Goal: Task Accomplishment & Management: Complete application form

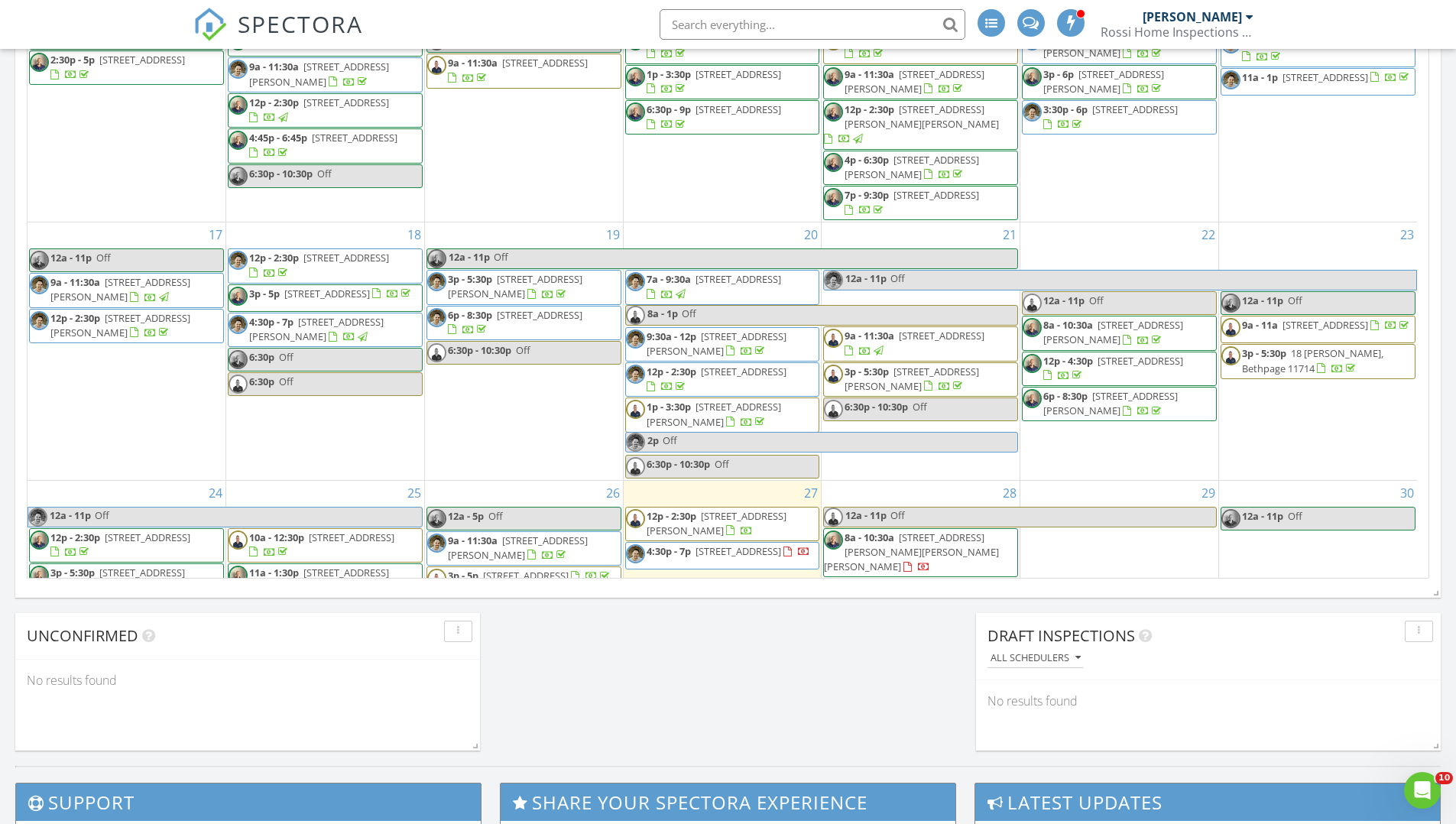
scroll to position [653, 0]
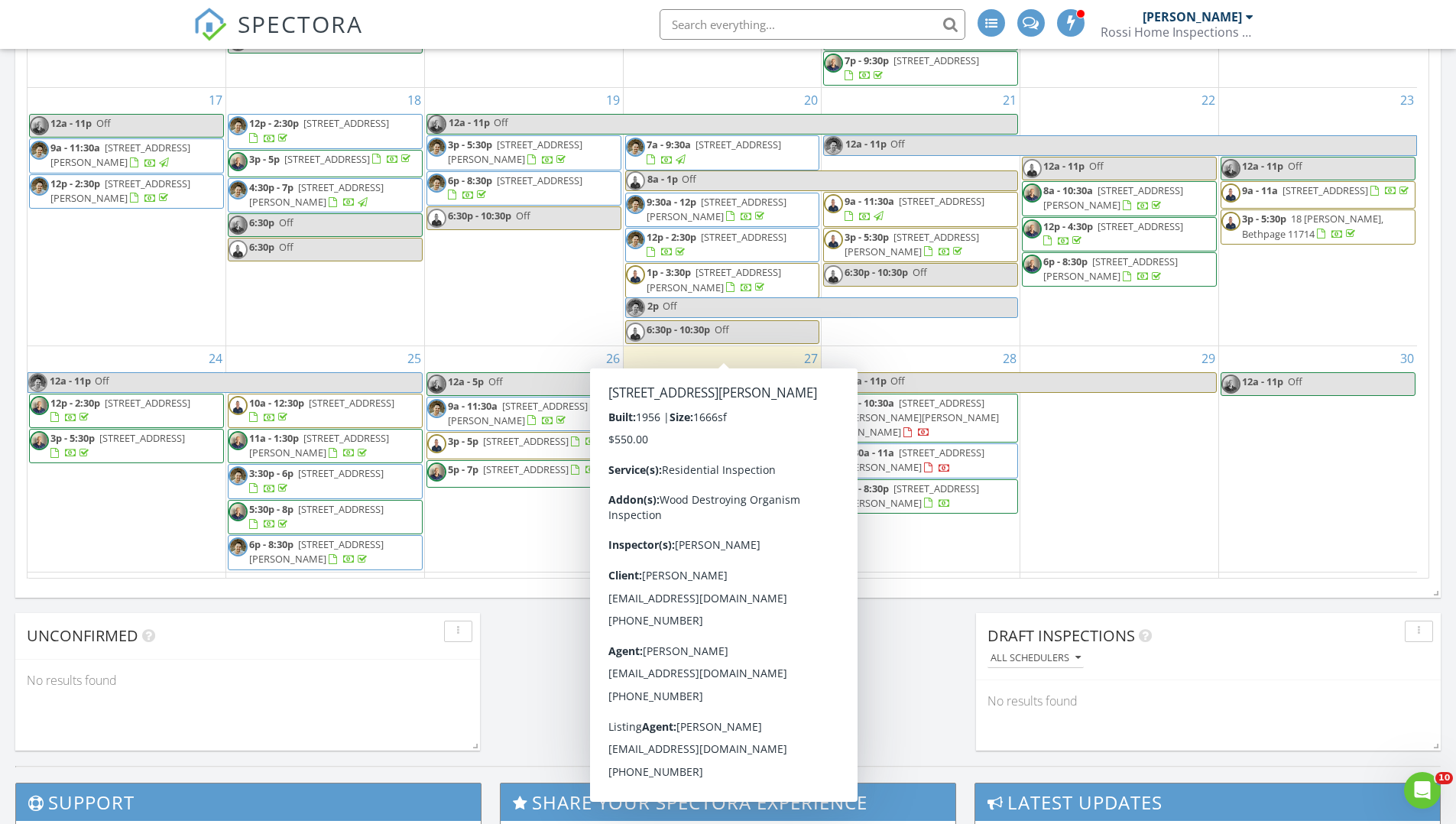
click at [353, 573] on div "1" at bounding box center [325, 597] width 198 height 50
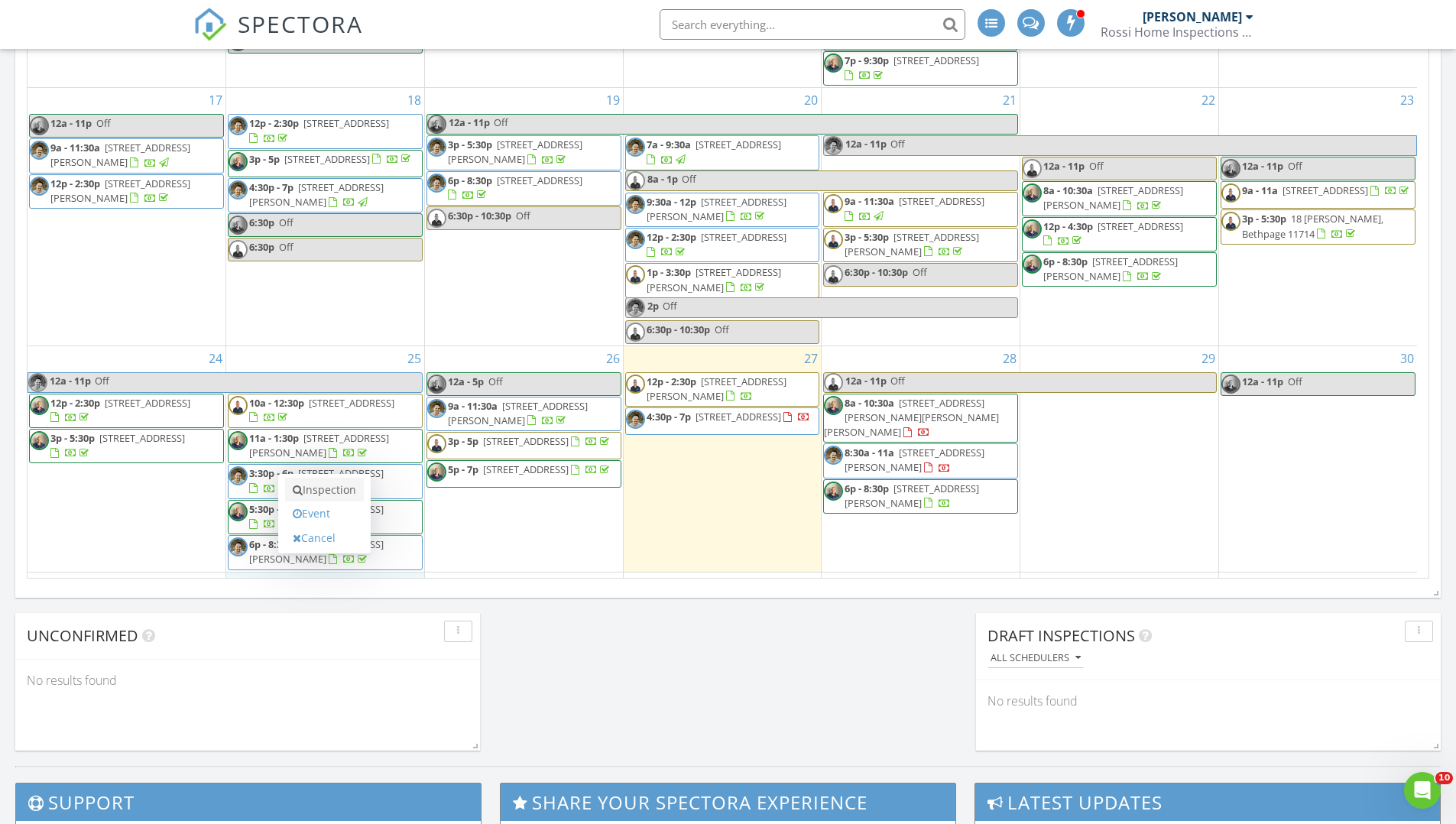
click at [345, 489] on link "Inspection" at bounding box center [325, 490] width 79 height 24
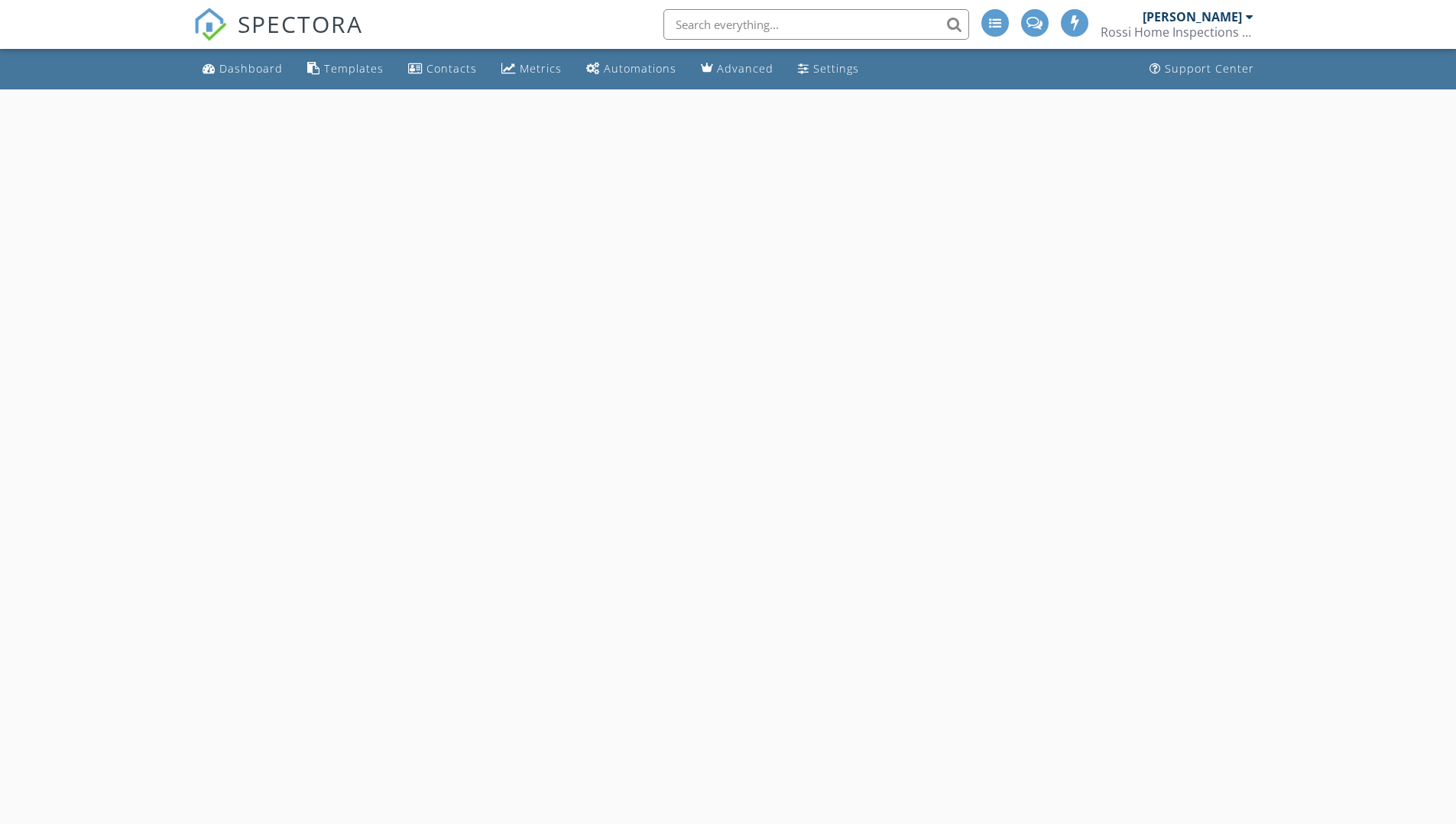
select select "8"
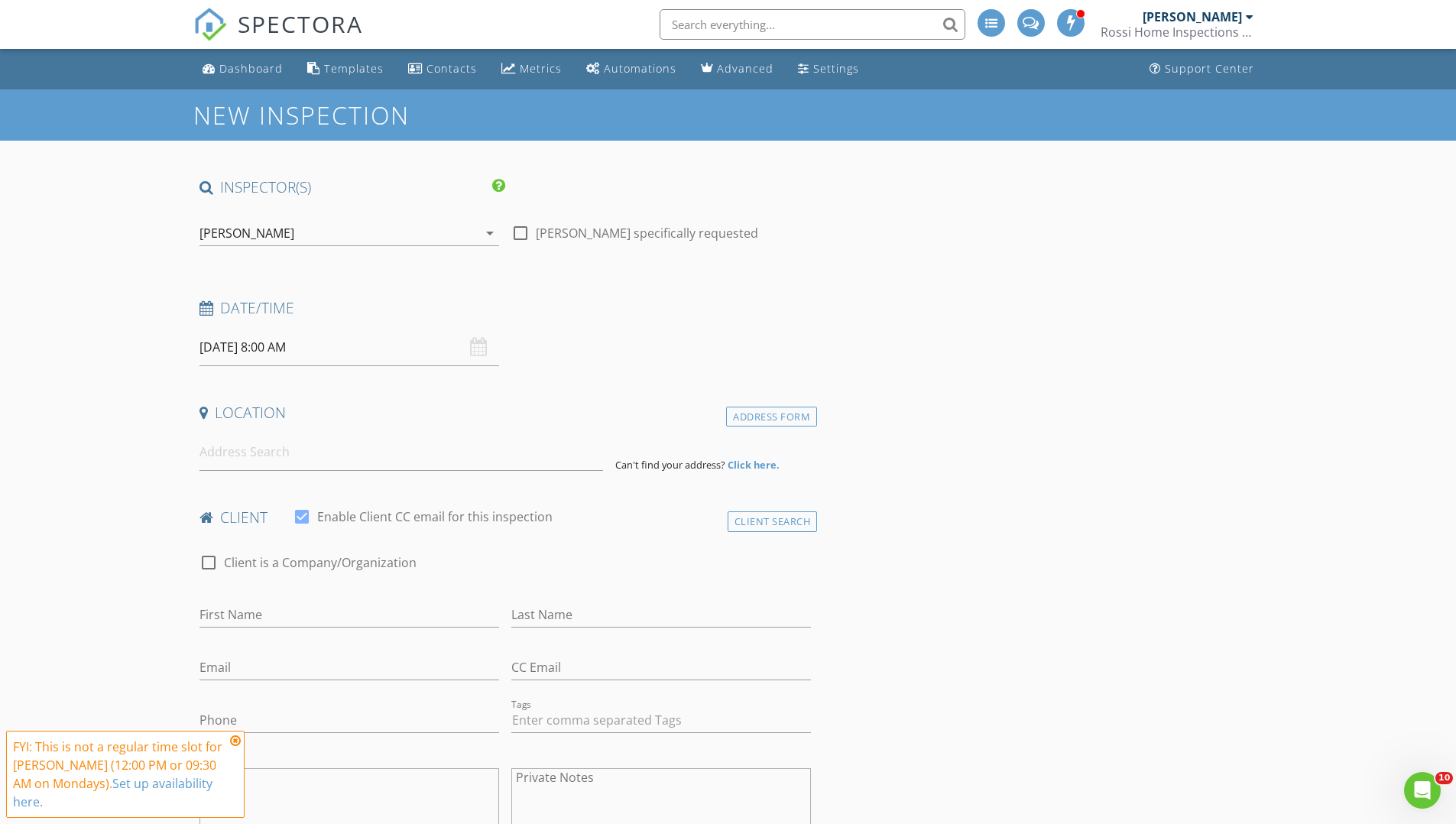
click at [391, 356] on input "09/01/2025 8:00 AM" at bounding box center [349, 348] width 300 height 38
type input "09"
type input "09/01/2025 9:00 AM"
click at [291, 599] on span at bounding box center [288, 601] width 10 height 15
type input "10"
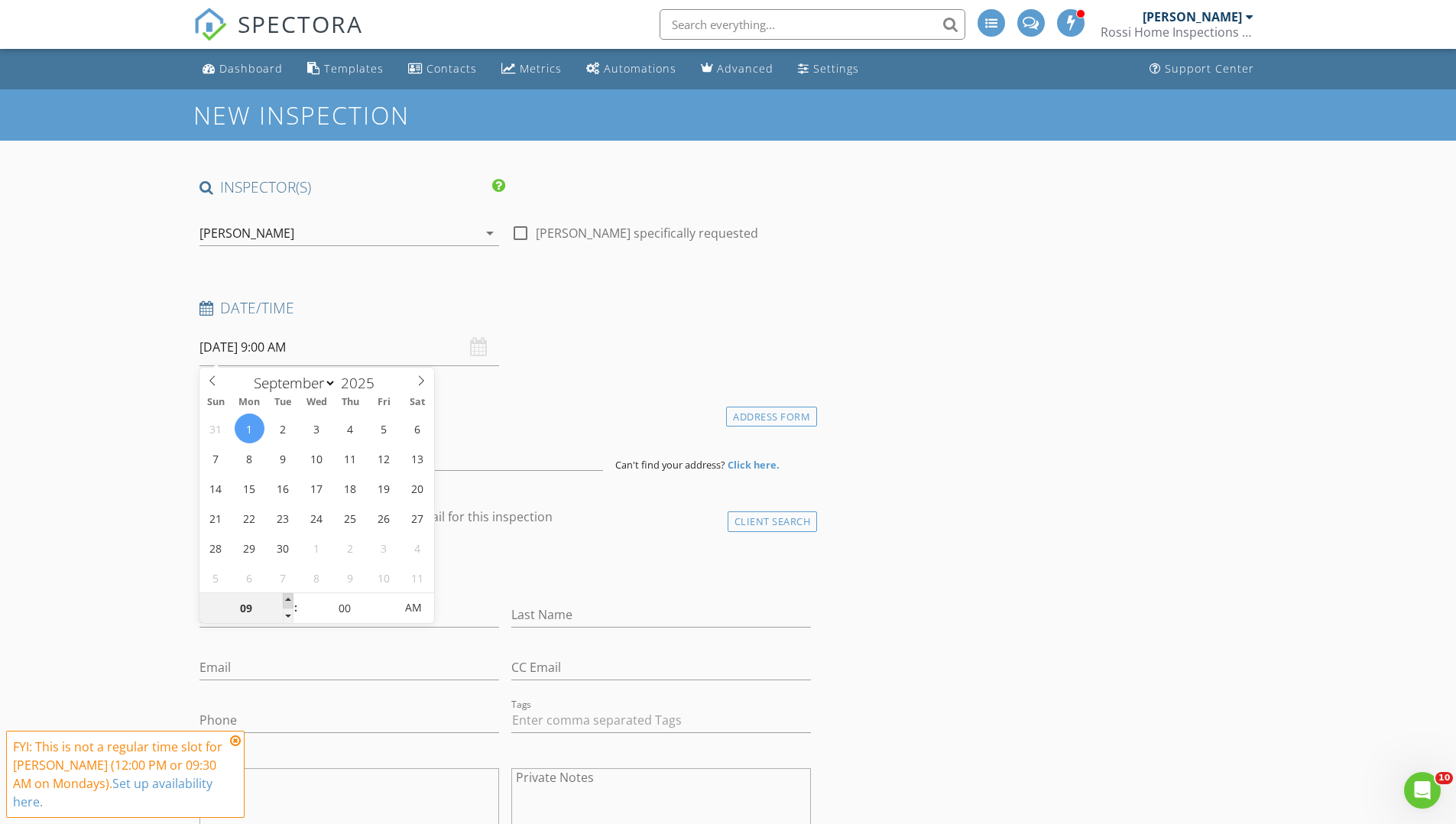
type input "09/01/2025 10:00 AM"
click at [291, 599] on span at bounding box center [288, 601] width 10 height 15
type input "11"
type input "09/01/2025 11:00 AM"
click at [291, 599] on span at bounding box center [288, 601] width 10 height 15
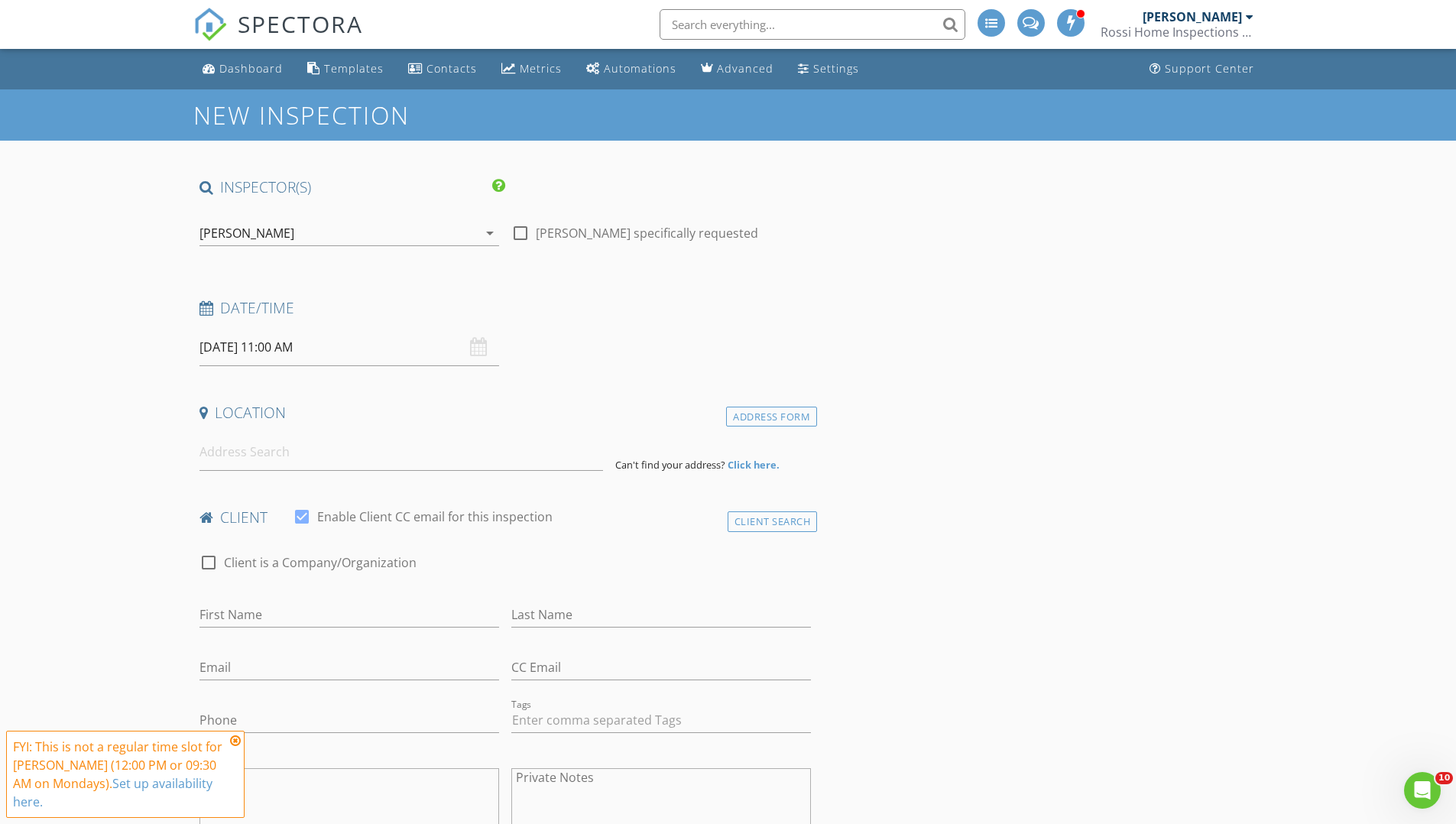
click at [291, 464] on input at bounding box center [401, 452] width 403 height 38
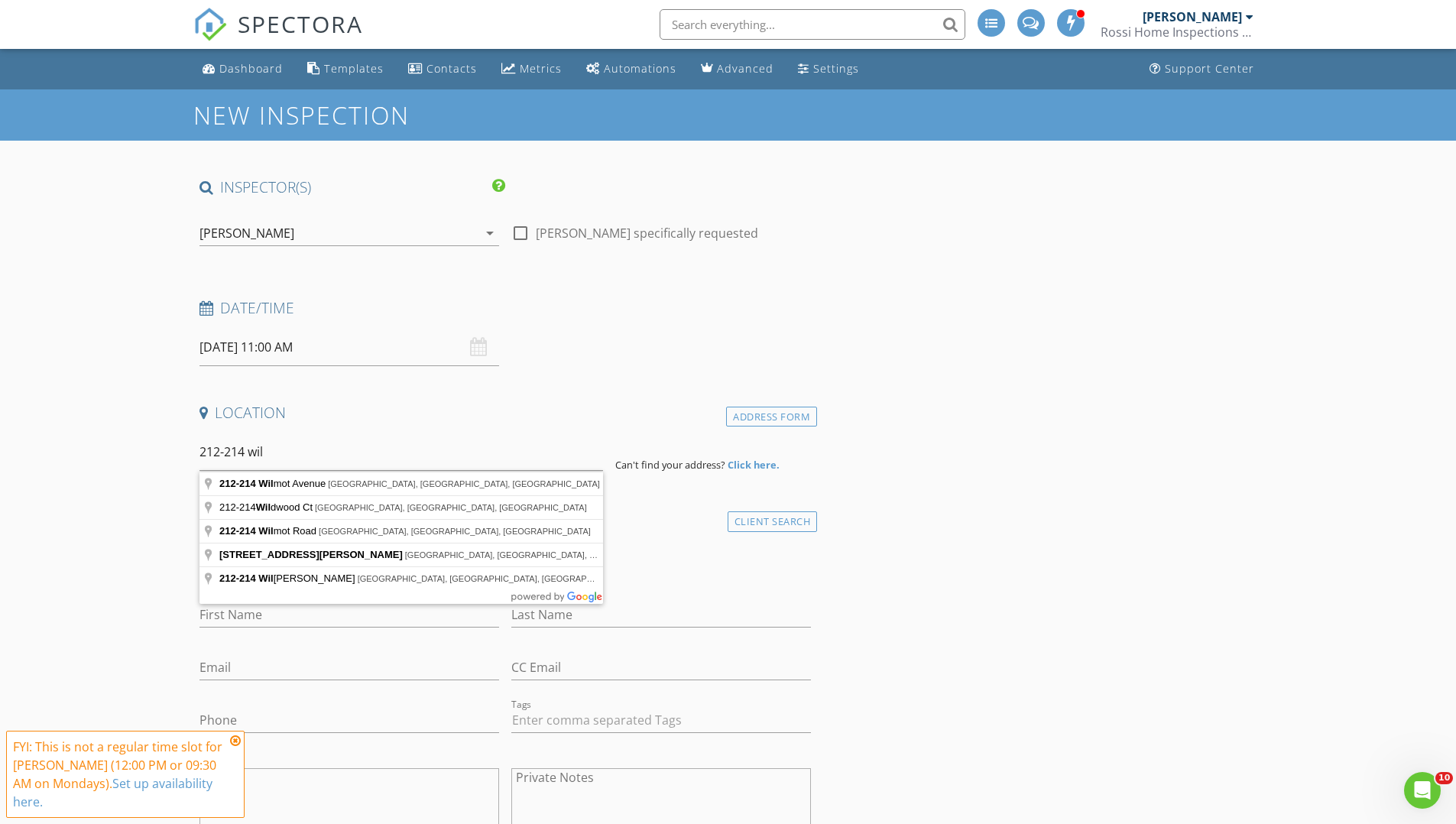
type input "212-214 Wilmot Road, Ocean Beach, NY, USA"
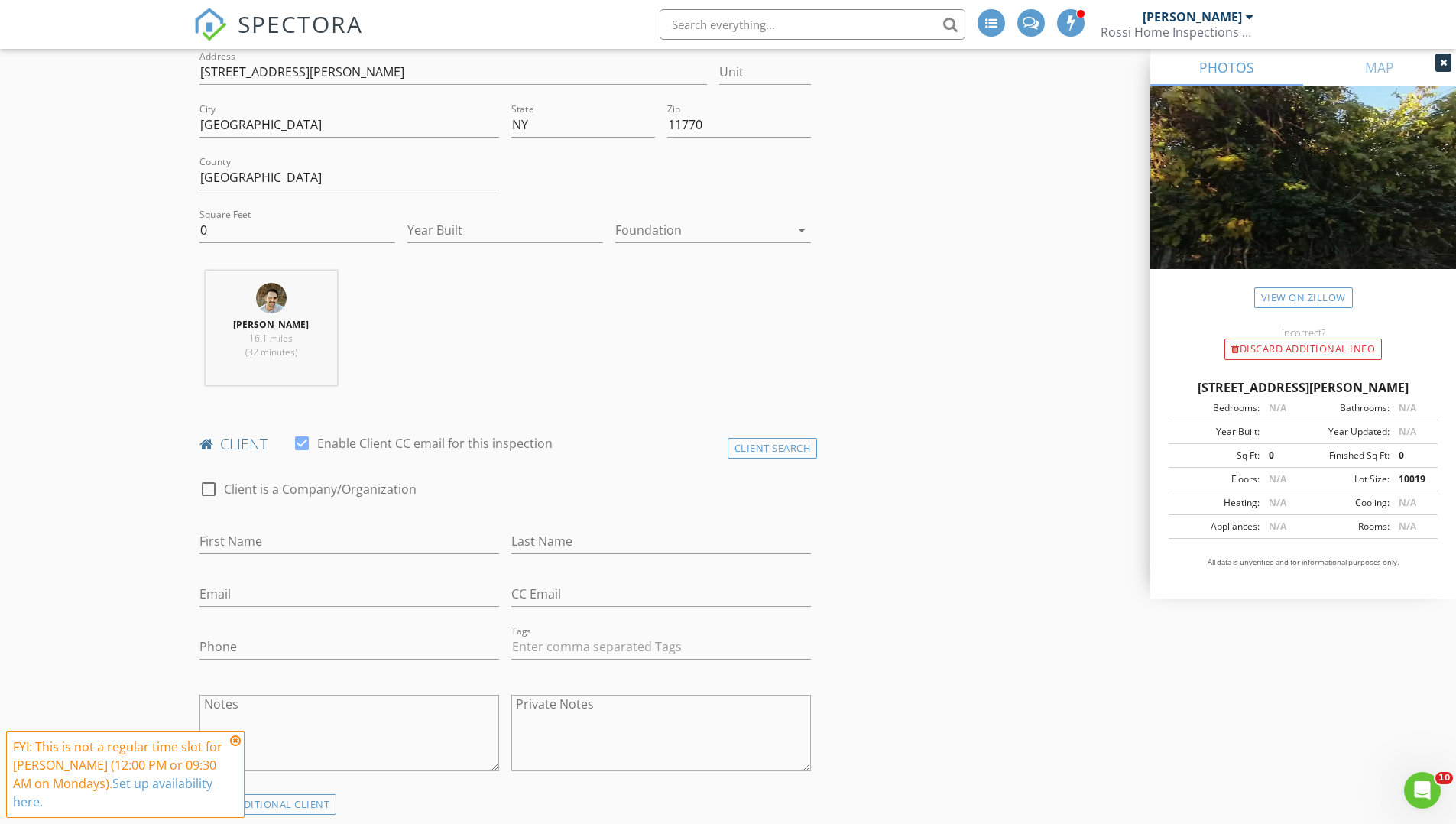
scroll to position [394, 0]
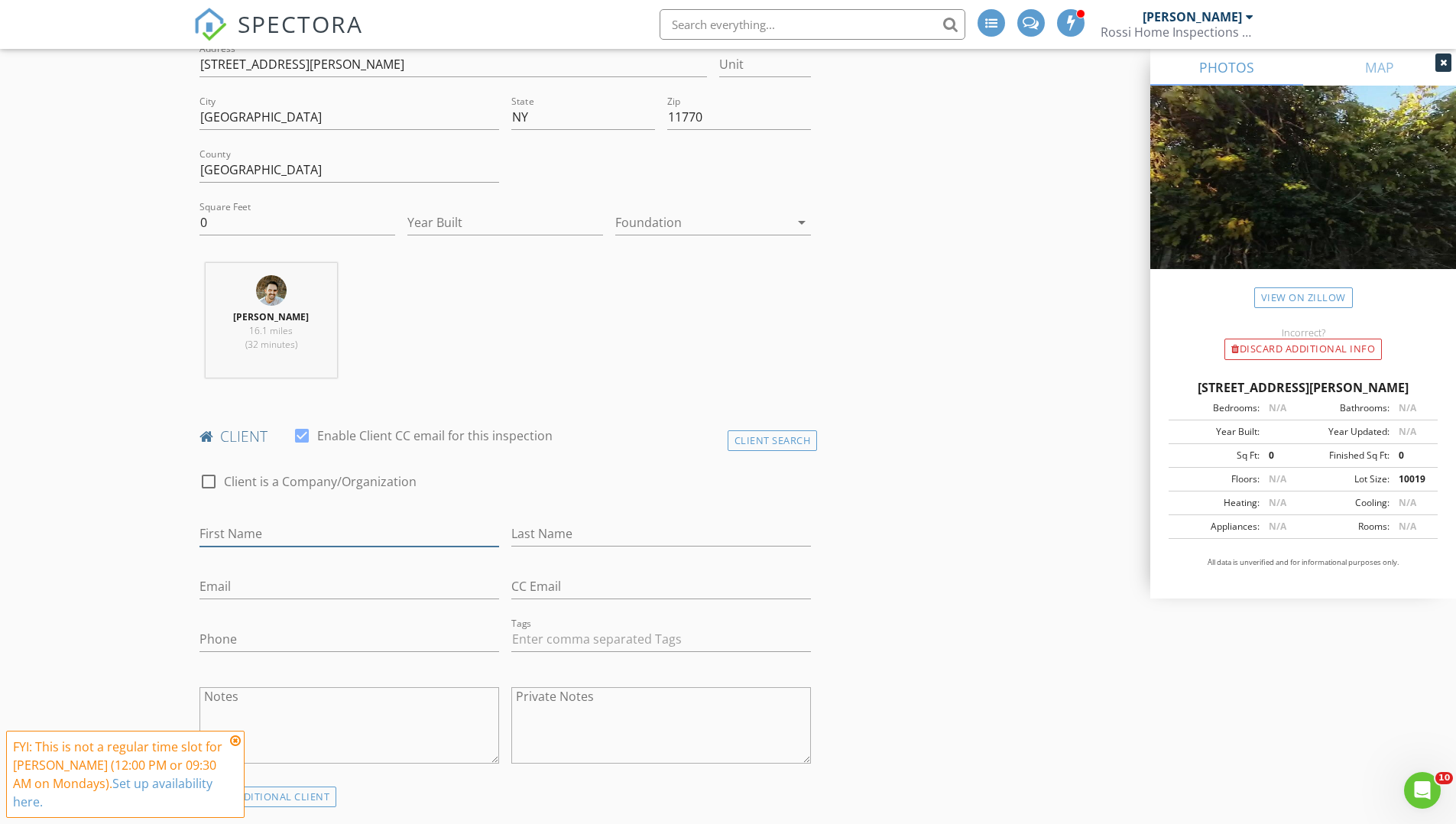
click at [288, 537] on input "First Name" at bounding box center [349, 533] width 300 height 25
type input "[PERSON_NAME]"
type input "Tabuteau"
click at [276, 579] on input "Email" at bounding box center [349, 586] width 300 height 25
type input "[EMAIL_ADDRESS][DOMAIN_NAME]"
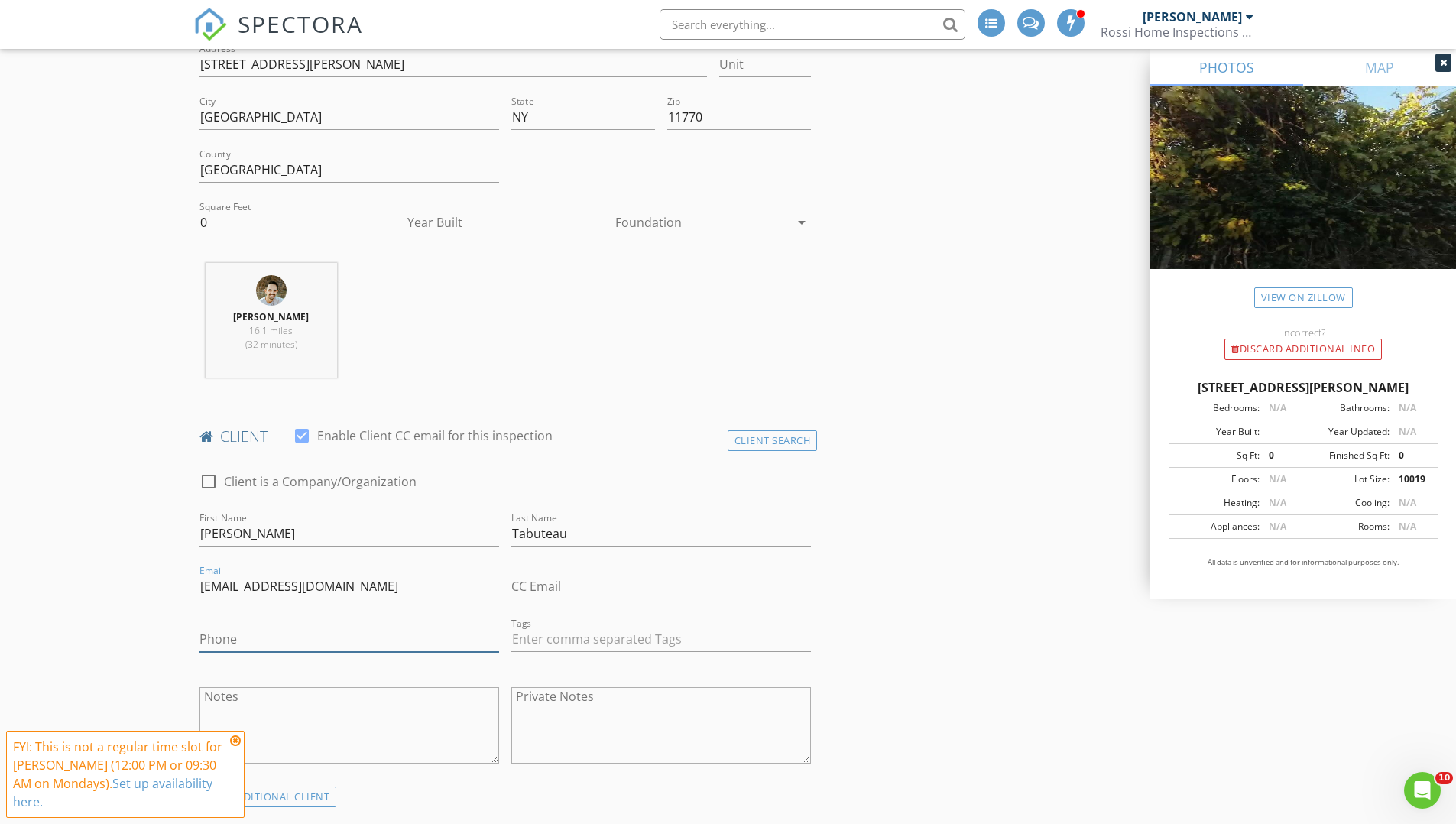
click at [281, 632] on input "Phone" at bounding box center [349, 639] width 300 height 25
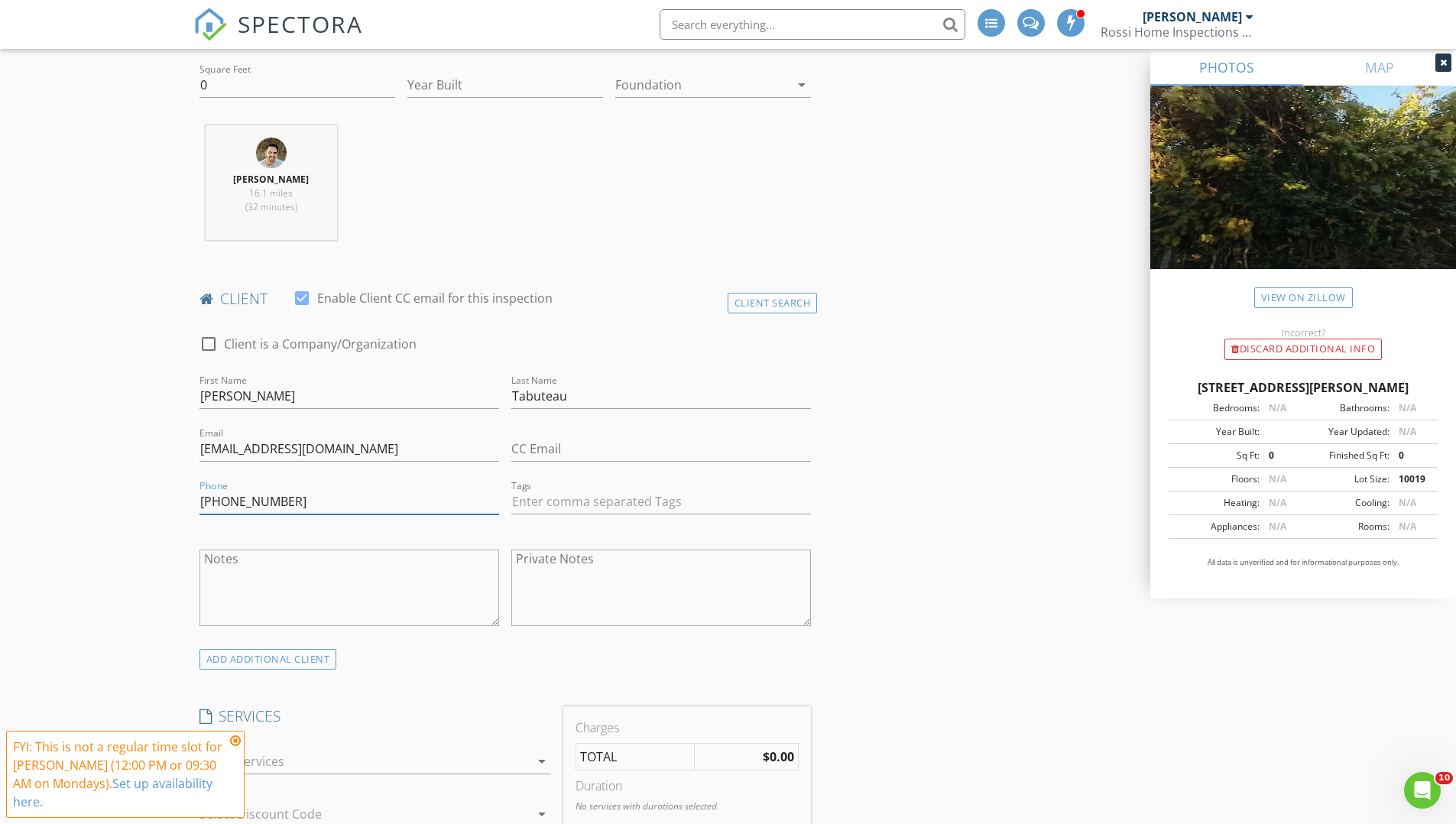
scroll to position [700, 0]
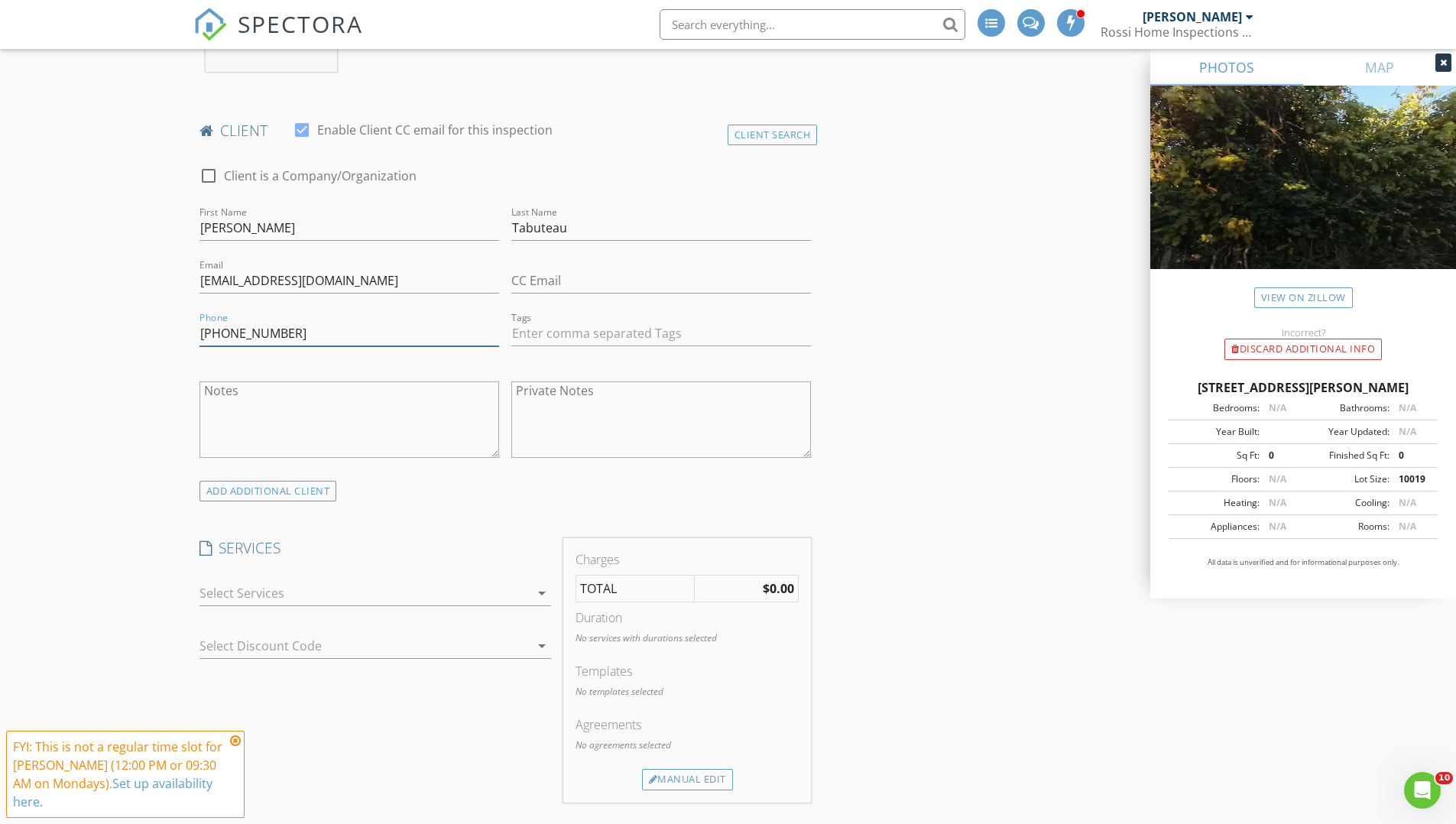
type input "646-431-1431"
click at [330, 592] on div at bounding box center [364, 593] width 331 height 24
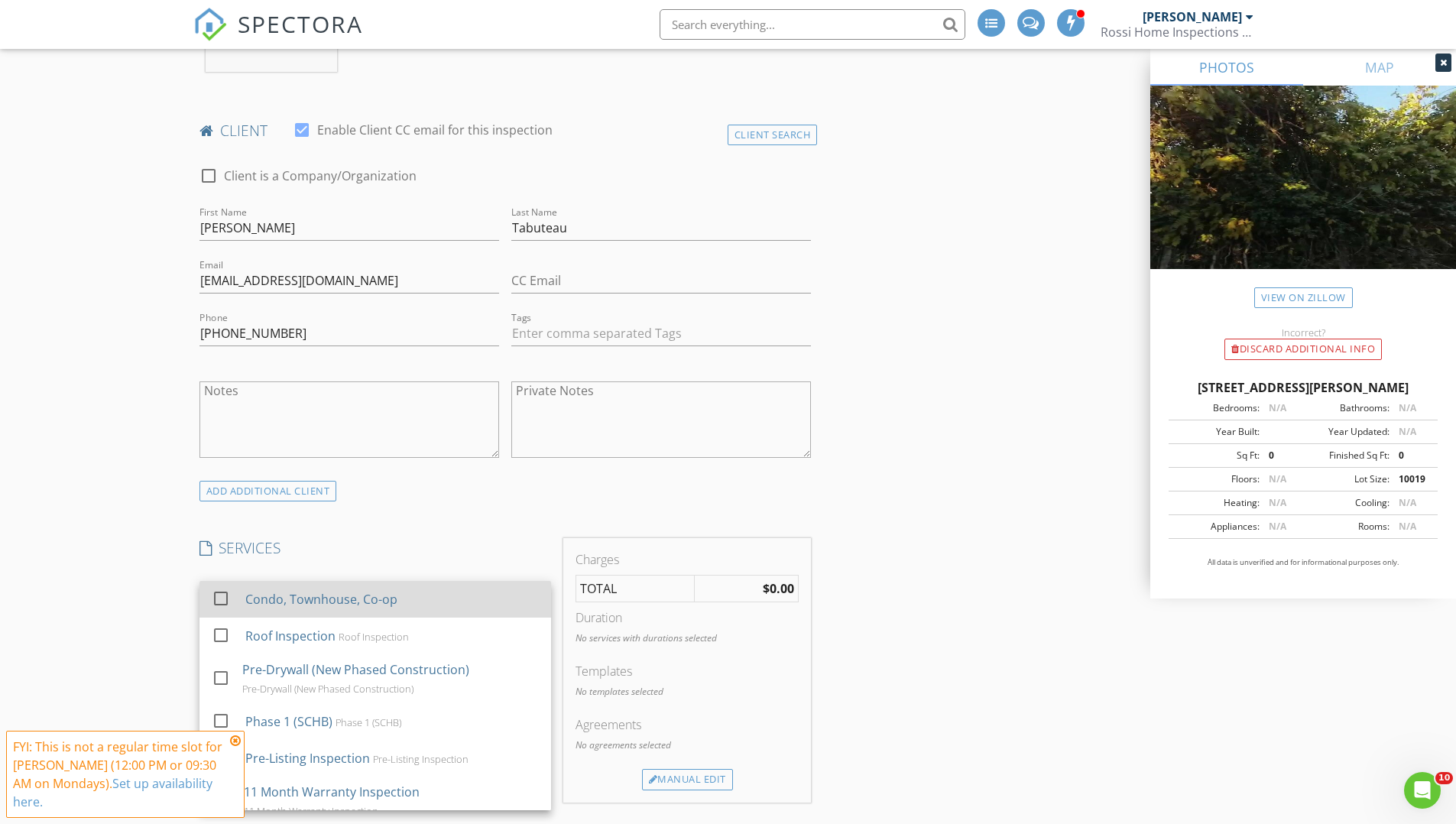
scroll to position [211, 0]
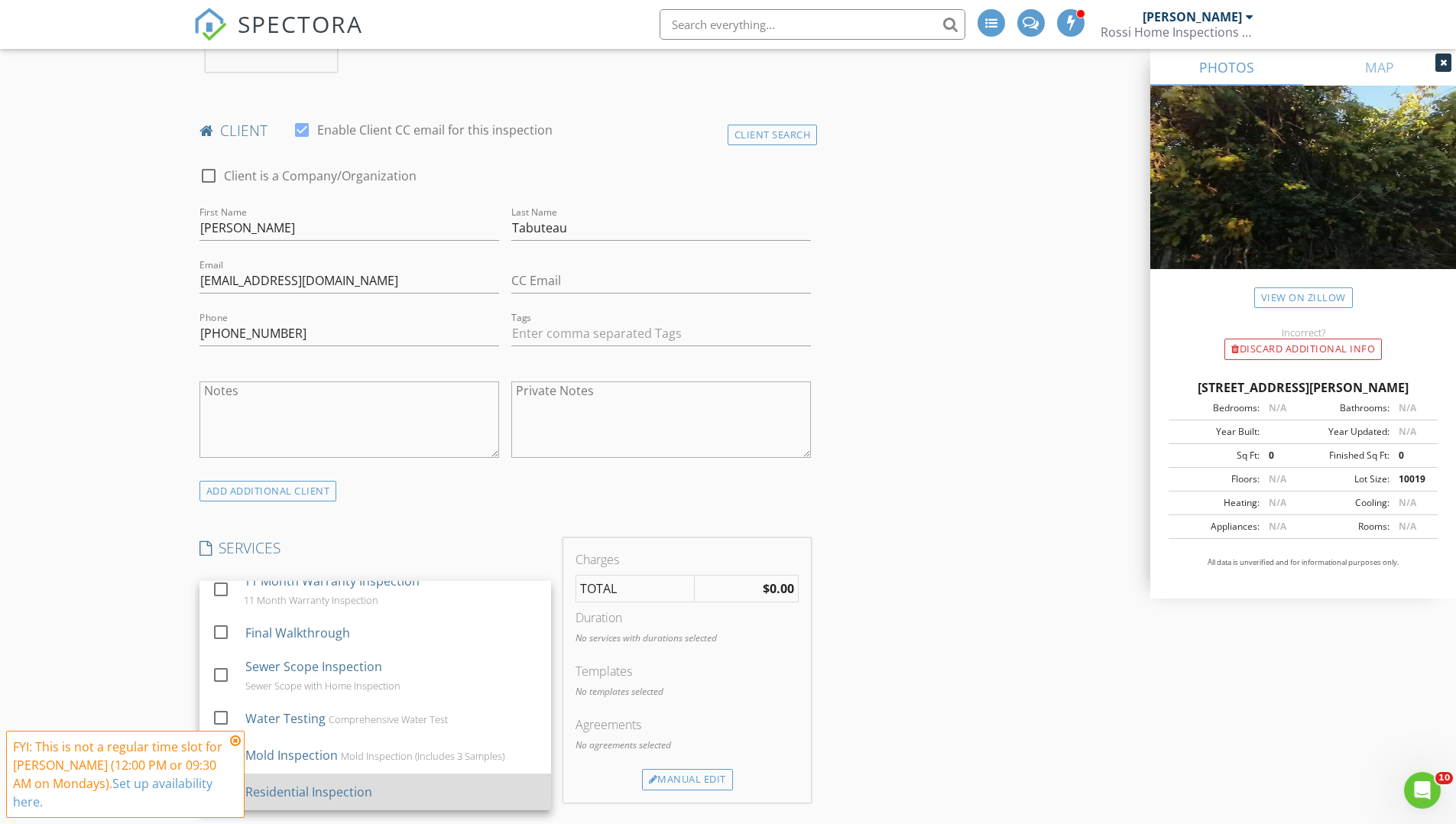
click at [352, 779] on div "Residential Inspection" at bounding box center [391, 792] width 294 height 31
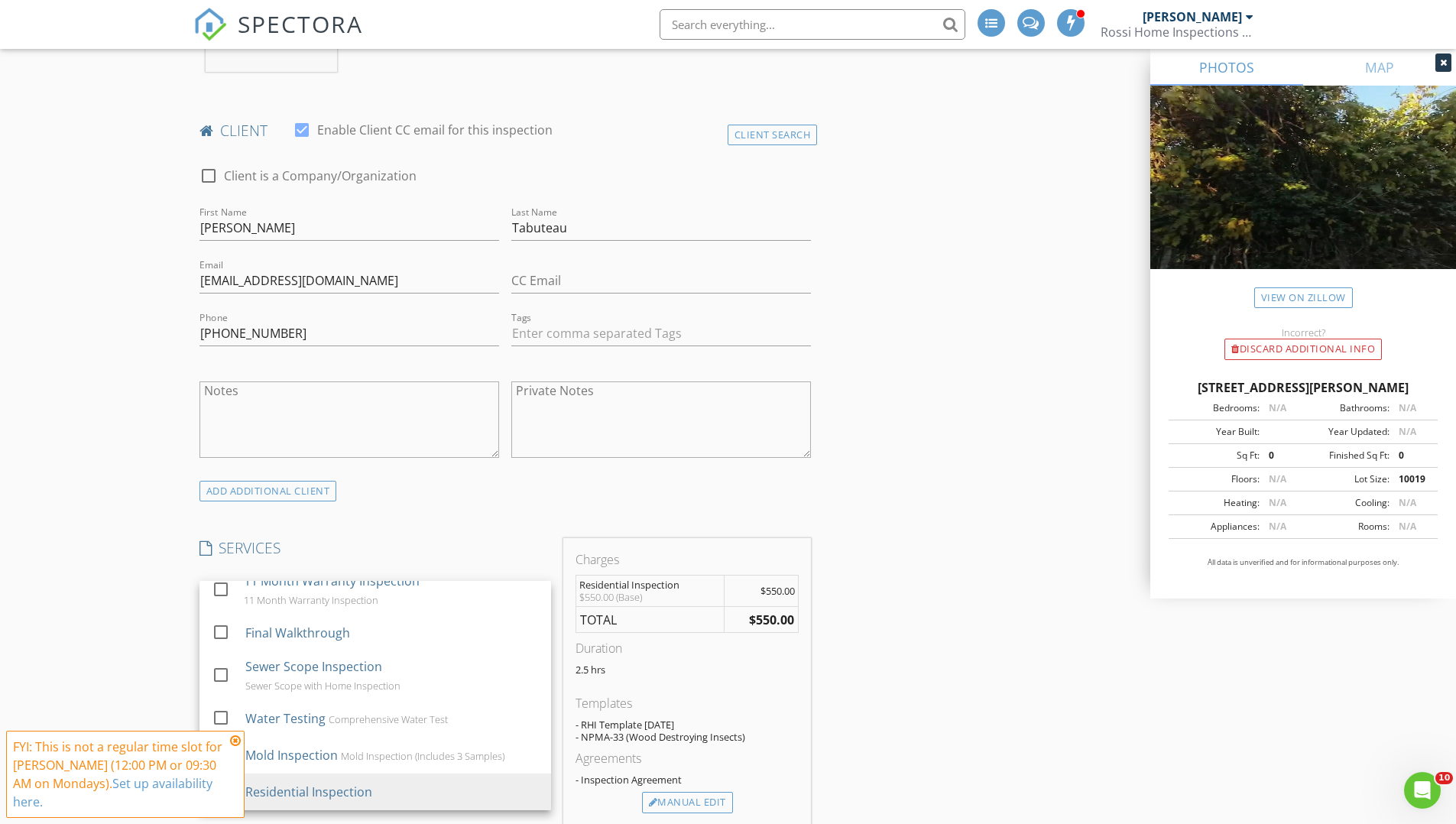
click at [143, 539] on div "New Inspection INSPECTOR(S) check_box Dan Rossi PRIMARY check_box_outline_blank…" at bounding box center [728, 800] width 1456 height 2821
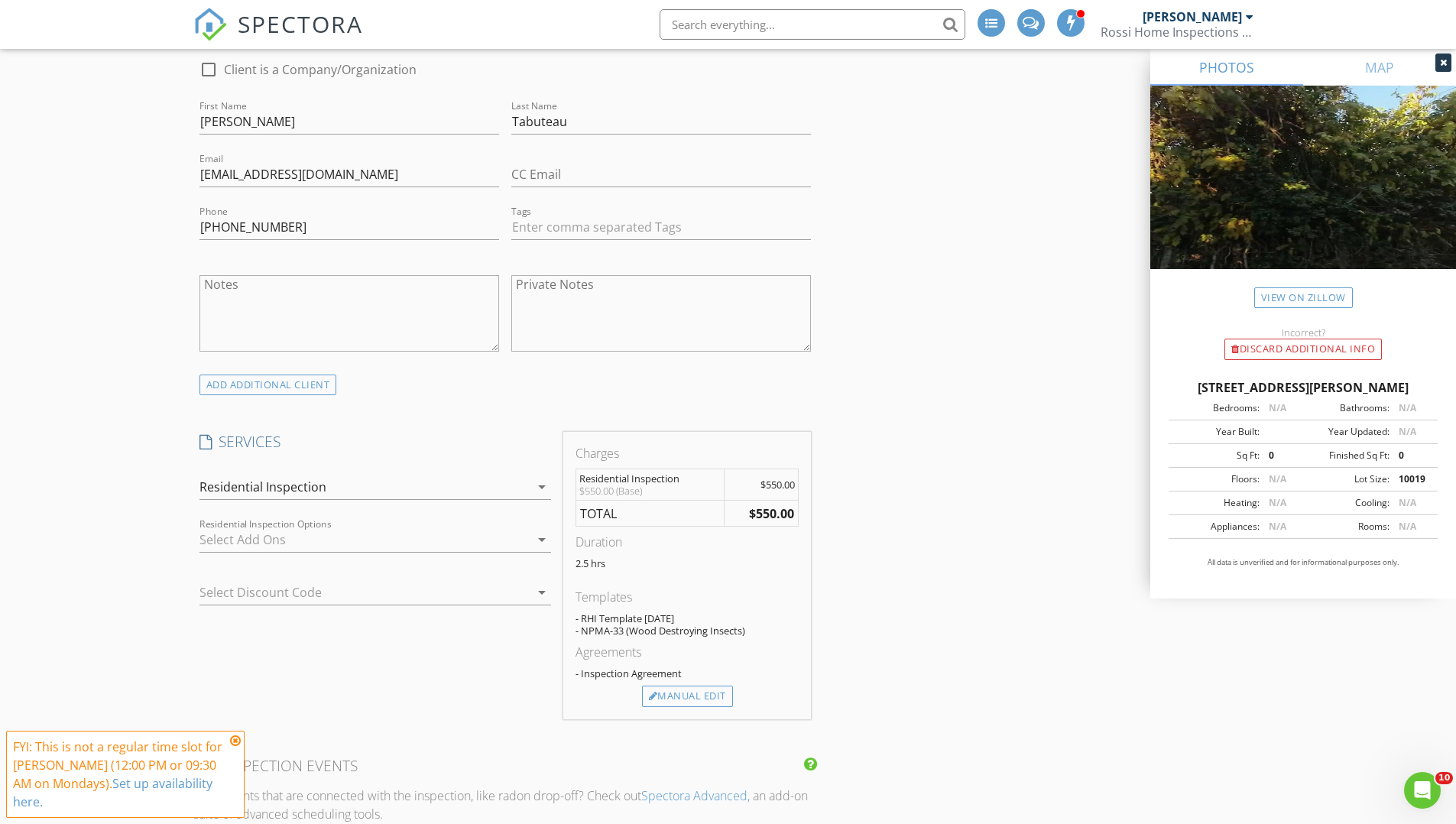
scroll to position [808, 0]
click at [311, 535] on div at bounding box center [364, 537] width 331 height 24
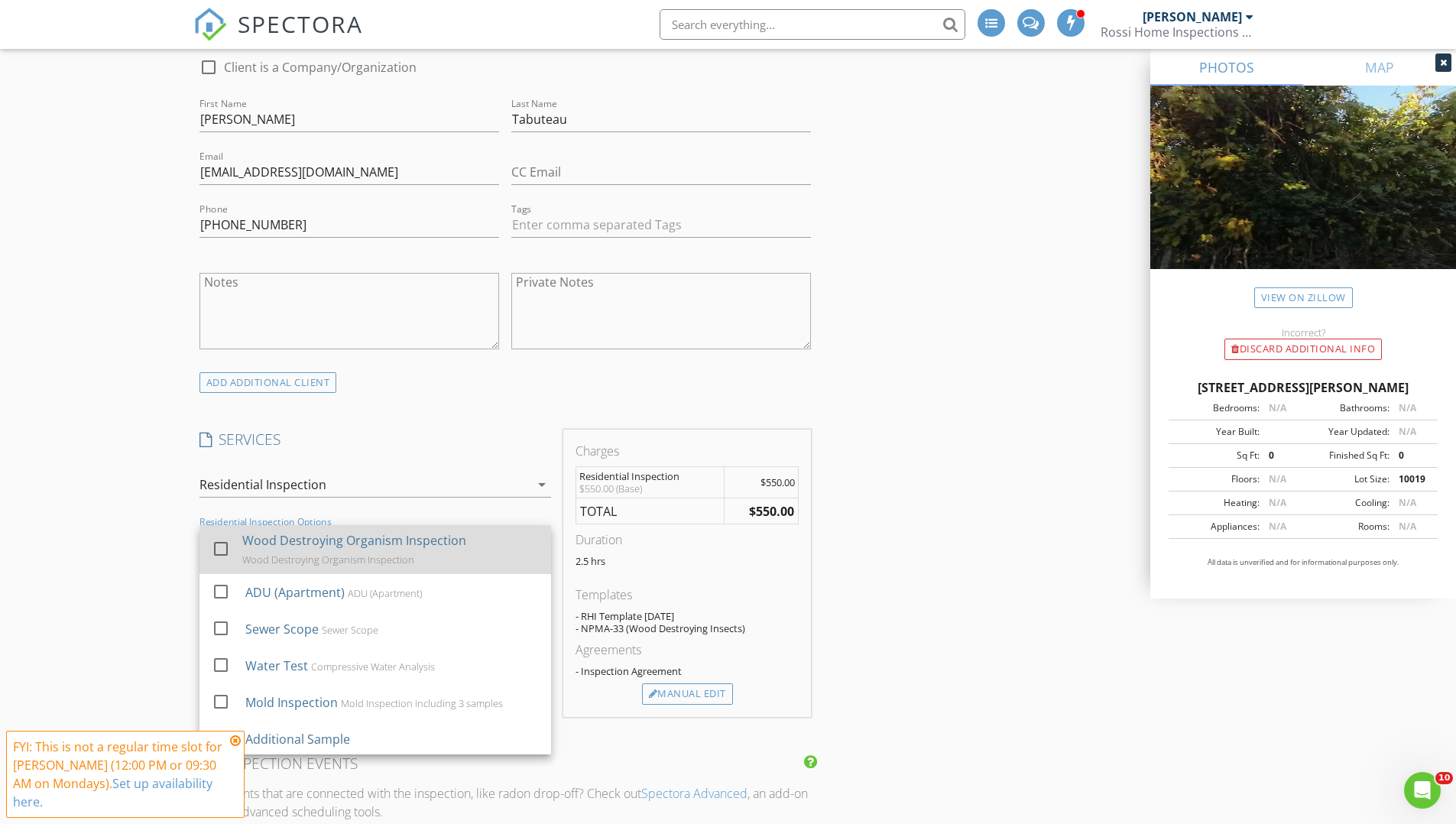
click at [316, 547] on div "Wood Destroying Organism Inspection" at bounding box center [354, 540] width 224 height 18
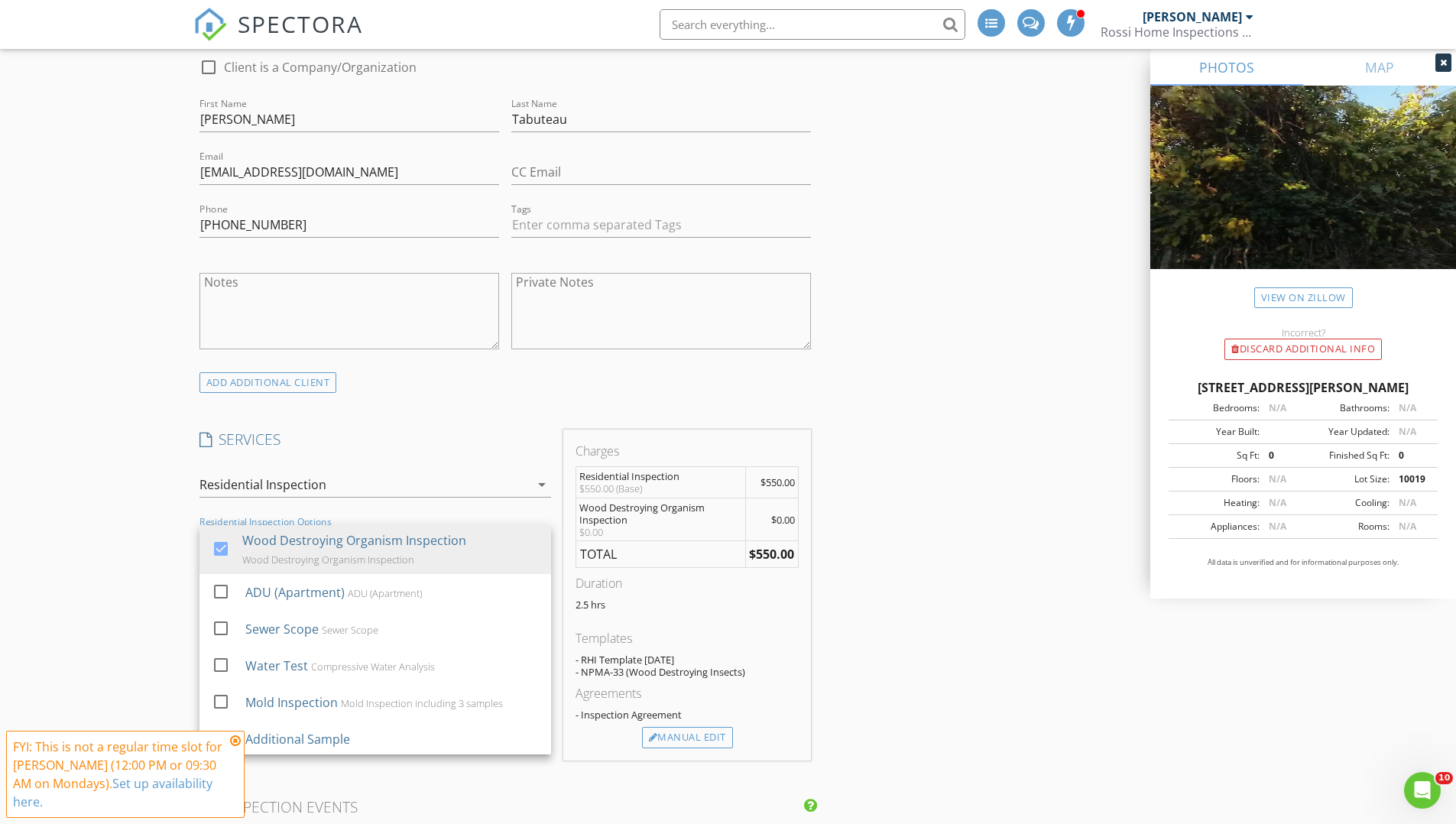
click at [54, 526] on div "New Inspection INSPECTOR(S) check_box Dan Rossi PRIMARY check_box_outline_blank…" at bounding box center [728, 713] width 1456 height 2864
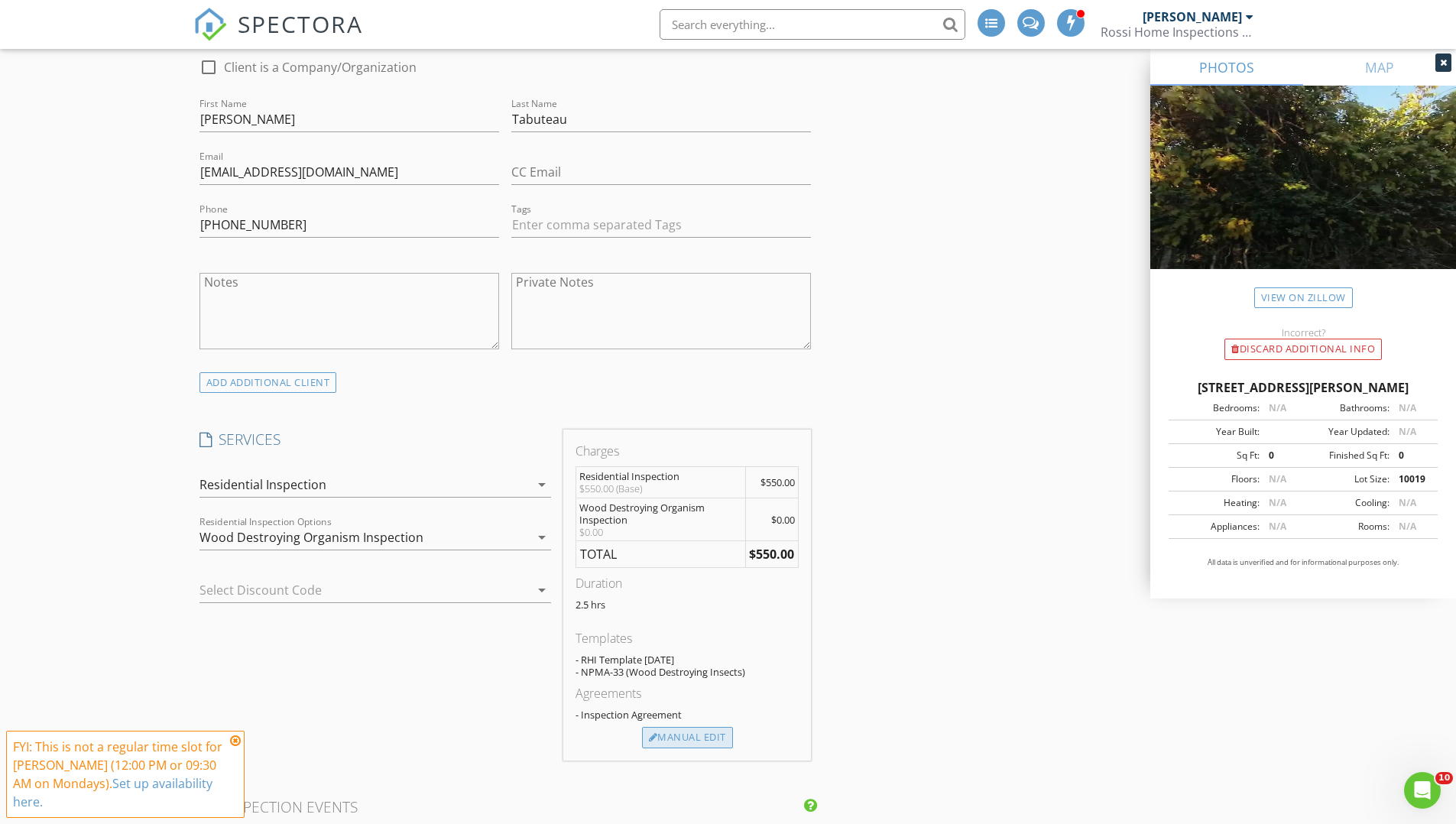
click at [699, 733] on div "Manual Edit" at bounding box center [688, 737] width 91 height 21
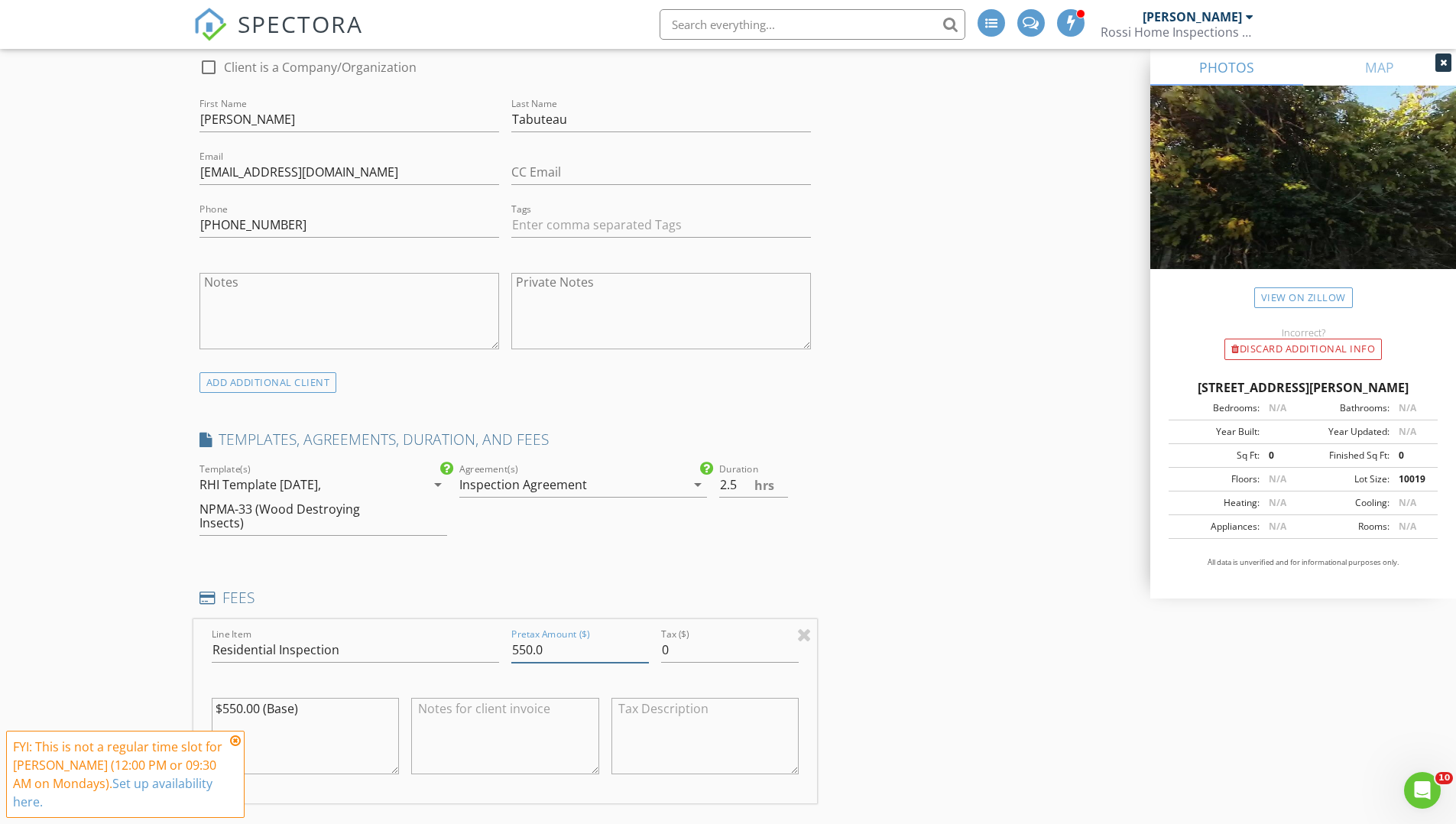
drag, startPoint x: 523, startPoint y: 644, endPoint x: 510, endPoint y: 644, distance: 13.0
click at [510, 644] on div "Pretax Amount ($) 550.0" at bounding box center [580, 651] width 150 height 52
type input "800.0"
drag, startPoint x: 234, startPoint y: 706, endPoint x: 221, endPoint y: 706, distance: 13.0
click at [221, 706] on textarea "$550.00 (Base)" at bounding box center [306, 736] width 188 height 76
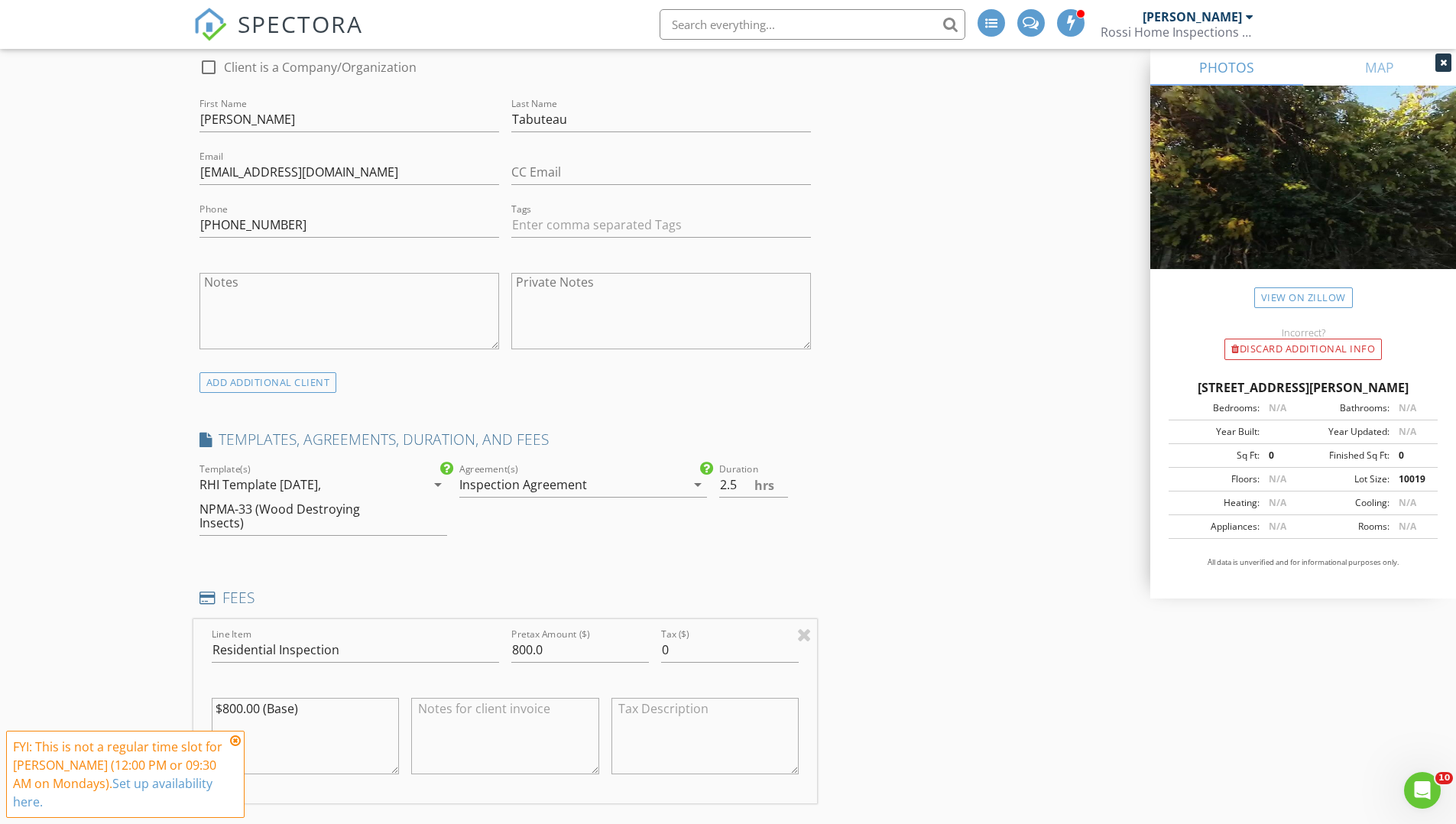
type textarea "$800.00 (Base)"
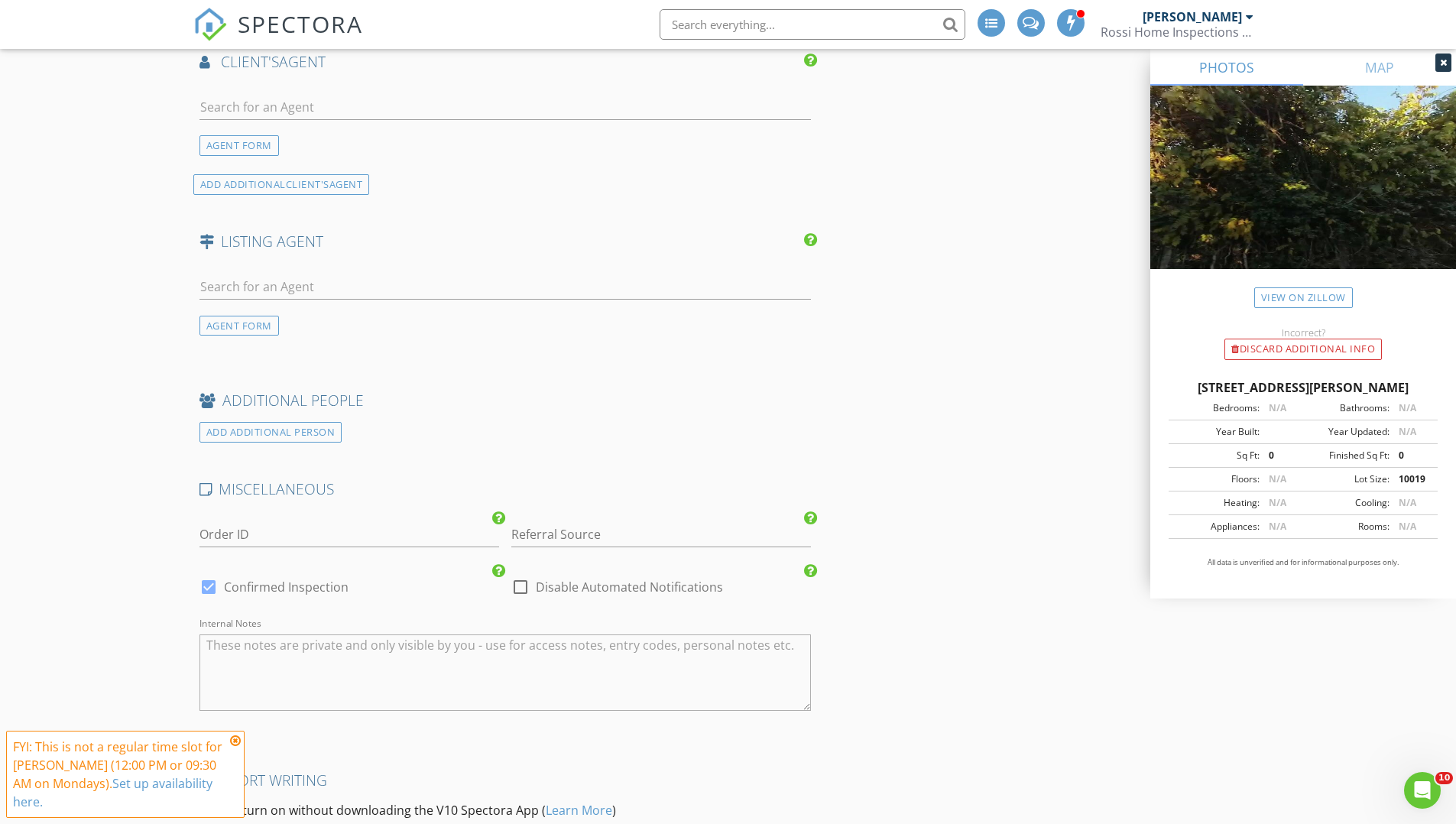
scroll to position [2348, 0]
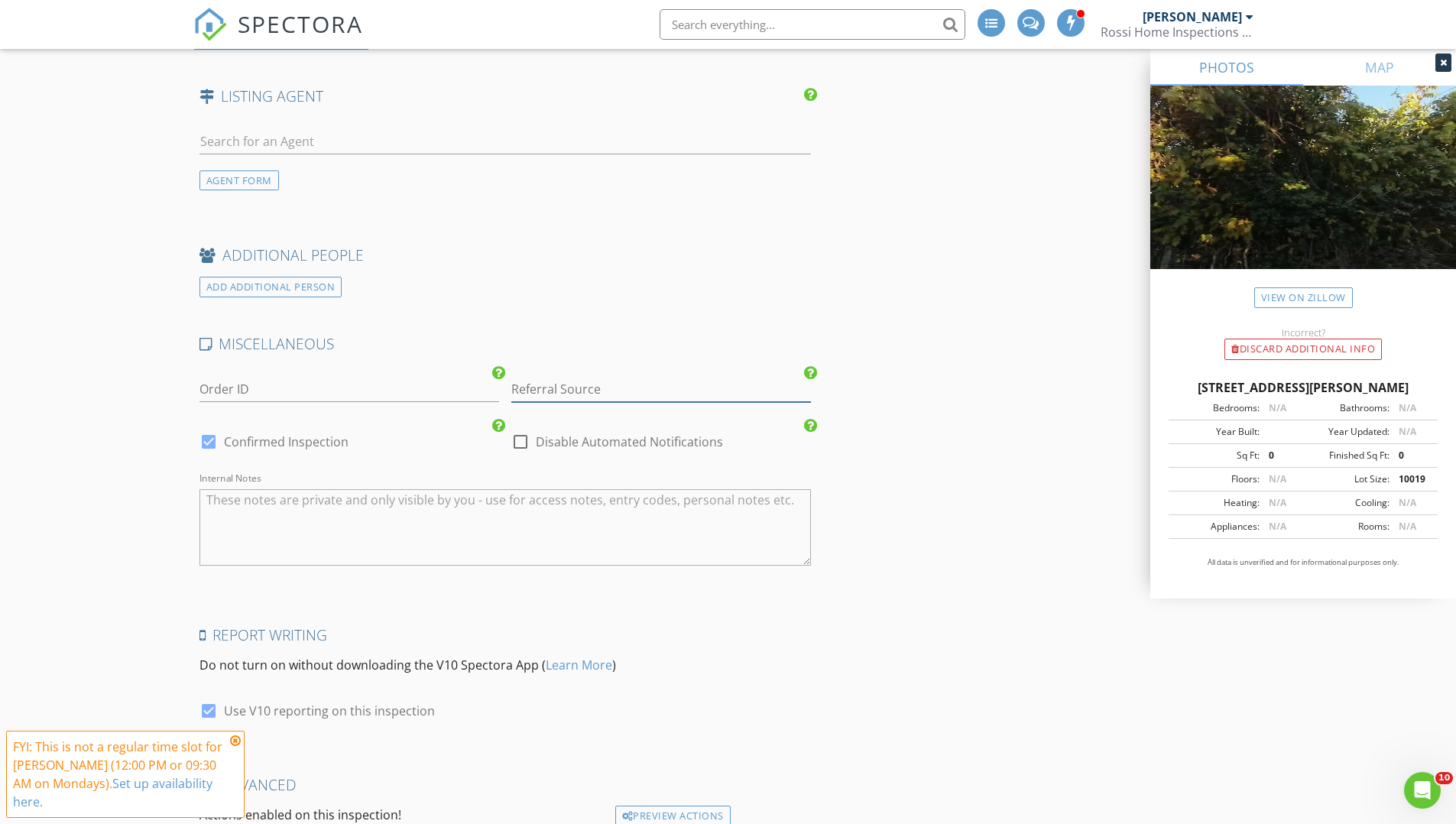
click at [606, 397] on input "Referral Source" at bounding box center [661, 389] width 300 height 25
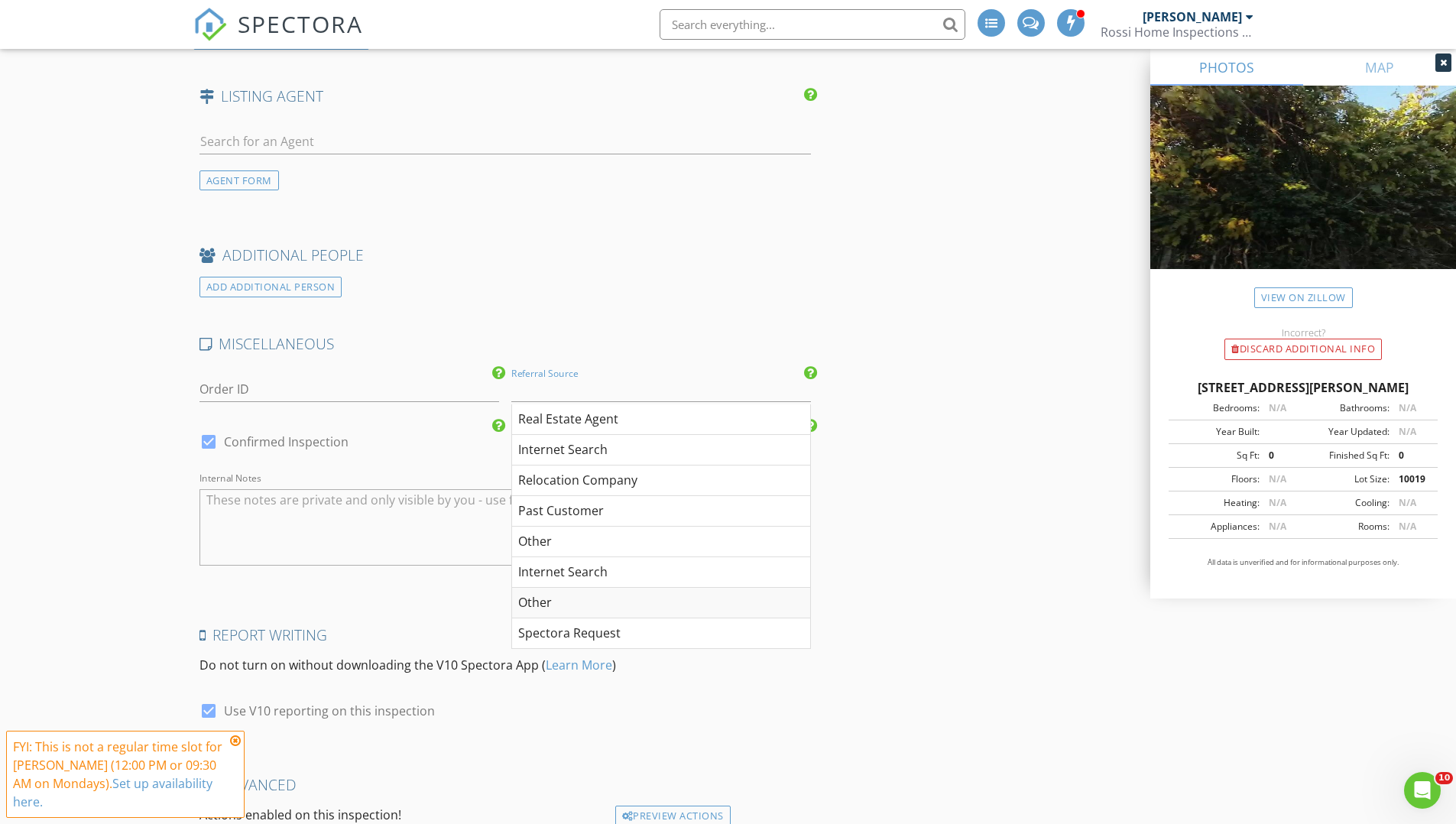
click at [607, 612] on div "Other" at bounding box center [661, 603] width 298 height 31
type input "Other"
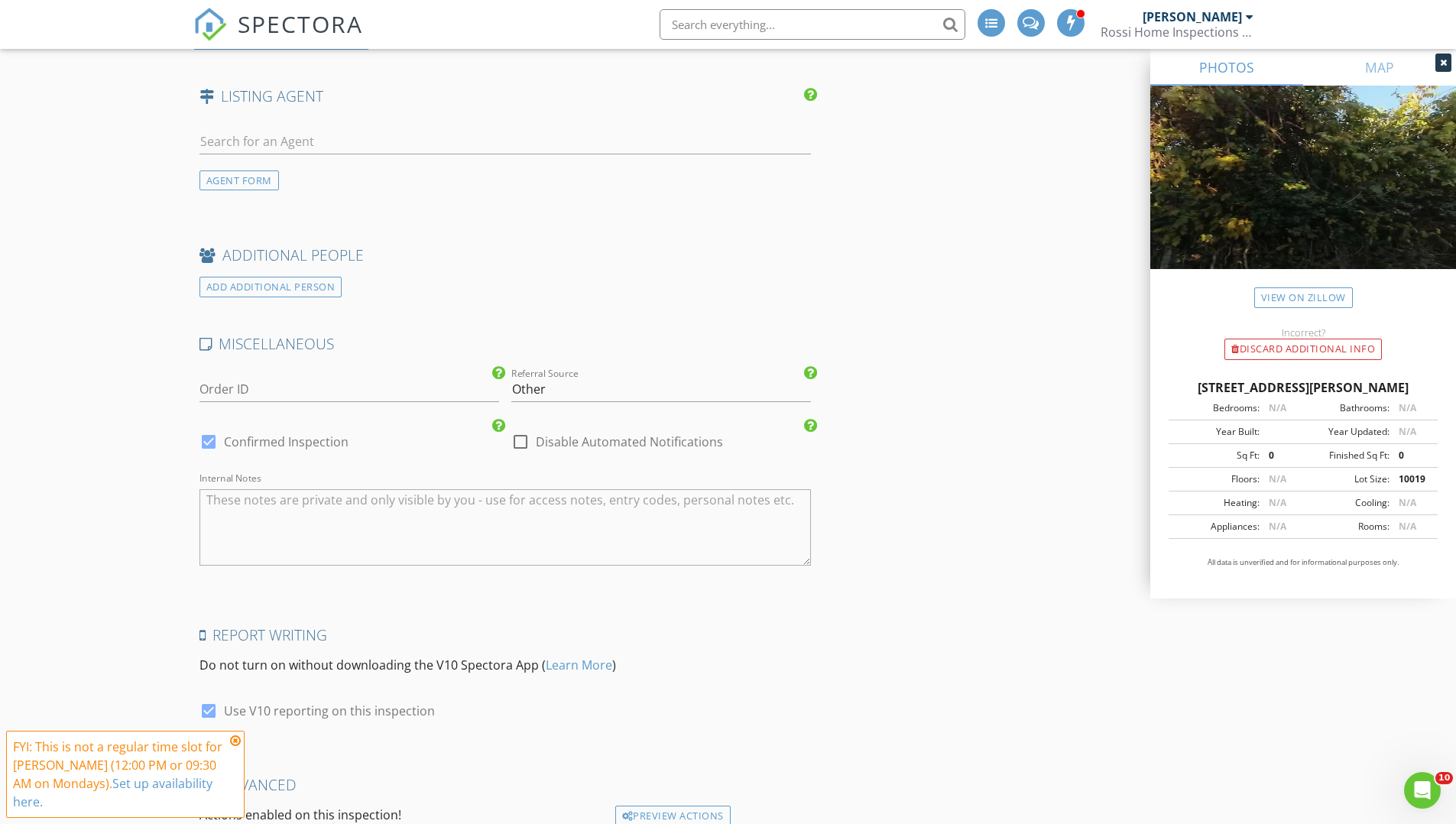
click at [410, 540] on textarea "Internal Notes" at bounding box center [505, 527] width 612 height 76
drag, startPoint x: 289, startPoint y: 502, endPoint x: 308, endPoint y: 502, distance: 19.0
click at [290, 502] on textarea "Brian Chamgahe" at bounding box center [505, 527] width 612 height 76
click at [313, 500] on textarea "Brian Chamgahe" at bounding box center [505, 527] width 612 height 76
click at [264, 500] on textarea "Brian Chamgahe" at bounding box center [505, 527] width 612 height 76
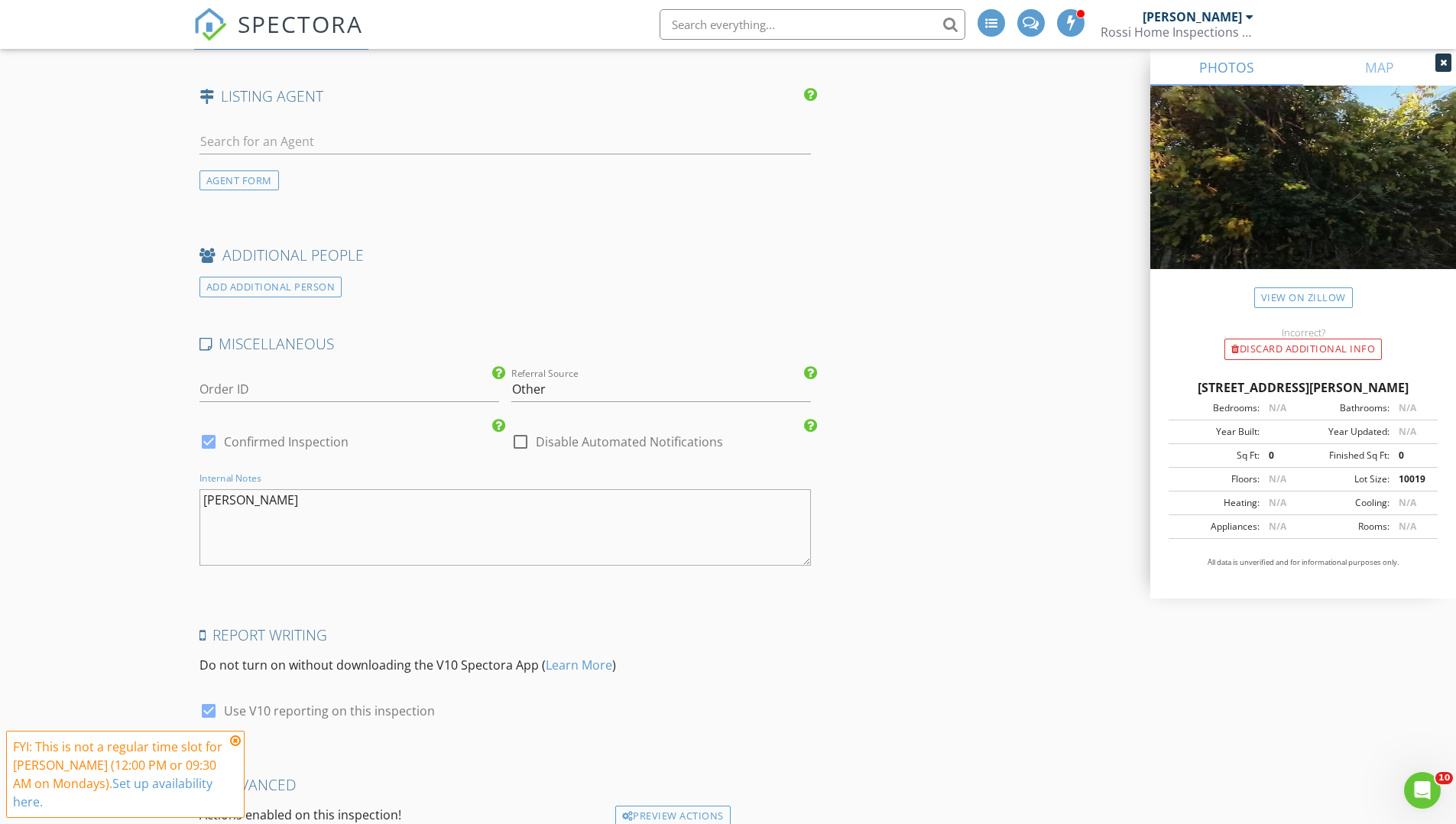
click at [291, 509] on textarea "Brian Champgahe" at bounding box center [505, 527] width 612 height 76
click at [289, 501] on textarea "Brian Champgahe" at bounding box center [505, 527] width 612 height 76
click at [455, 524] on textarea "Brian Champghe" at bounding box center [505, 527] width 612 height 76
click at [276, 500] on textarea "Brian Champghe" at bounding box center [505, 527] width 612 height 76
click at [391, 554] on textarea "Brian Champaghe" at bounding box center [505, 527] width 612 height 76
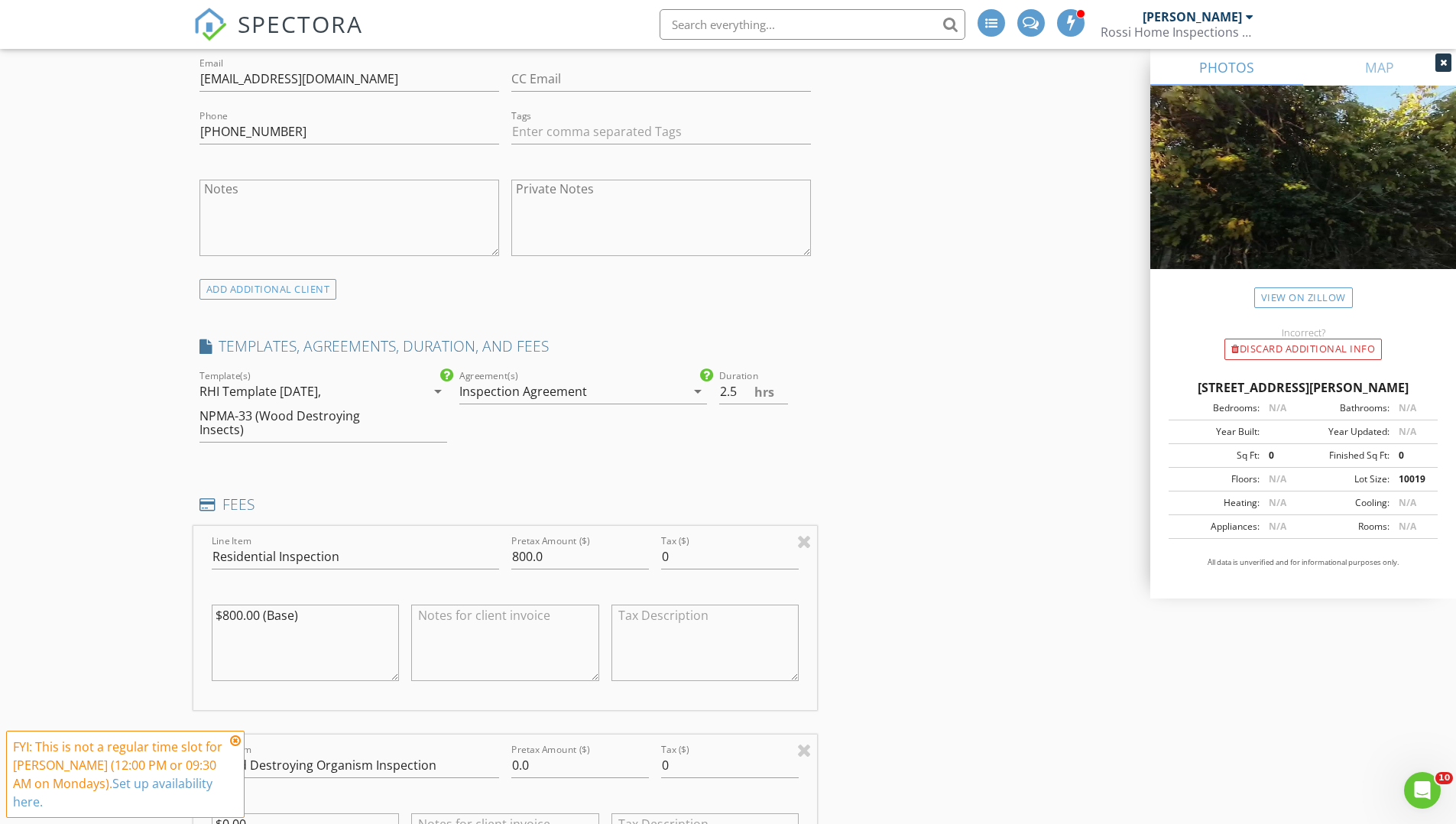
scroll to position [1163, 0]
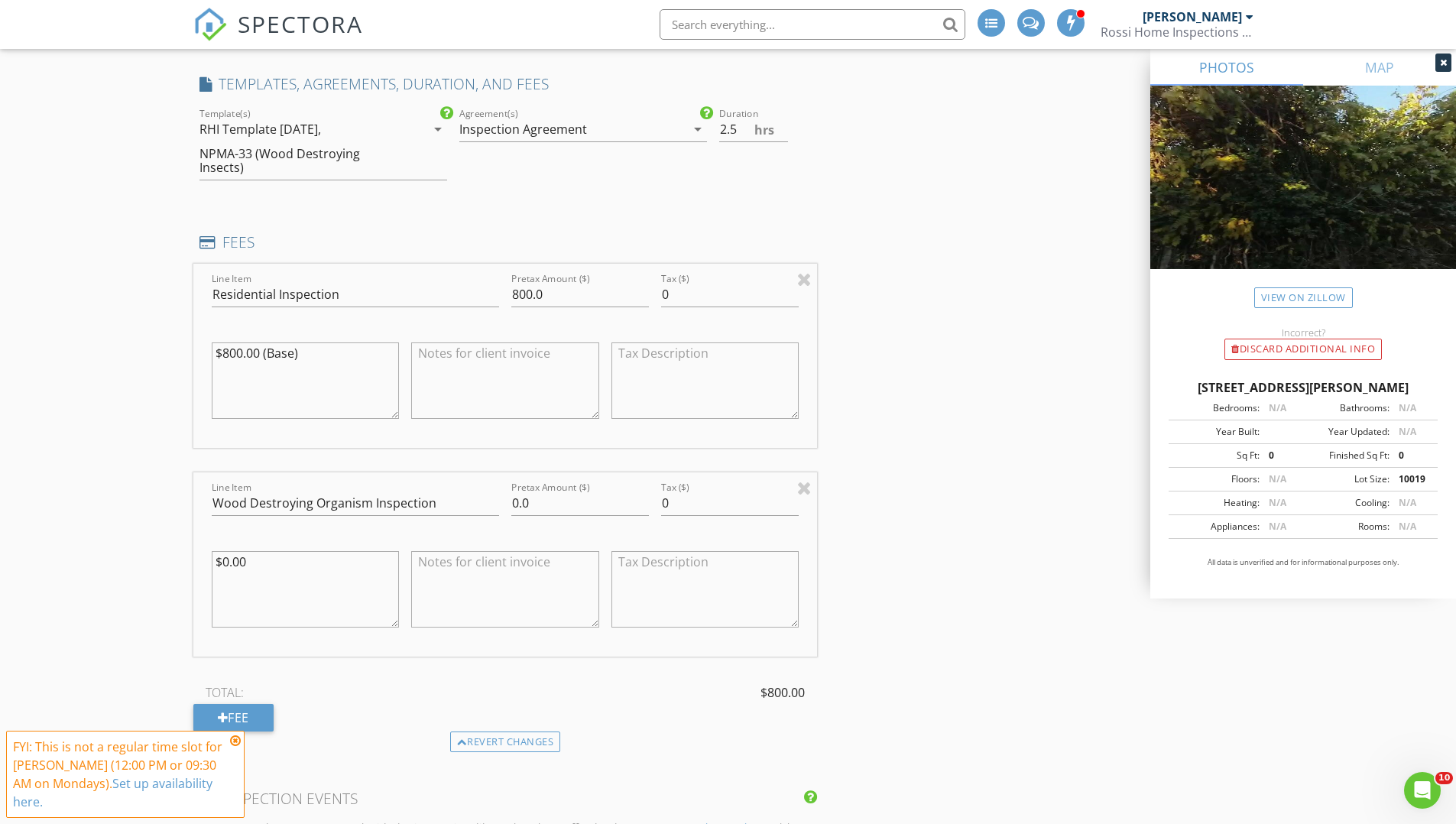
type textarea "Brian Champagne"
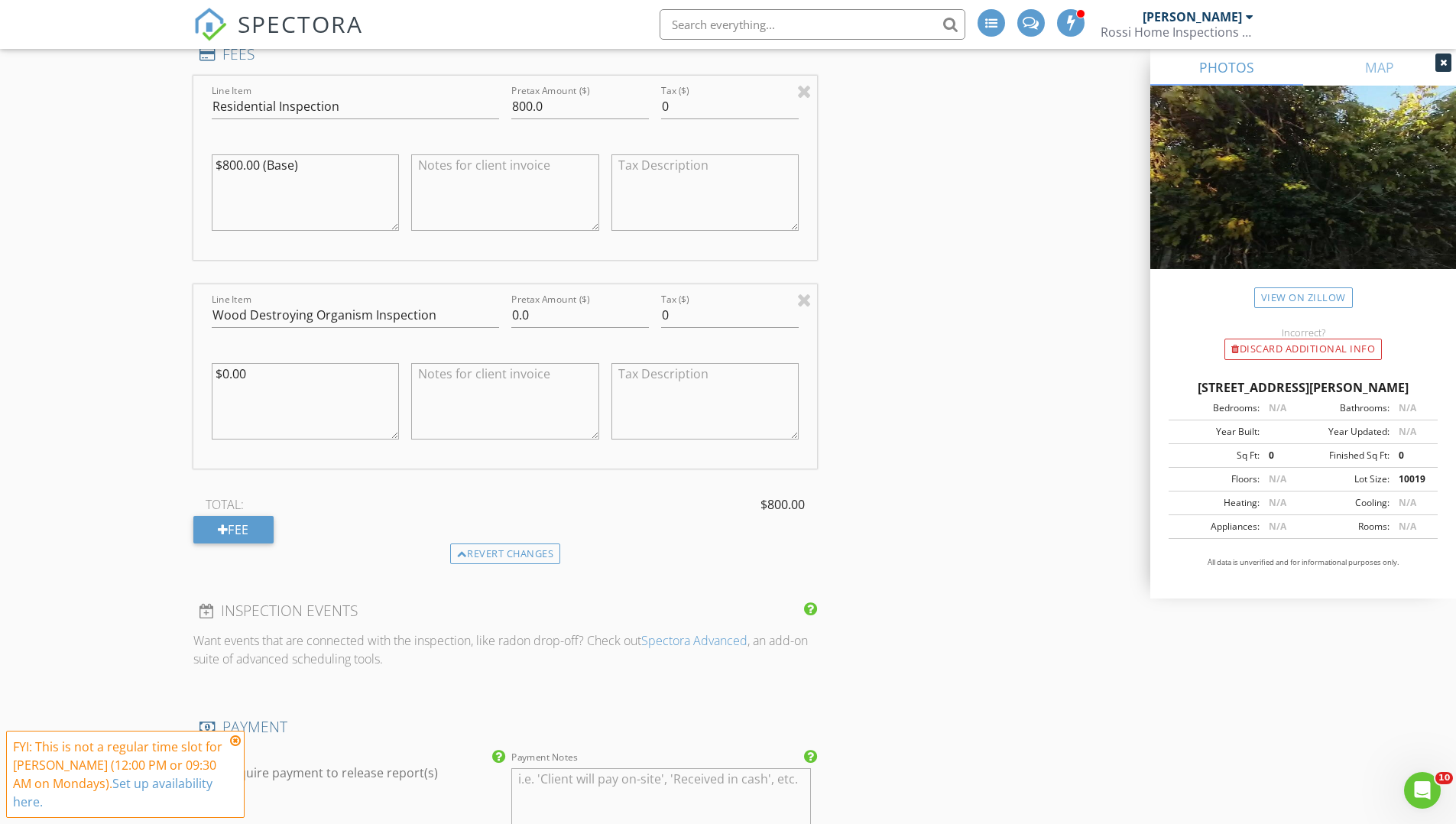
scroll to position [1866, 0]
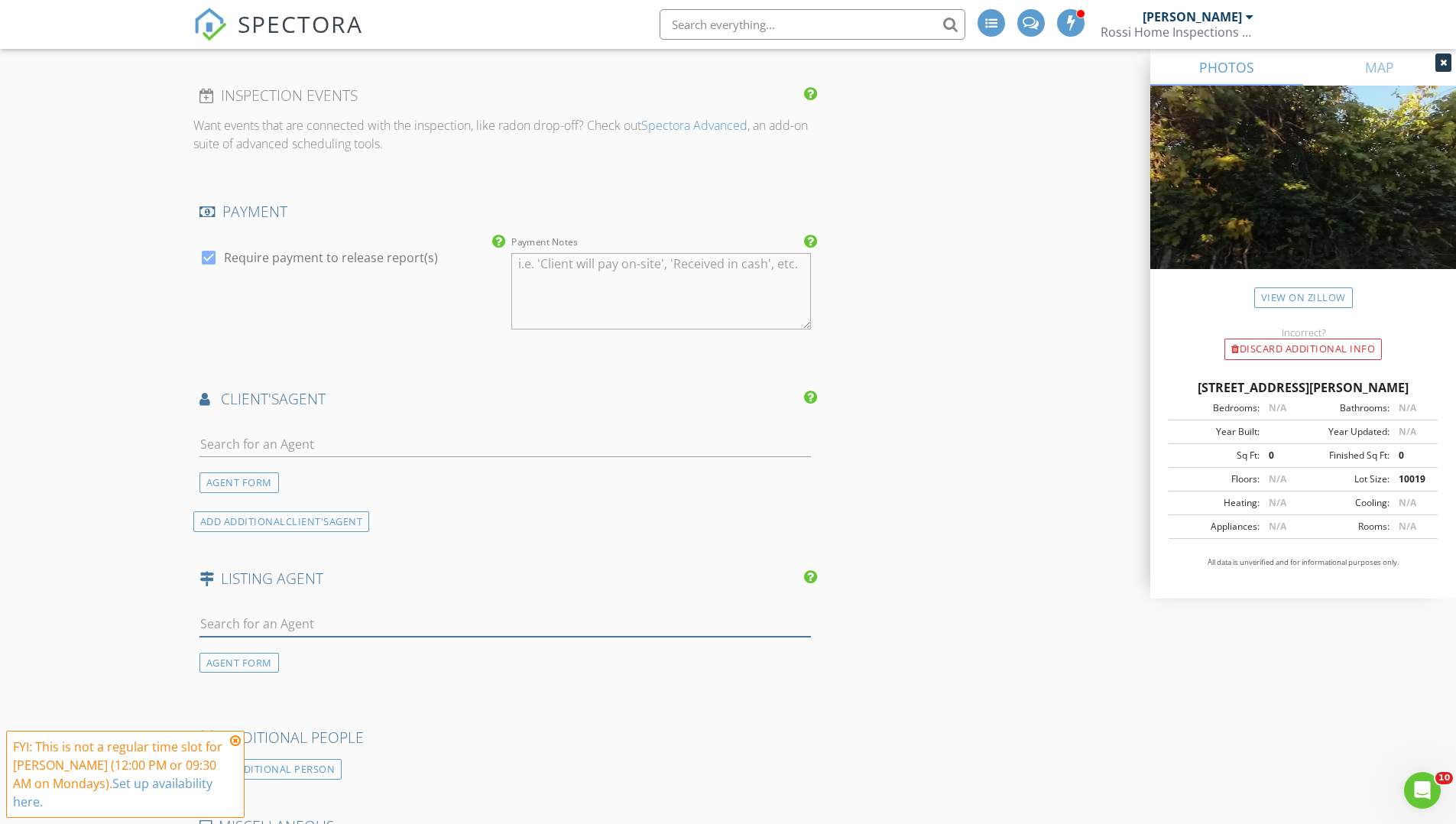
click at [371, 632] on input "text" at bounding box center [505, 623] width 612 height 25
type input "wallace"
drag, startPoint x: 303, startPoint y: 623, endPoint x: 88, endPoint y: 608, distance: 215.5
click at [224, 666] on div "AGENT FORM" at bounding box center [239, 663] width 80 height 21
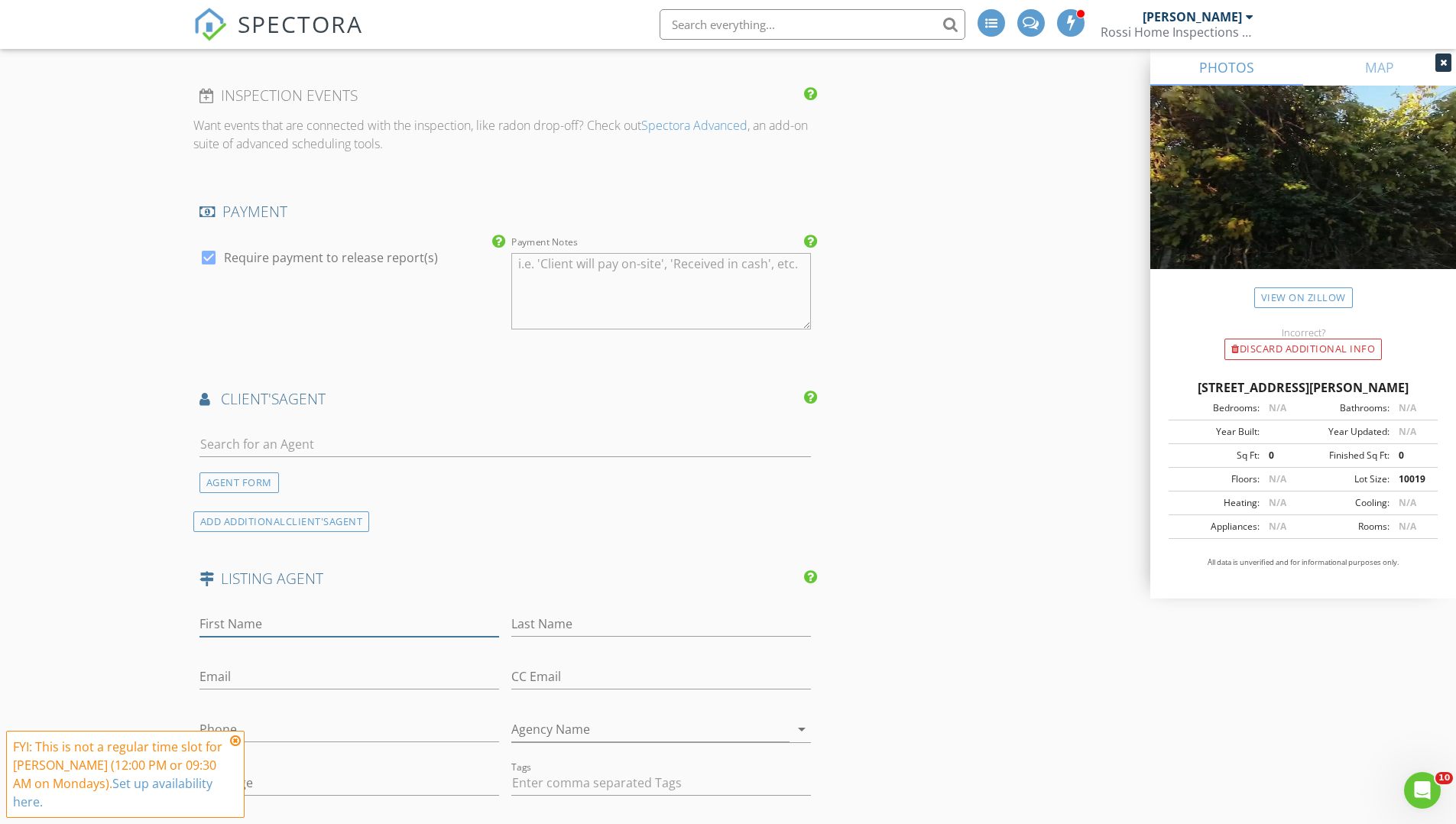
click at [234, 627] on input "First Name" at bounding box center [349, 623] width 300 height 25
type input "Megan"
click at [593, 628] on input "Last Name" at bounding box center [661, 623] width 300 height 25
type input "Wallace"
click at [663, 725] on input "Agency Name" at bounding box center [651, 729] width 278 height 25
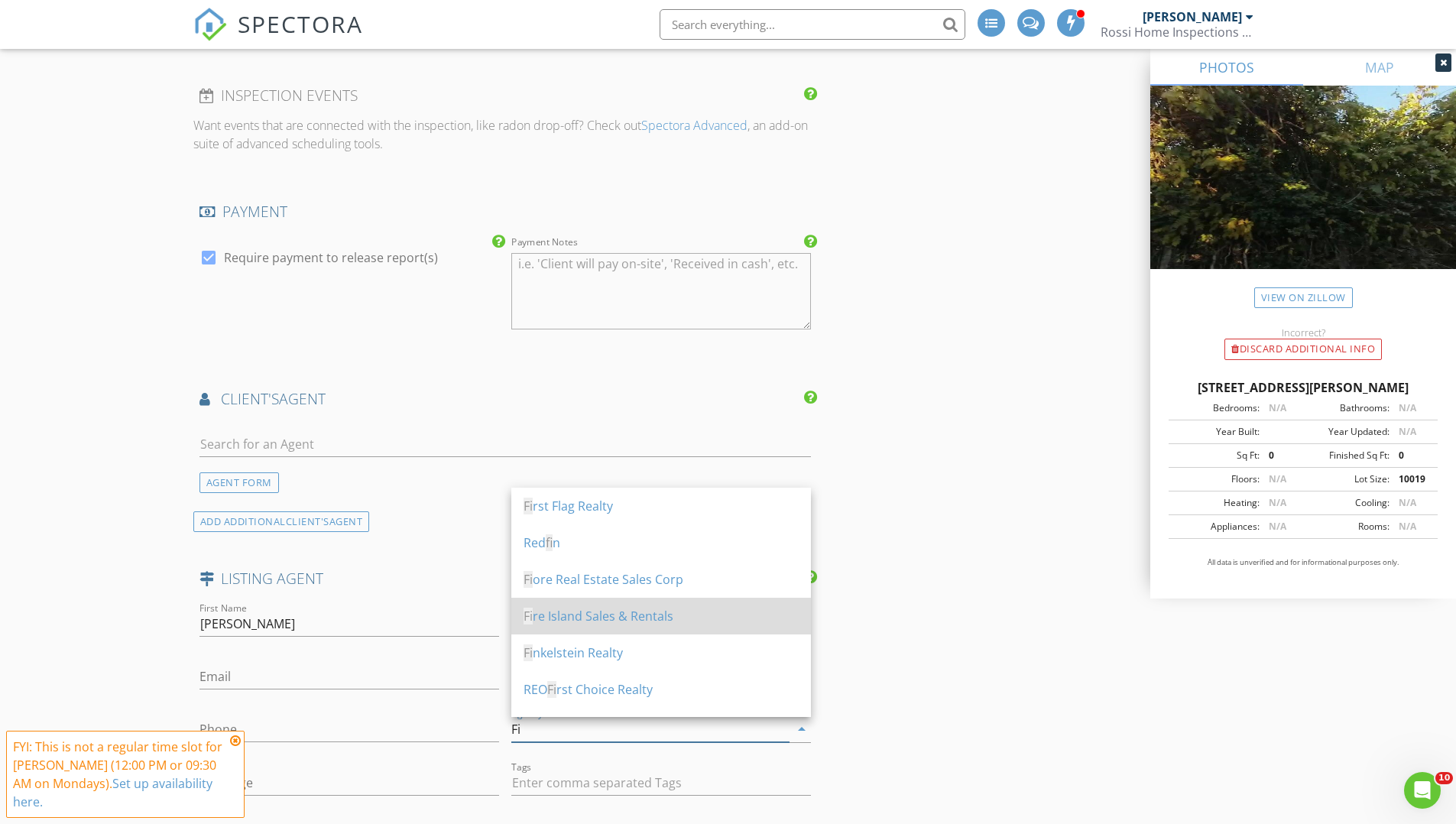
click at [636, 614] on div "Fi re Island Sales & Rentals" at bounding box center [661, 615] width 276 height 18
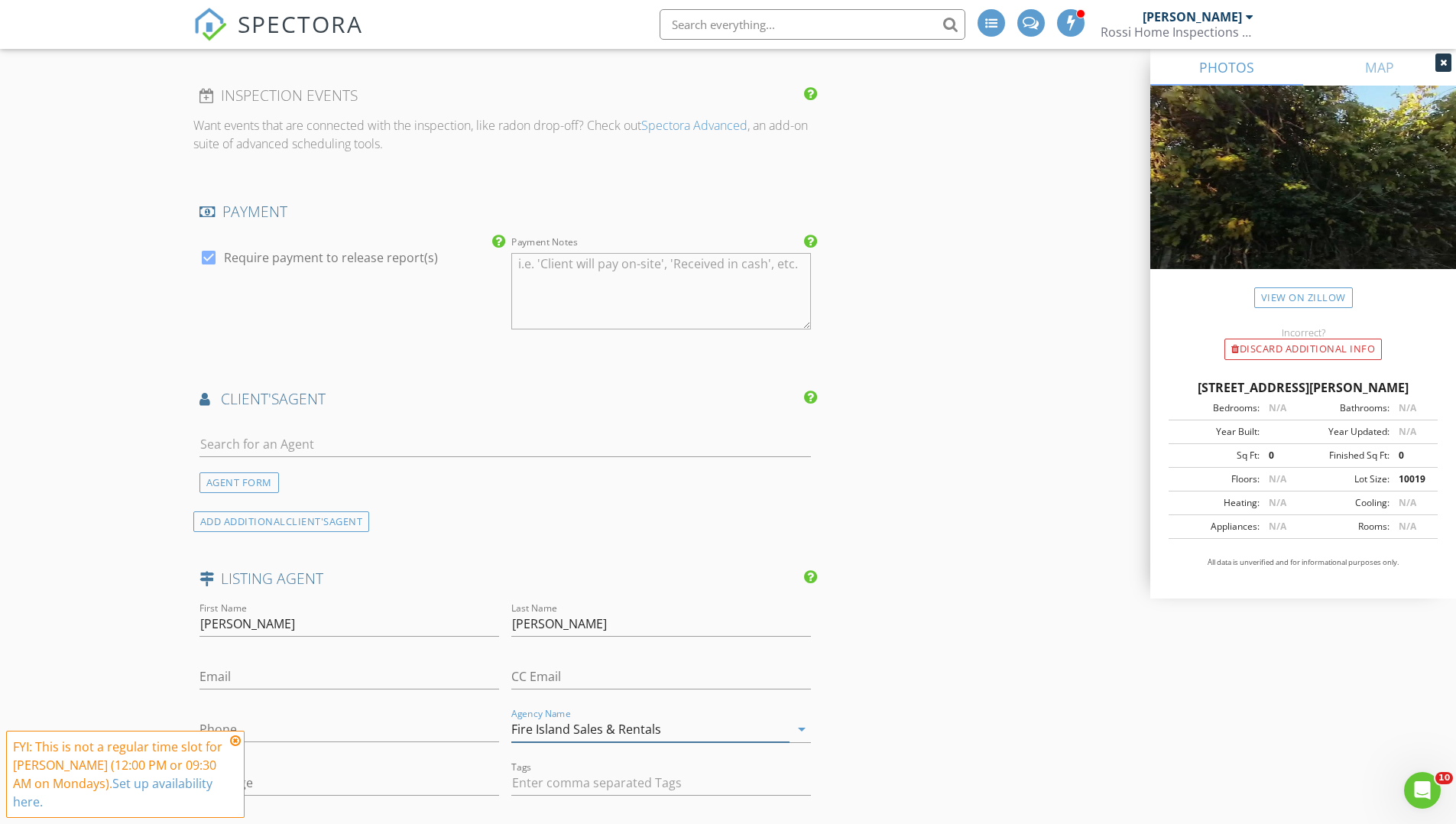
type input "Fire Island Sales & Rentals"
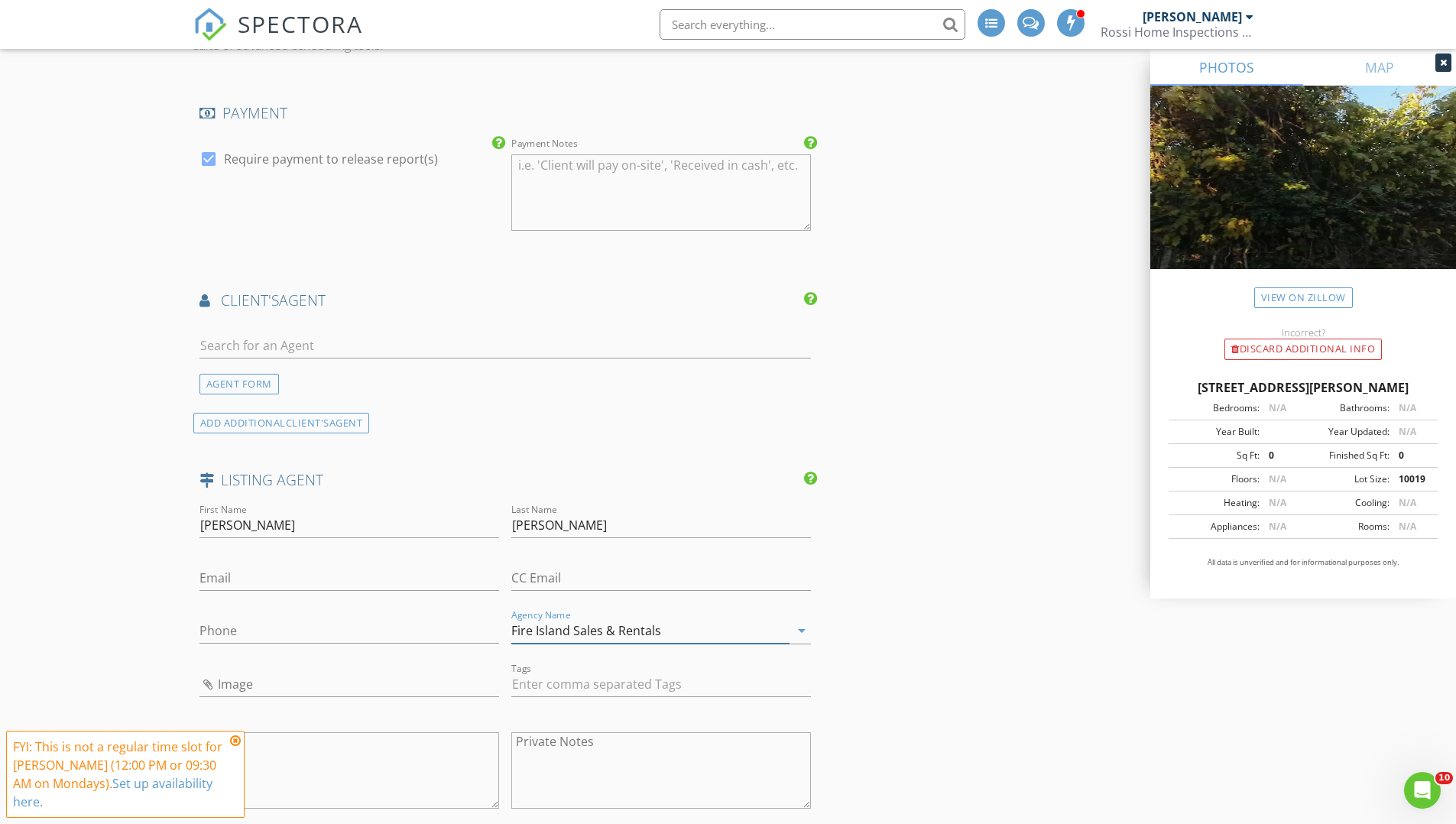
scroll to position [1969, 0]
paste input "realestateonfi@yahoo.com"
type input "realestateonfi@yahoo.com"
click at [262, 618] on input "Phone" at bounding box center [349, 627] width 300 height 25
paste input "917-626-0900"
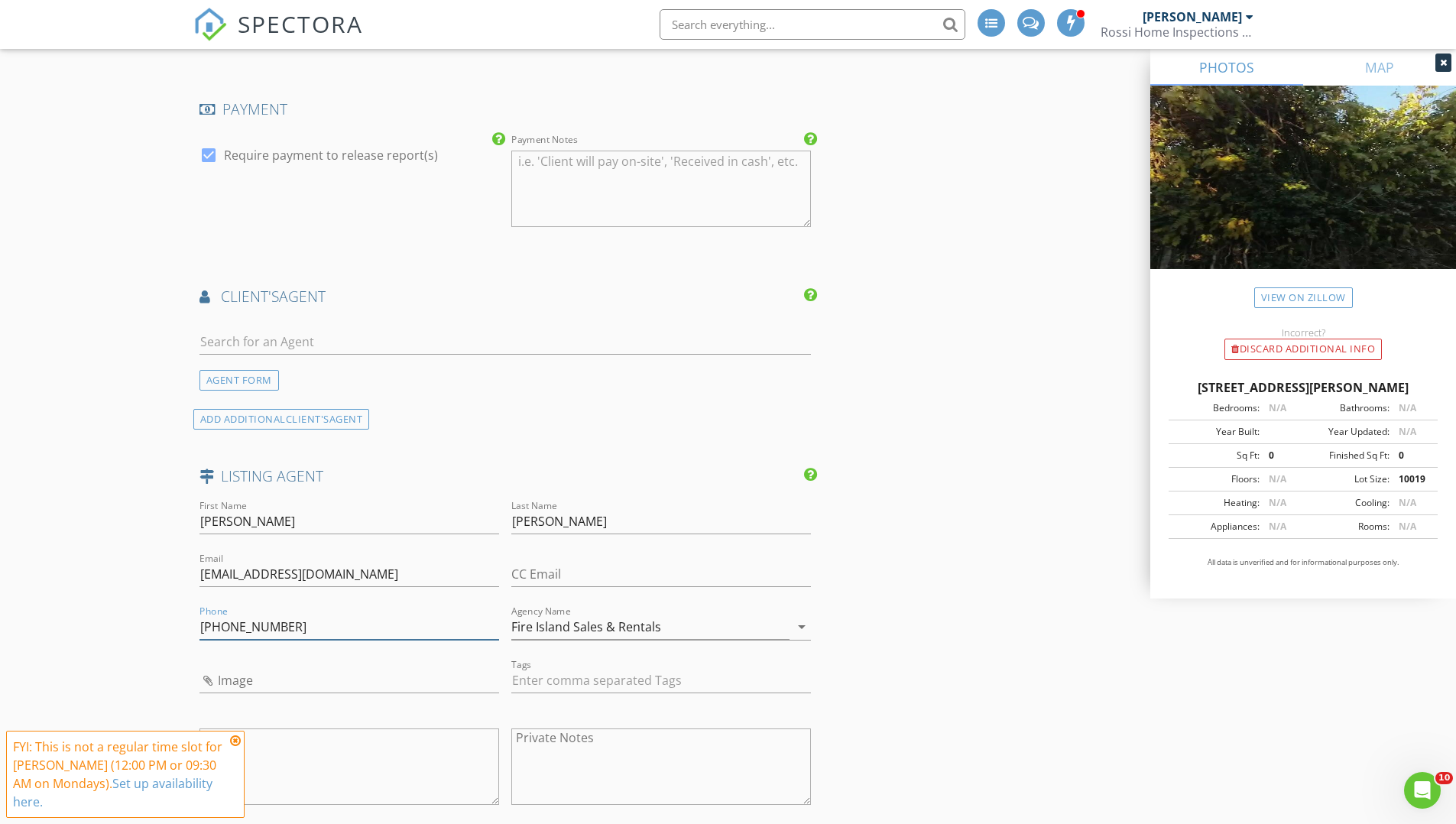
type input "917-626-0900"
click at [804, 626] on icon "arrow_drop_down" at bounding box center [801, 626] width 18 height 18
click at [617, 626] on input "Fire Island NY Realestate" at bounding box center [651, 627] width 278 height 25
type input "Fire Island NY Real Estate"
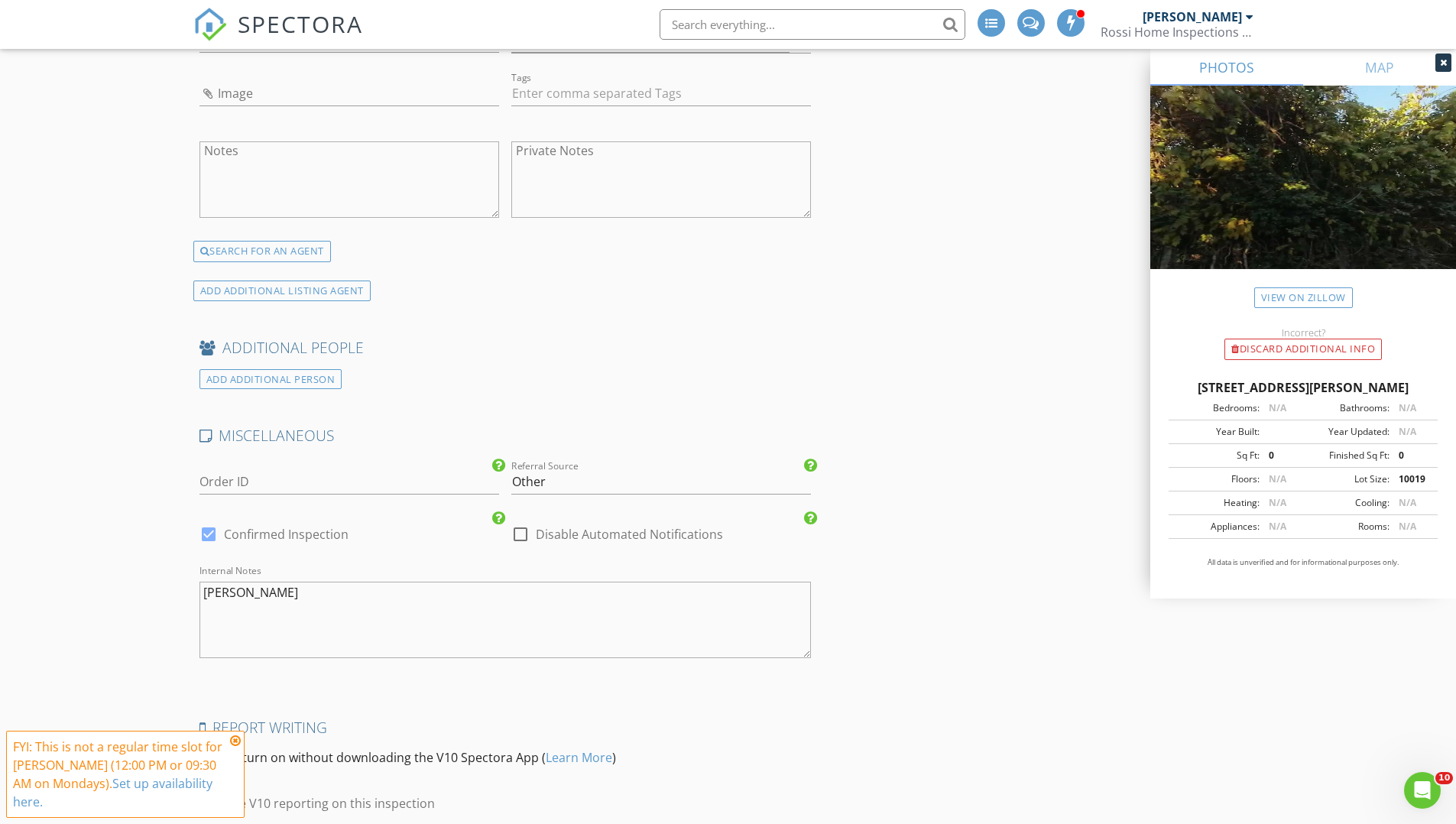
scroll to position [2778, 0]
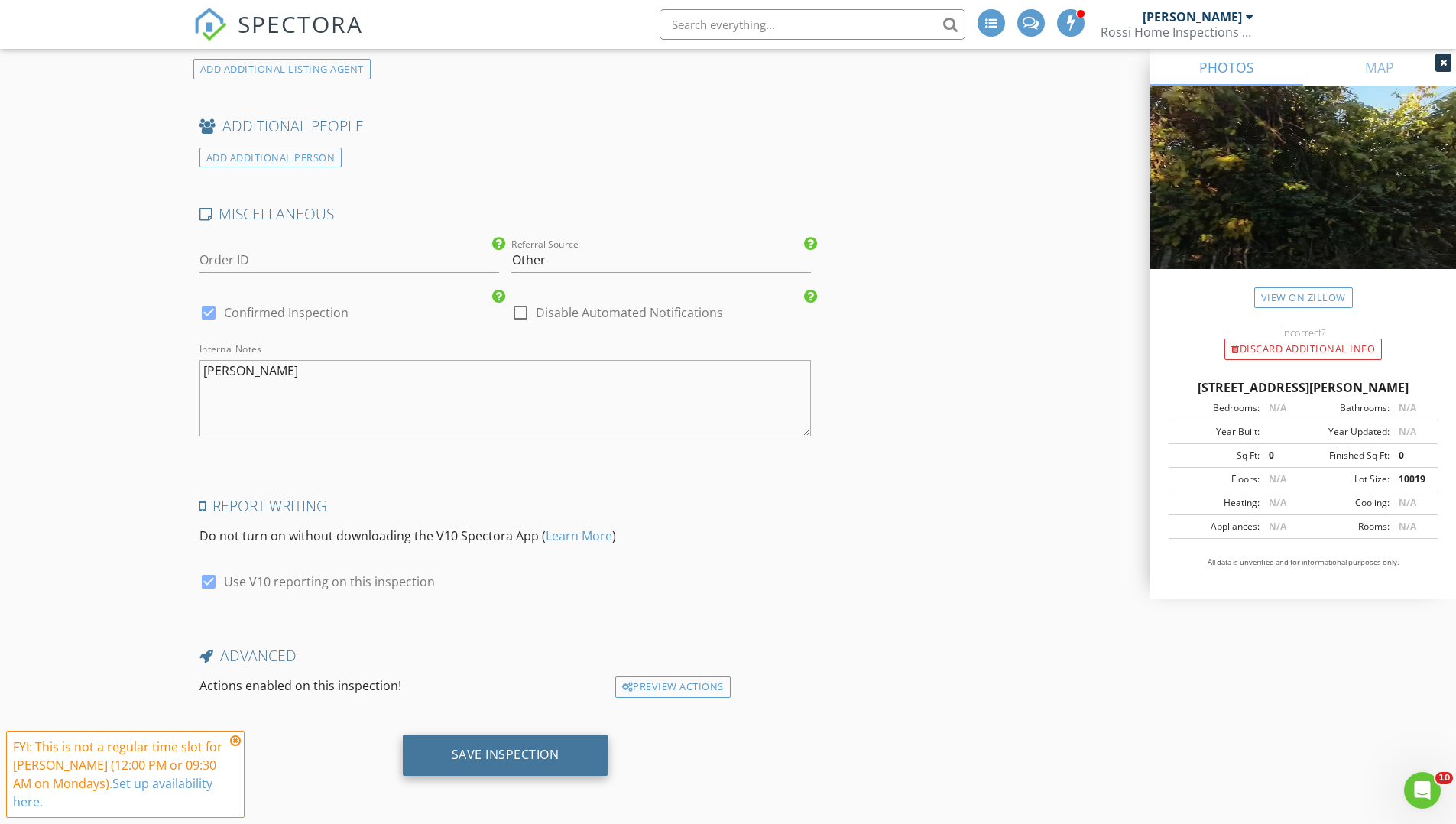
click at [549, 757] on div "Save Inspection" at bounding box center [506, 754] width 108 height 15
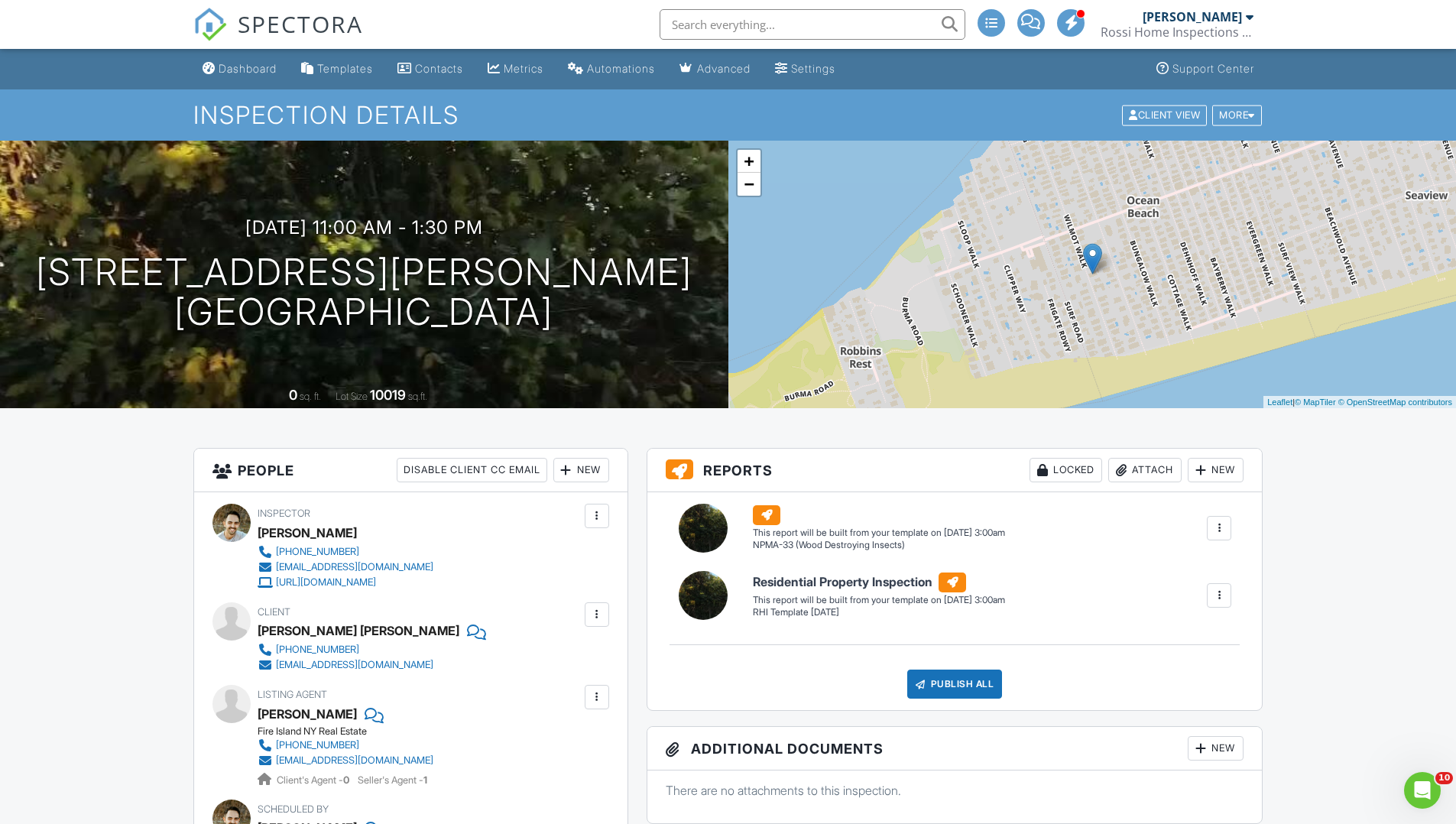
click at [288, 18] on span "SPECTORA" at bounding box center [300, 23] width 125 height 32
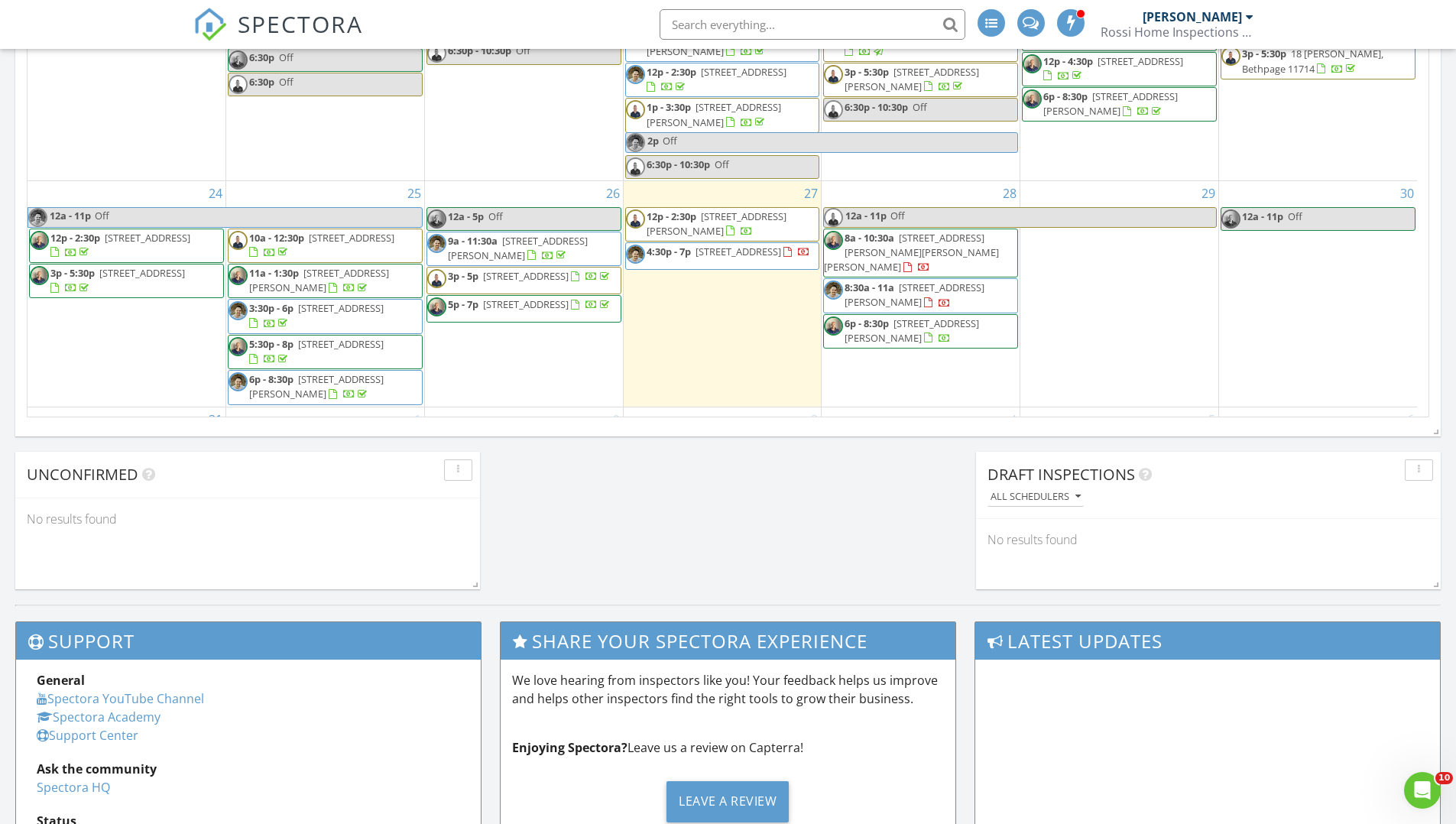
scroll to position [645, 0]
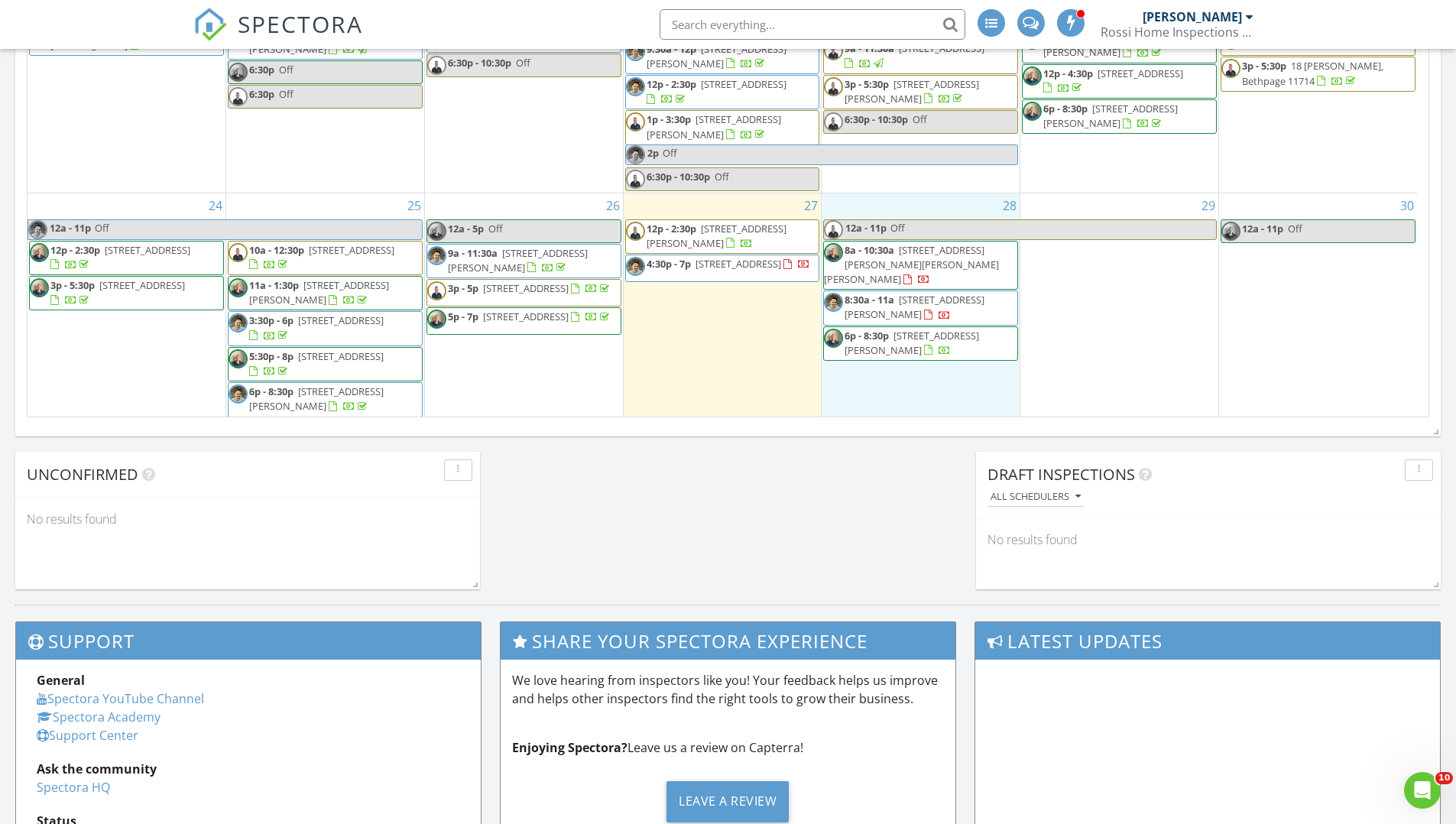
click at [889, 332] on div "28 12a - 11p Off 8a - 10:30a 32 Hampton Rd, Hampton Bays 11946 8:30a - 11a 7 Ro…" at bounding box center [920, 306] width 198 height 226
click at [926, 269] on link "Inspection" at bounding box center [921, 269] width 79 height 24
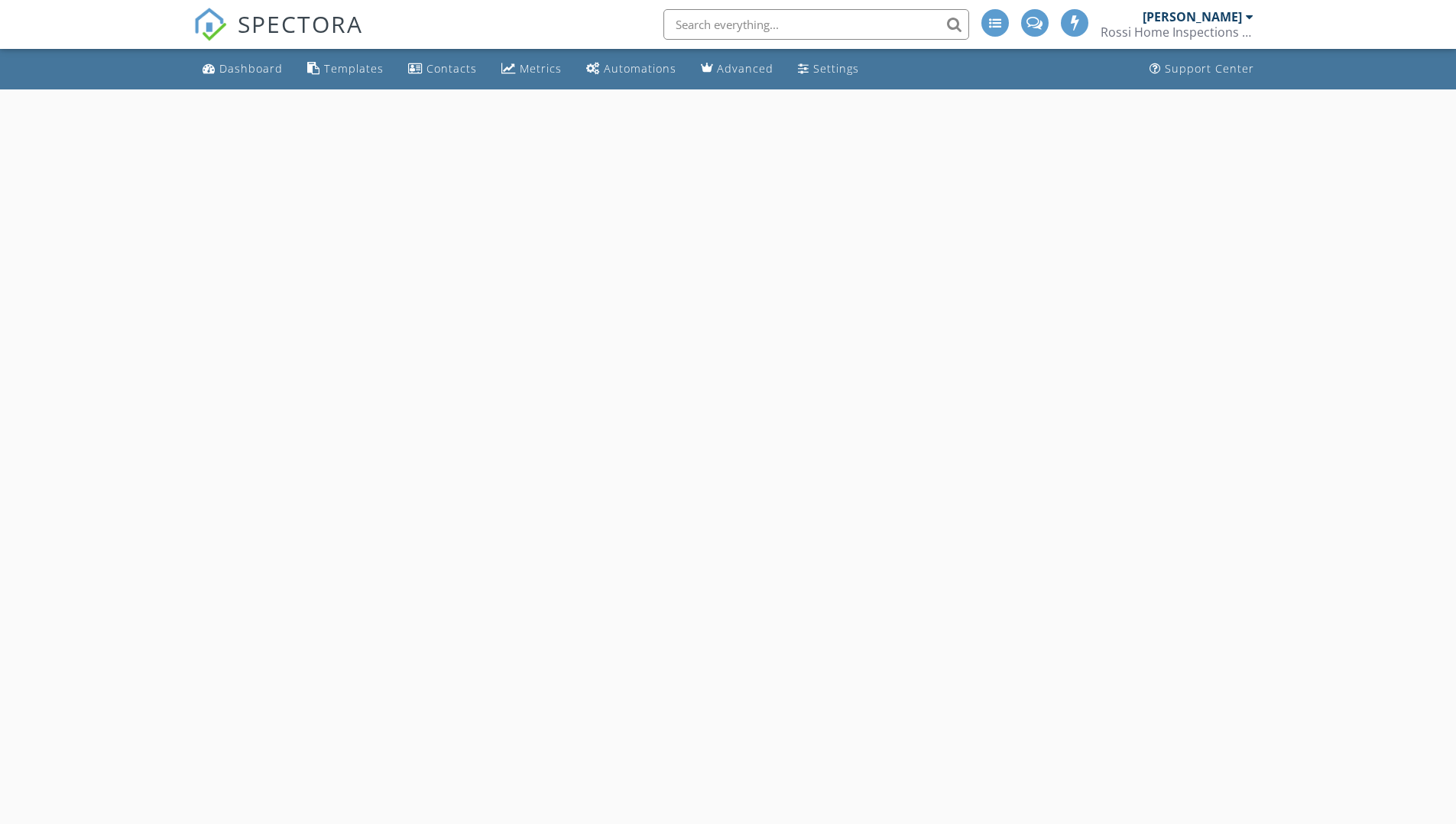
select select "7"
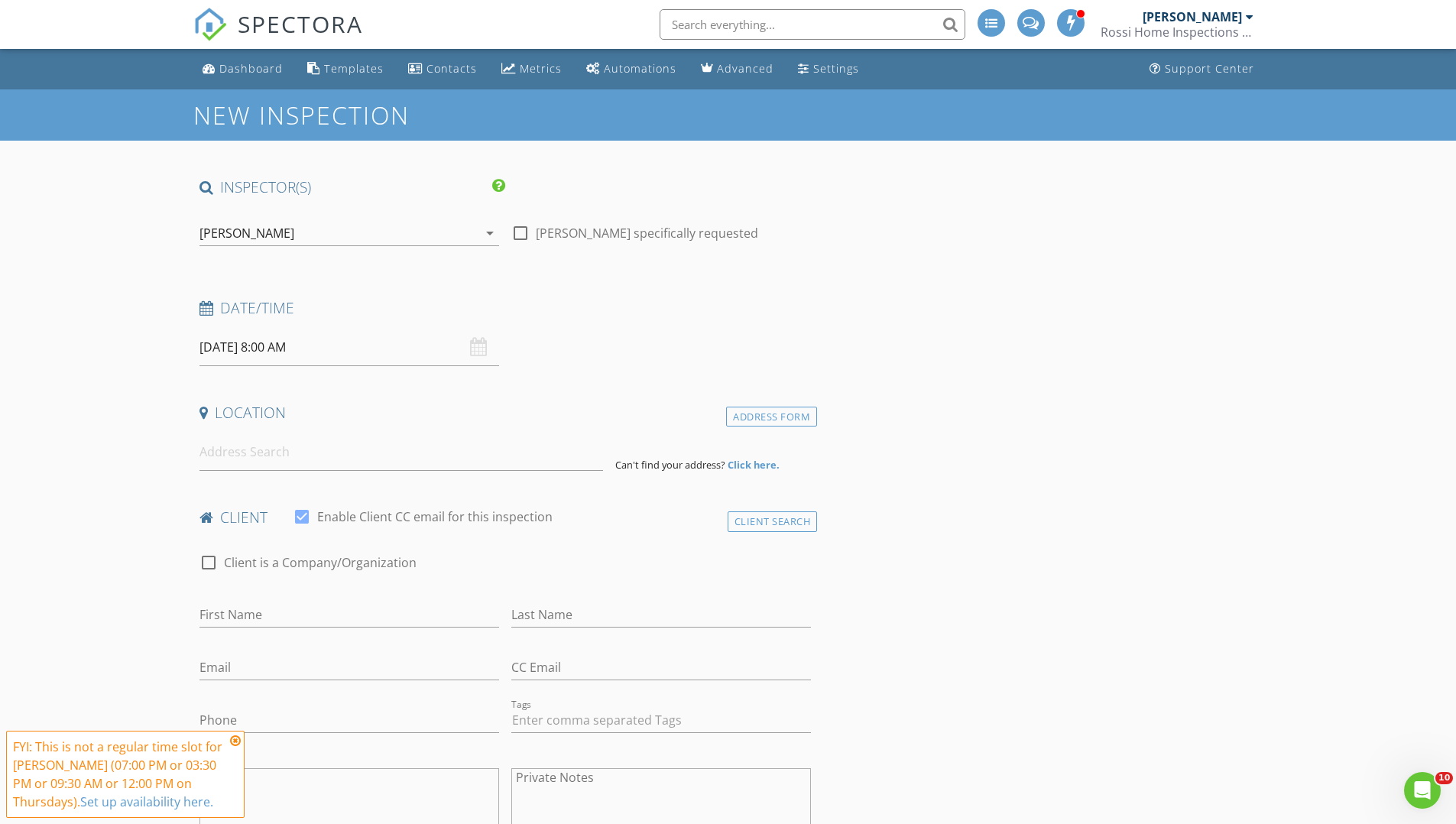
click at [374, 342] on input "[DATE] 8:00 AM" at bounding box center [349, 348] width 300 height 38
click at [294, 603] on span ":" at bounding box center [295, 608] width 4 height 31
type input "09"
type input "[DATE] 9:00 AM"
click at [289, 603] on span at bounding box center [288, 601] width 10 height 15
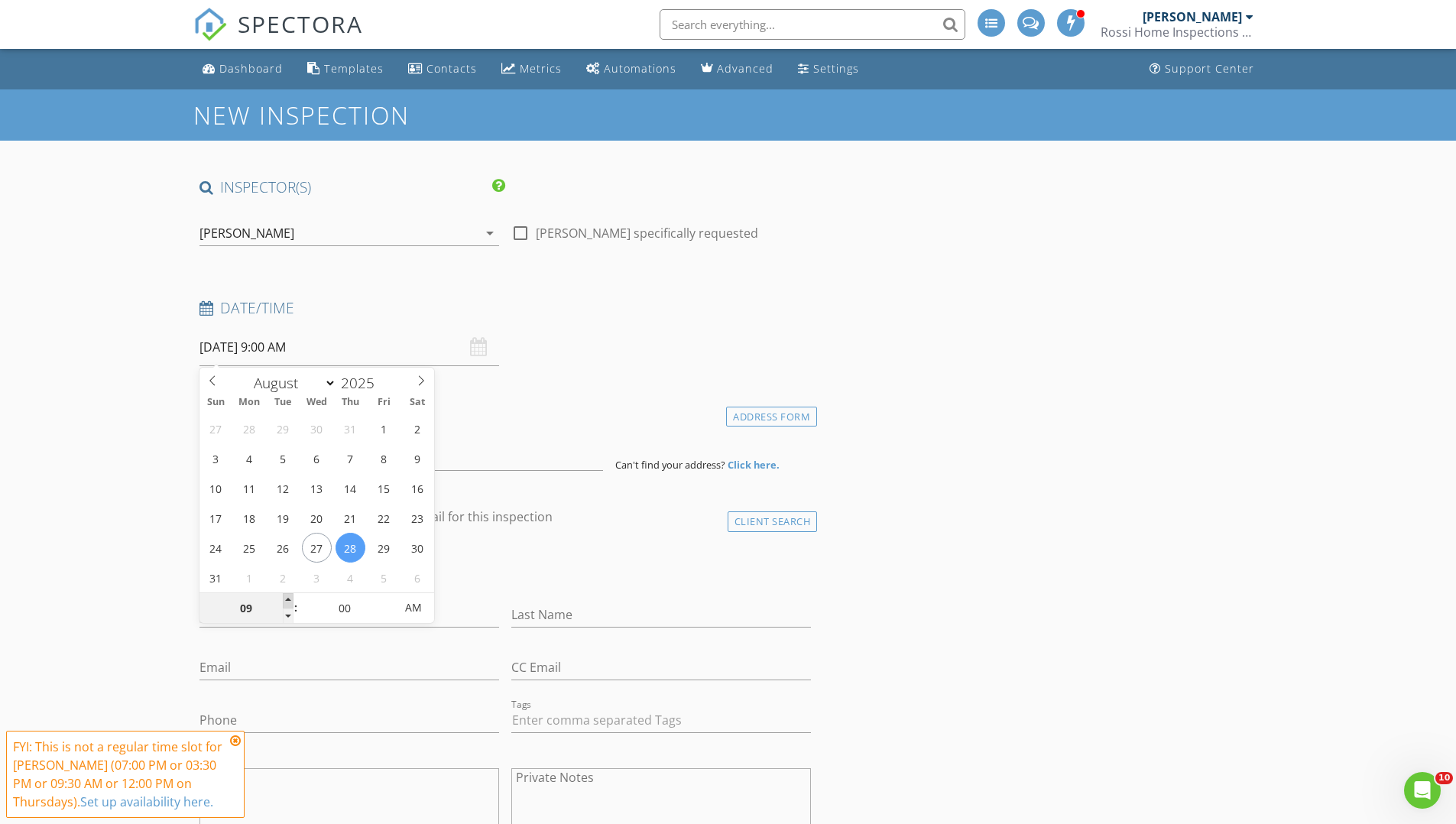
type input "10"
type input "08/28/2025 10:00 AM"
click at [289, 603] on span at bounding box center [288, 601] width 10 height 15
type input "11"
type input "08/28/2025 11:00 AM"
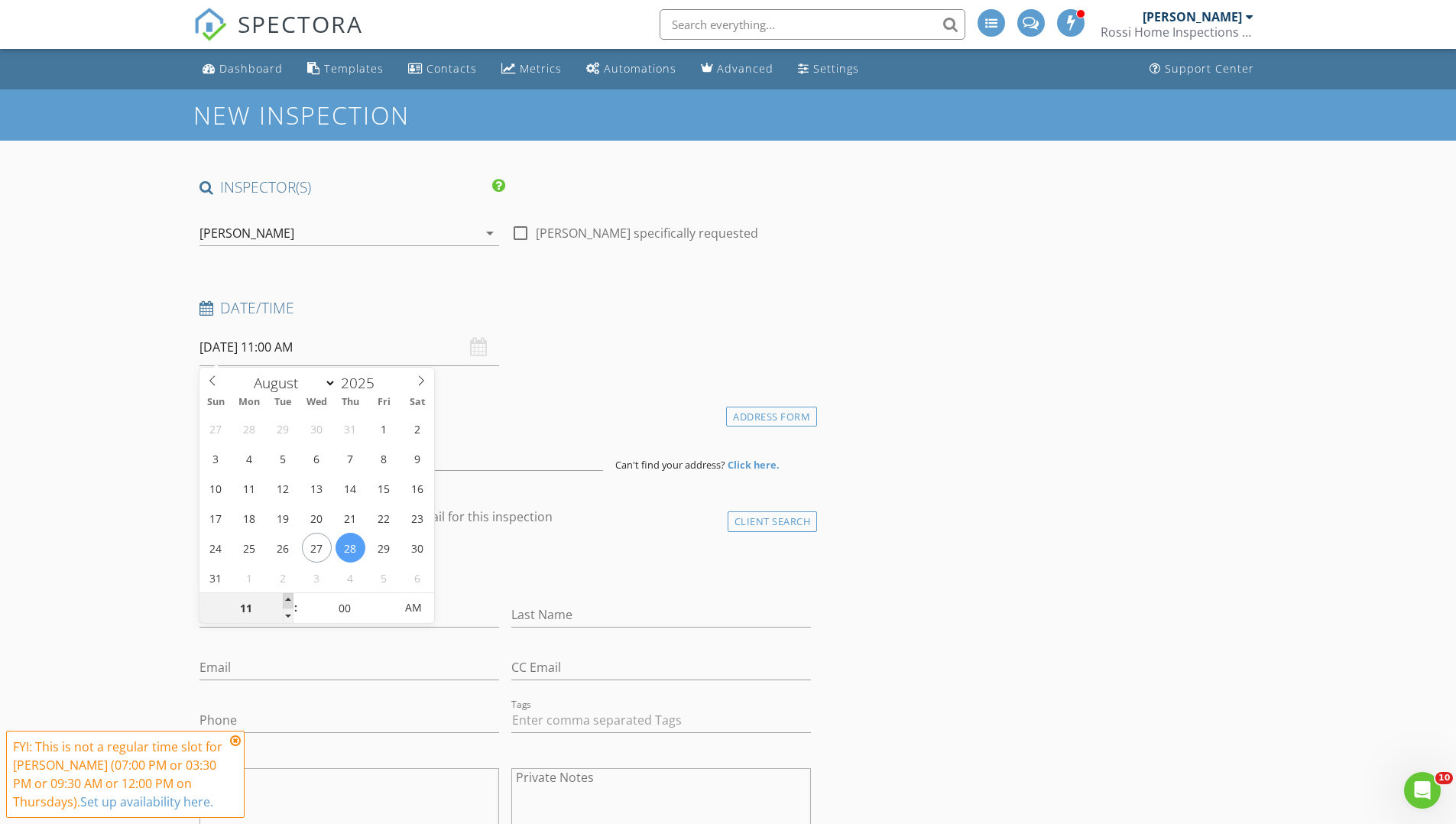
click at [289, 603] on span at bounding box center [288, 601] width 10 height 15
type input "12"
type input "08/28/2025 12:00 PM"
click at [289, 603] on span at bounding box center [288, 601] width 10 height 15
type input "01"
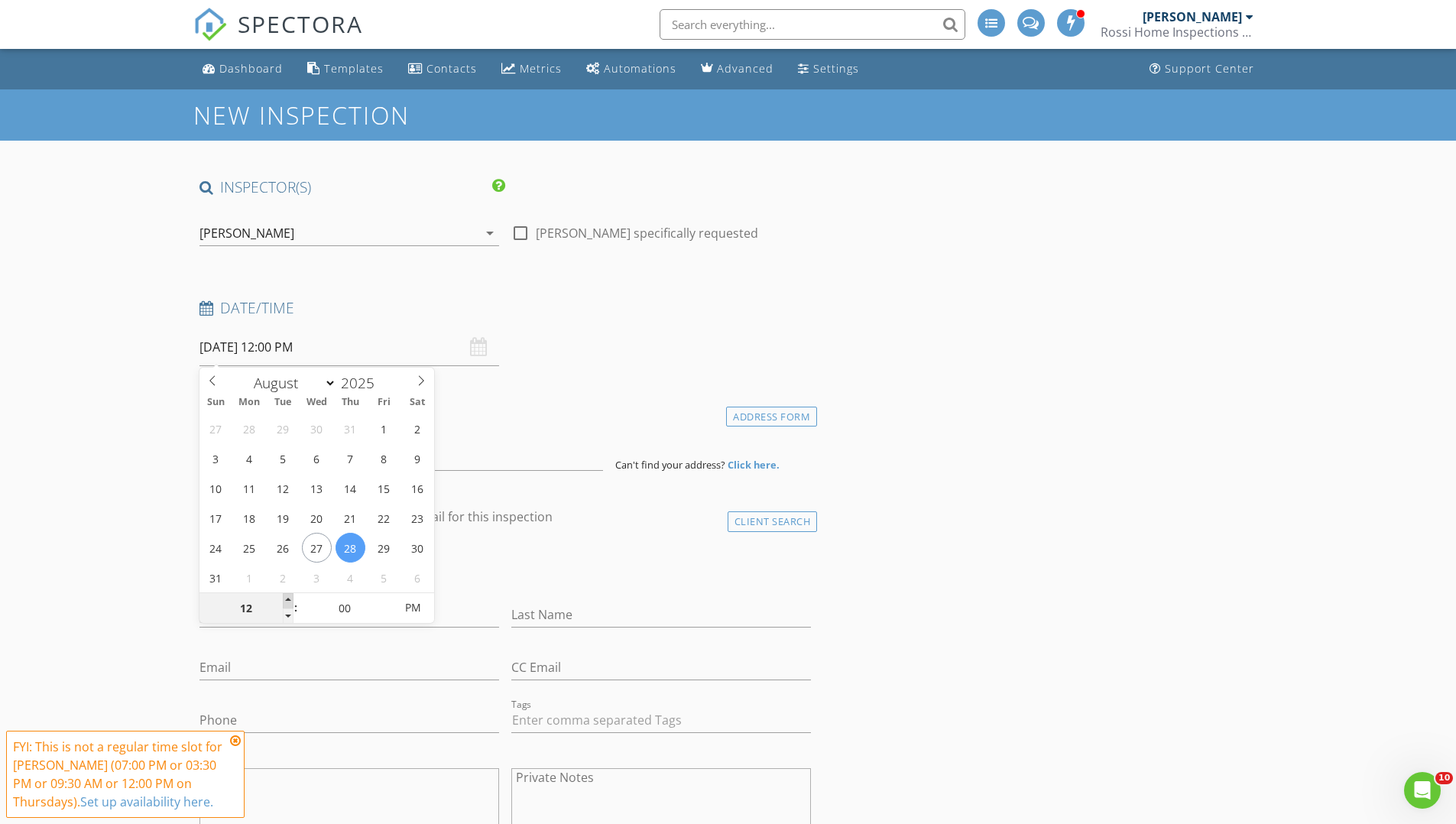
type input "08/28/2025 1:00 PM"
click at [289, 603] on span at bounding box center [288, 601] width 10 height 15
type input "02"
type input "08/28/2025 2:00 PM"
click at [289, 603] on span at bounding box center [288, 601] width 10 height 15
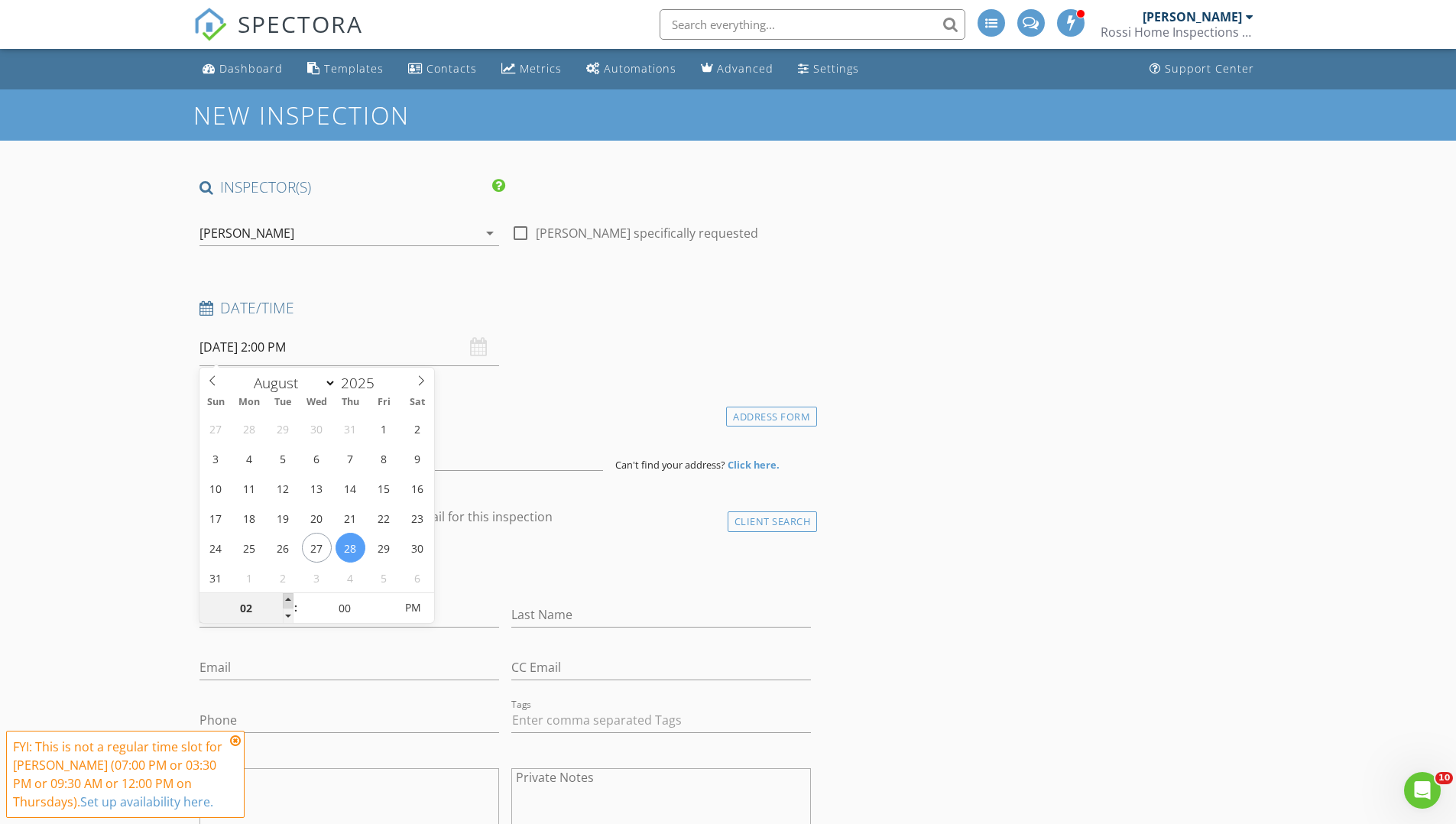
type input "03"
type input "08/28/2025 3:00 PM"
click at [289, 603] on span at bounding box center [288, 601] width 10 height 15
type input "04"
type input "08/28/2025 4:00 PM"
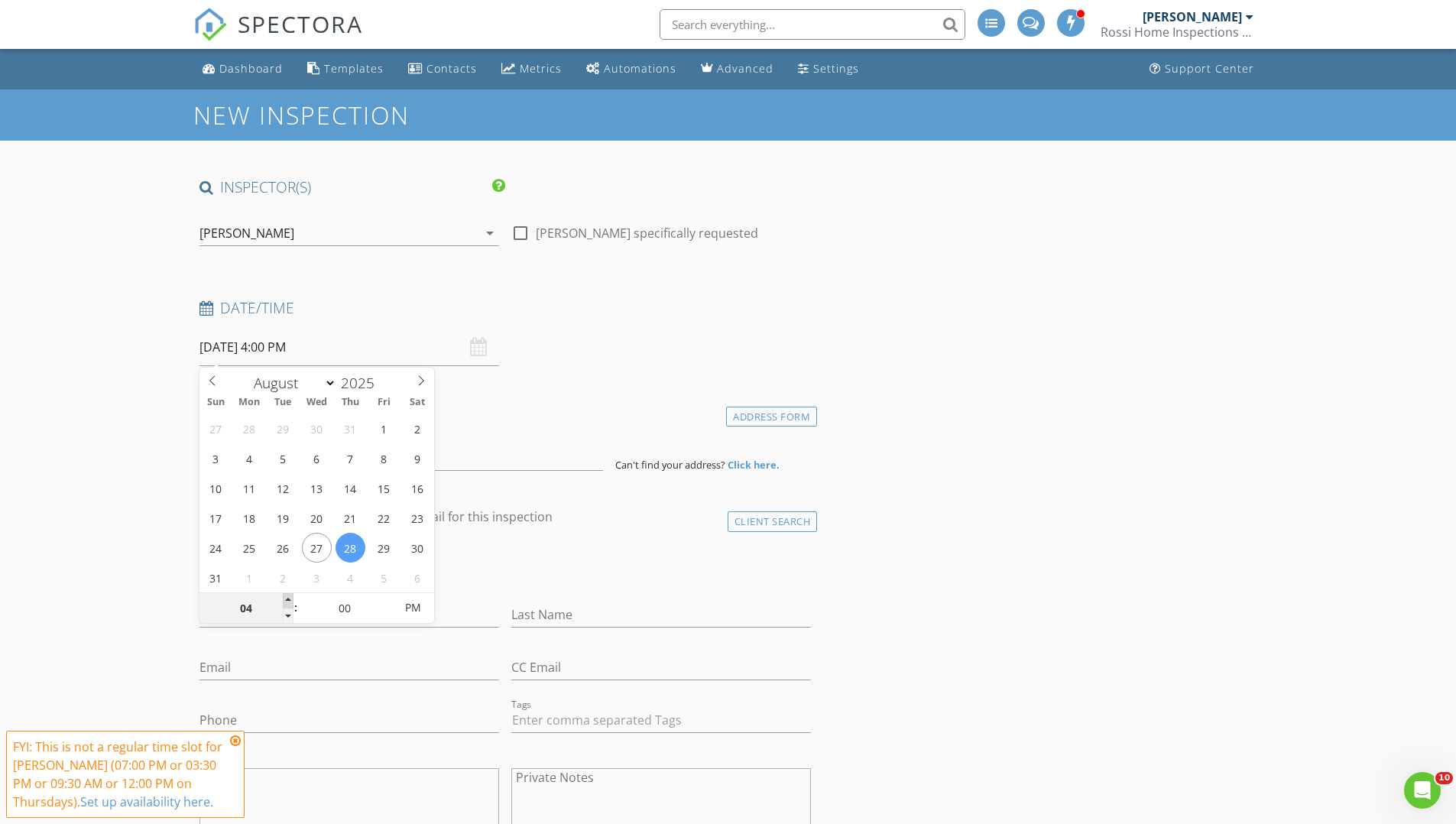
click at [289, 603] on span at bounding box center [288, 601] width 10 height 15
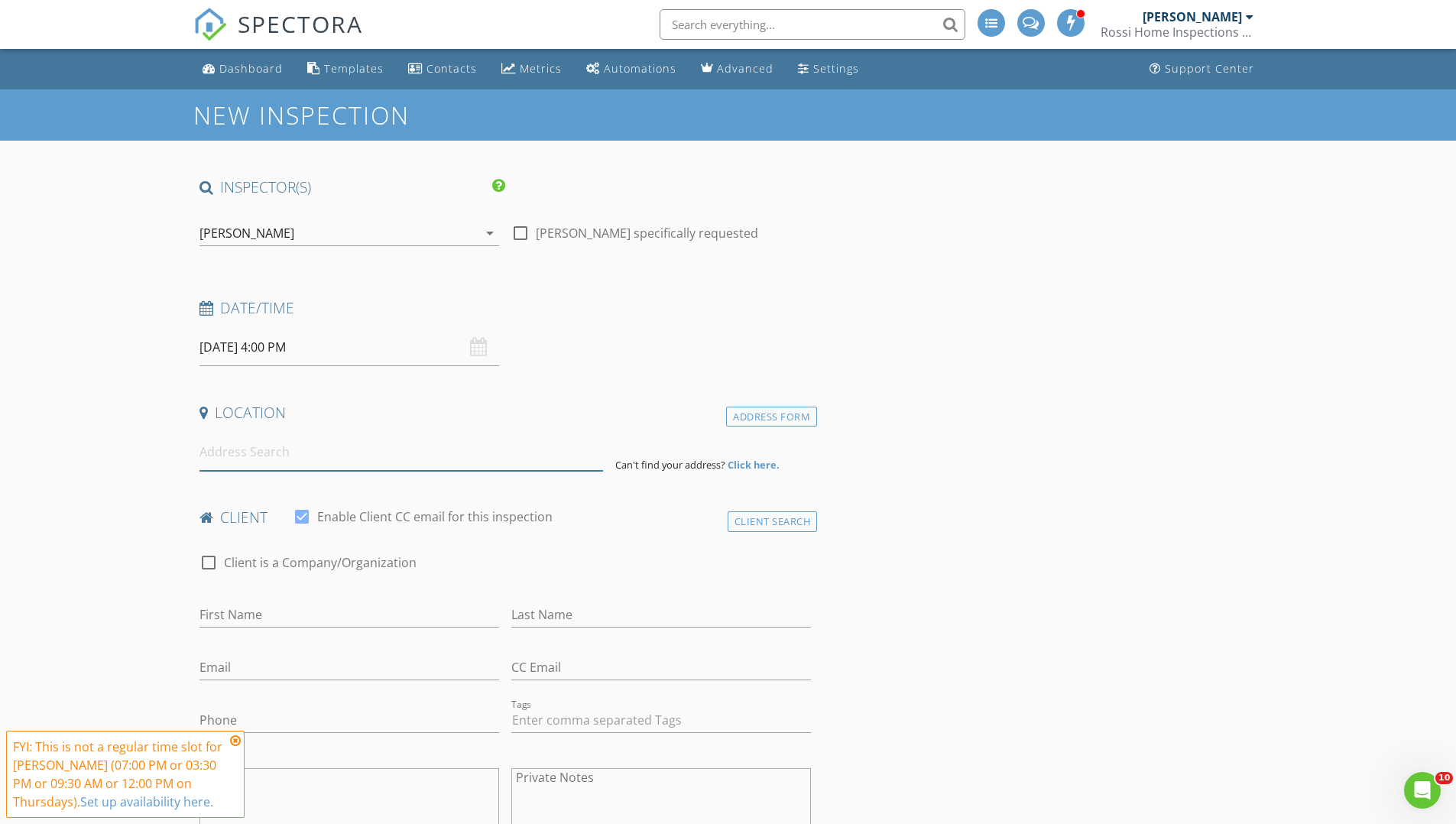
click at [314, 457] on input at bounding box center [401, 452] width 403 height 38
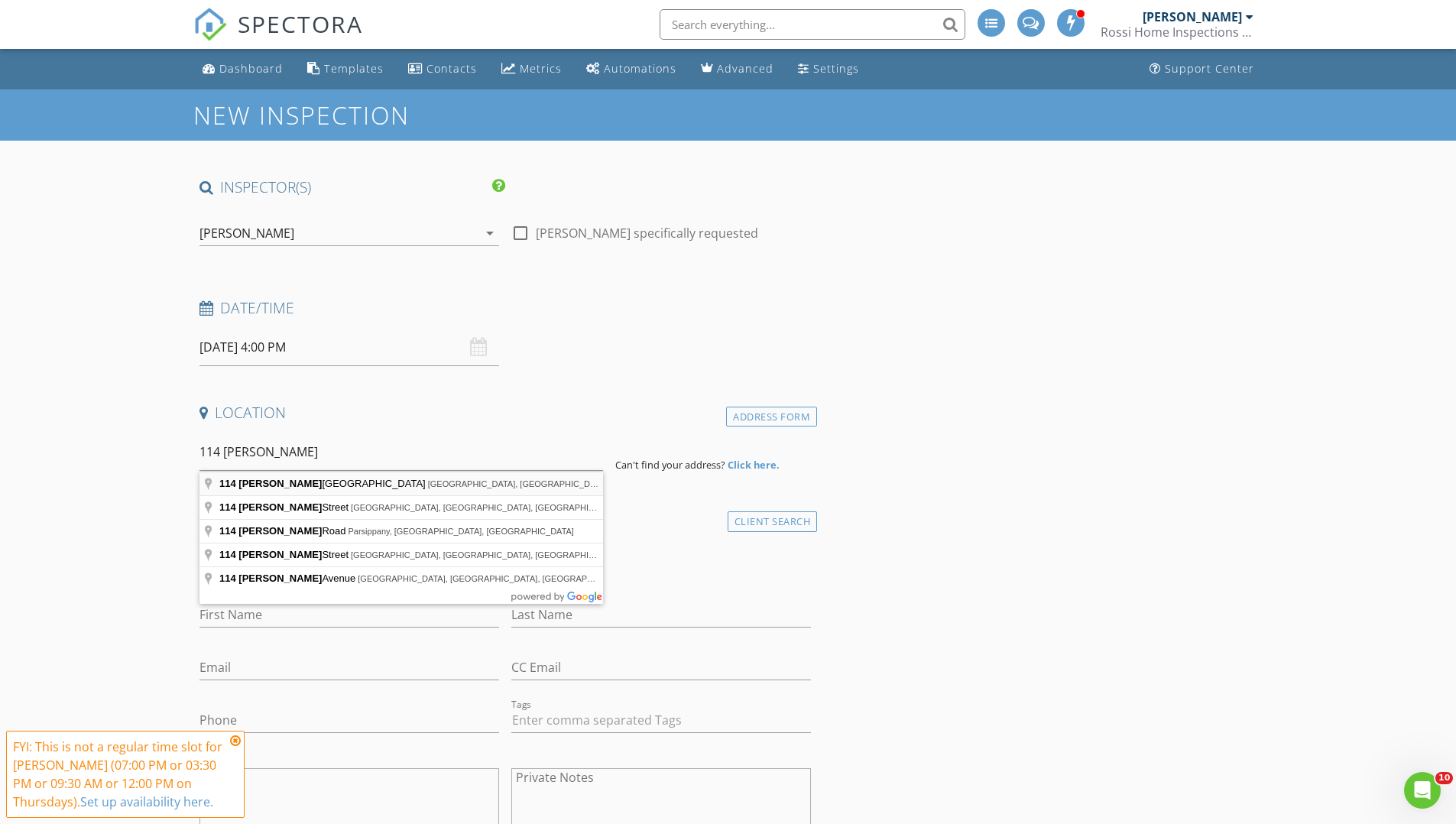
type input "114 Halsey Manor Road, Manorville, NY, USA"
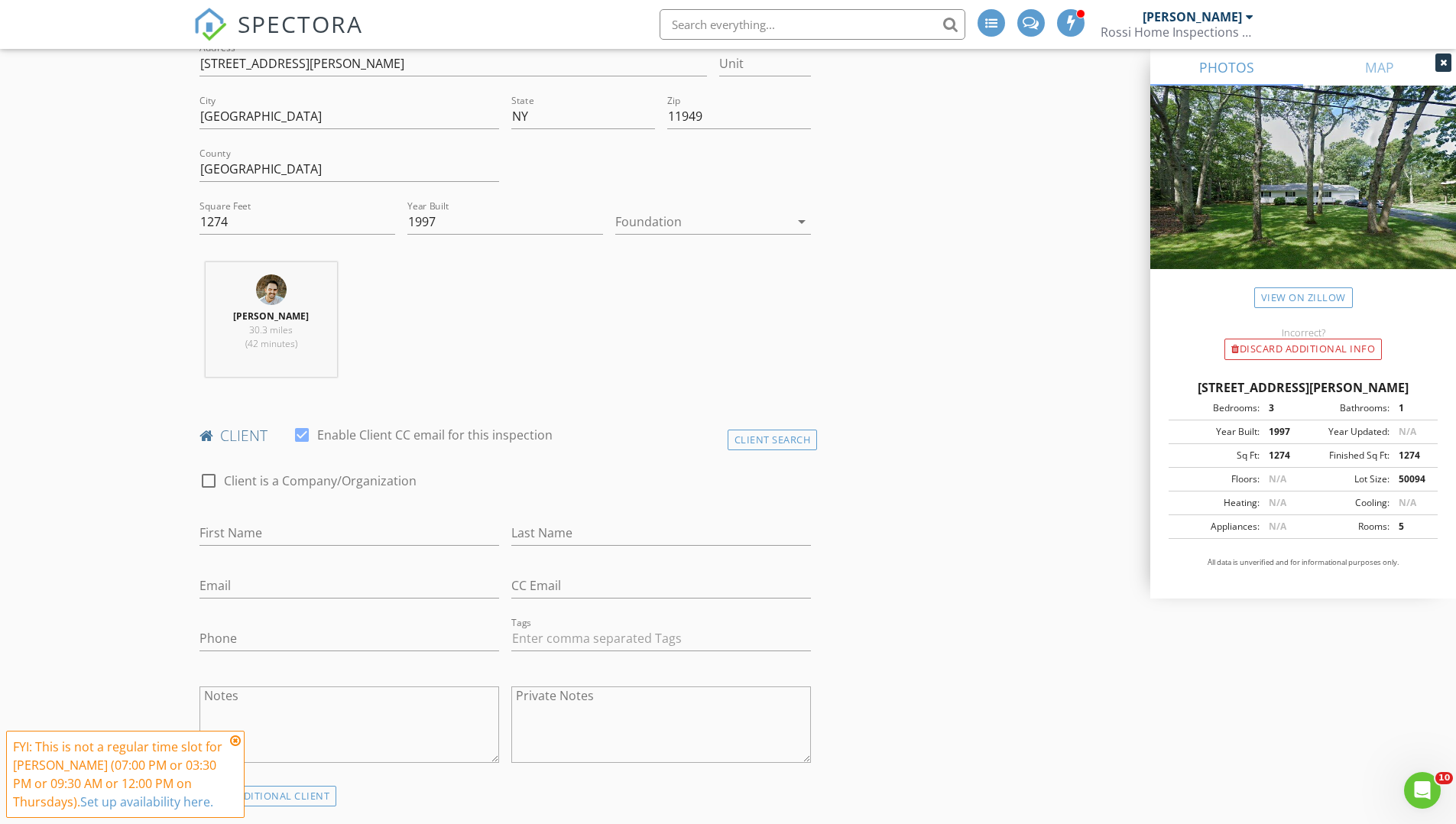
scroll to position [521, 0]
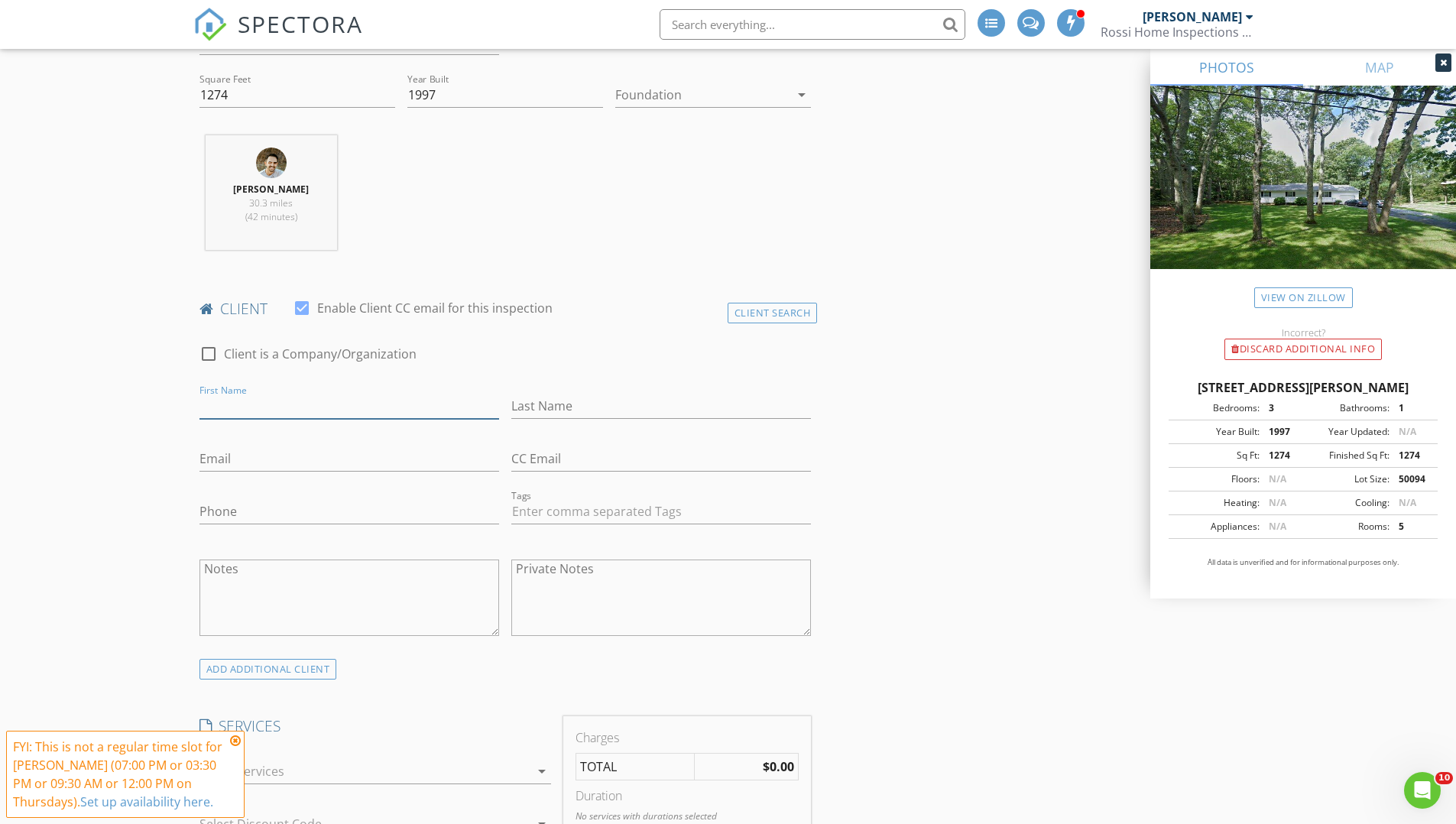
click at [289, 409] on input "First Name" at bounding box center [349, 406] width 300 height 25
type input "Robert"
type input "Eifert"
click at [258, 462] on input "Email" at bounding box center [349, 458] width 300 height 25
click at [239, 510] on input "Phone" at bounding box center [349, 511] width 300 height 25
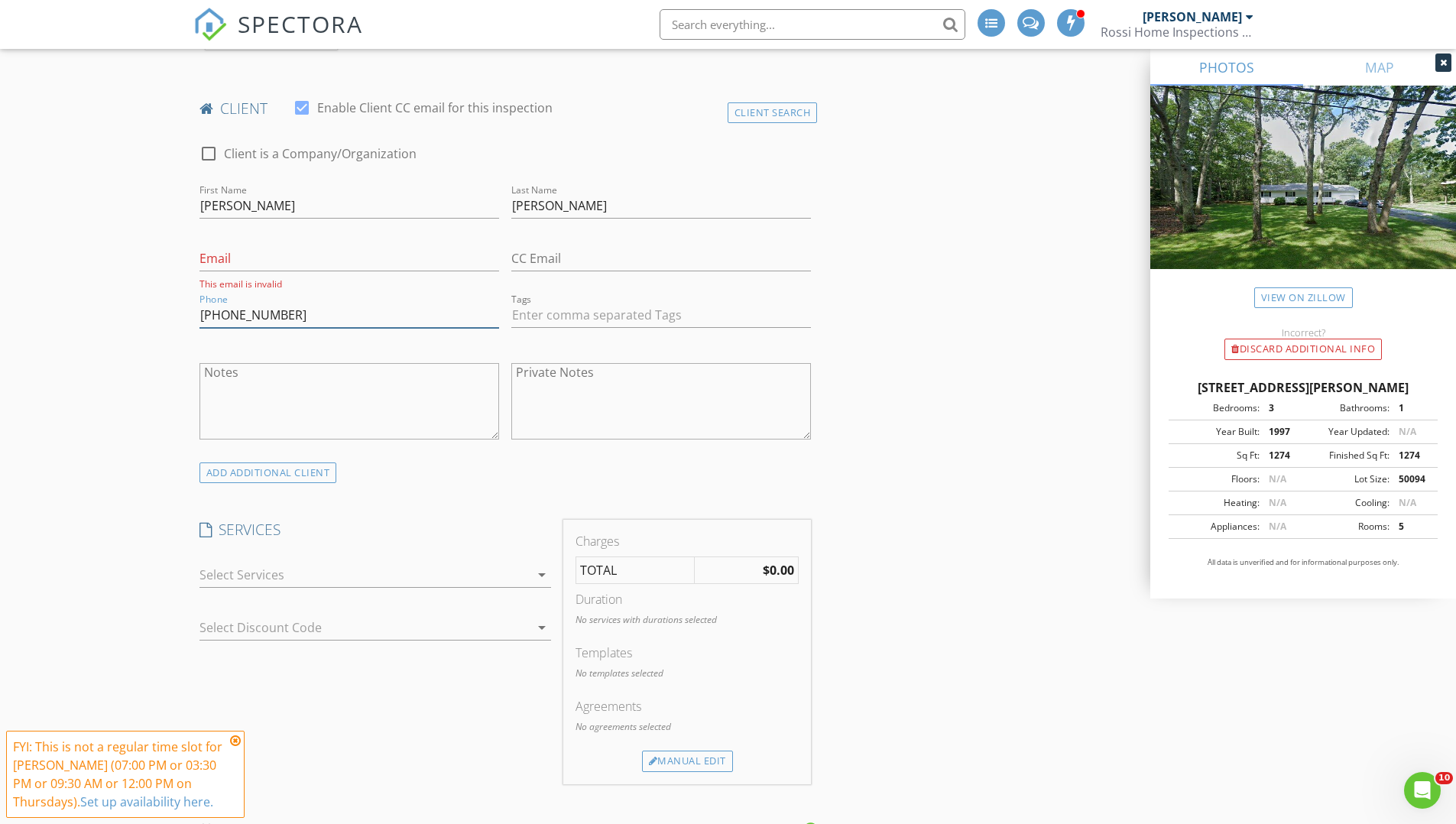
scroll to position [834, 0]
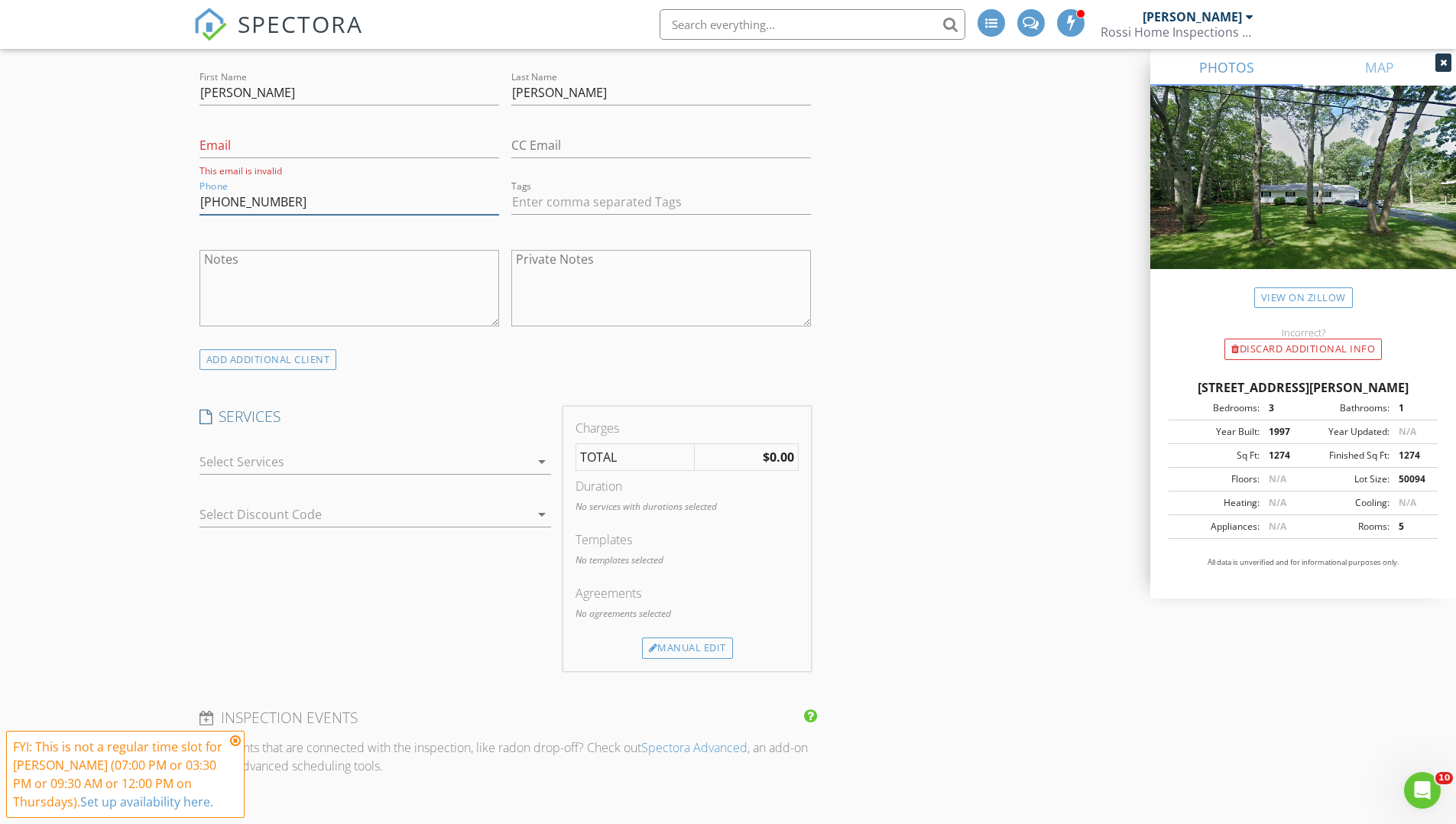
type input "[PHONE_NUMBER]"
click at [306, 455] on div at bounding box center [364, 462] width 331 height 24
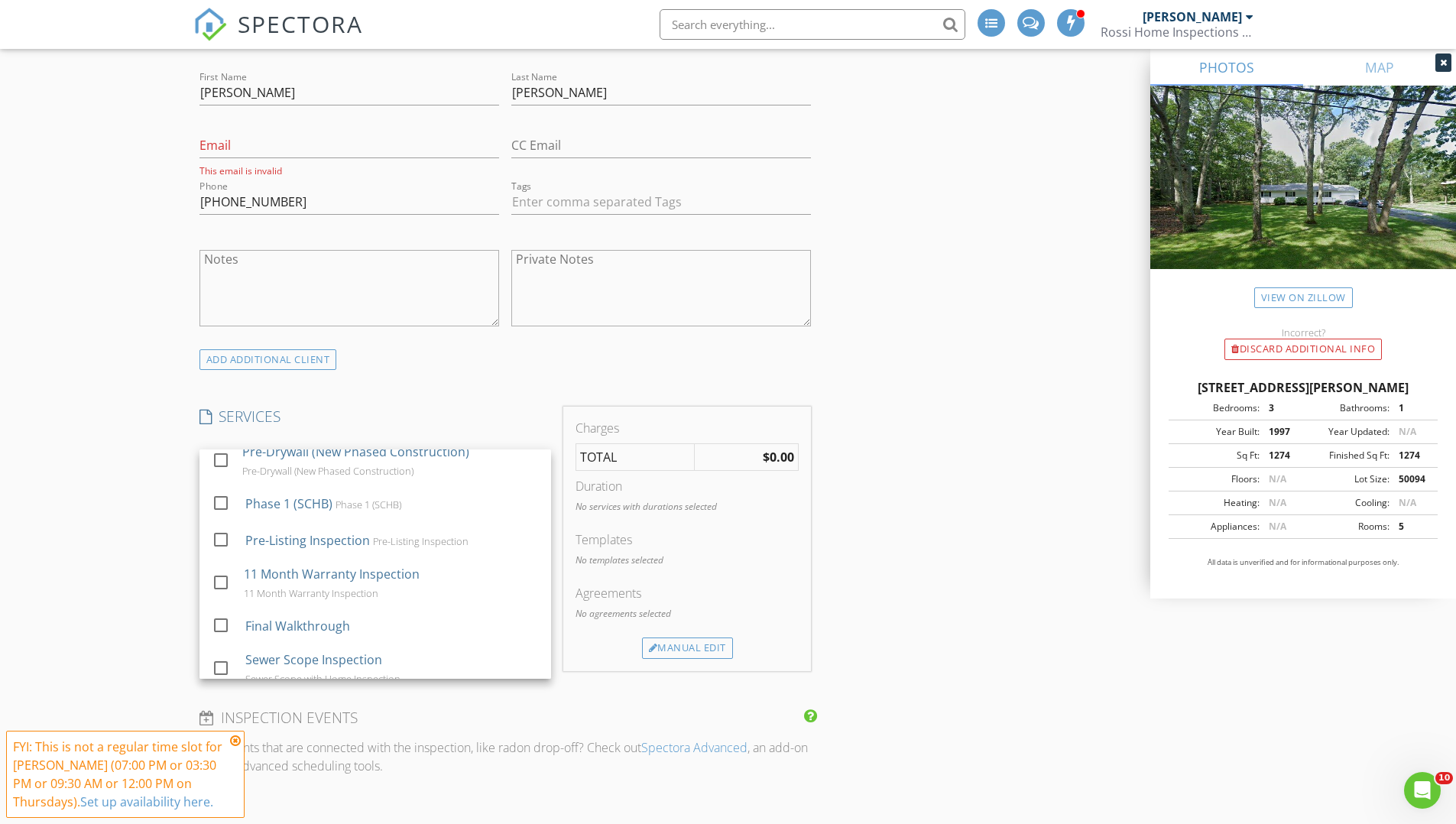
scroll to position [211, 0]
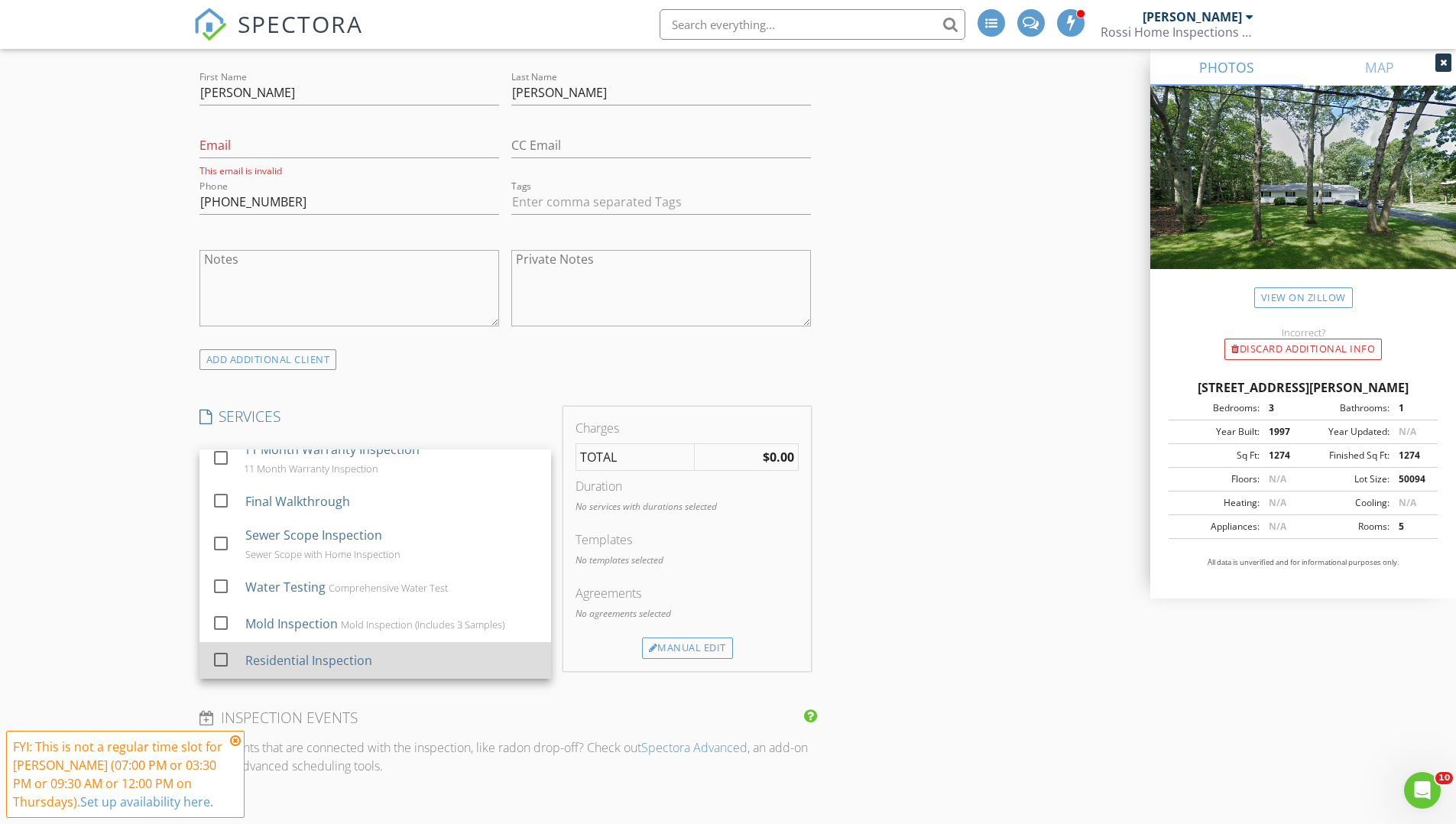
click at [344, 657] on div "Residential Inspection" at bounding box center [308, 660] width 127 height 18
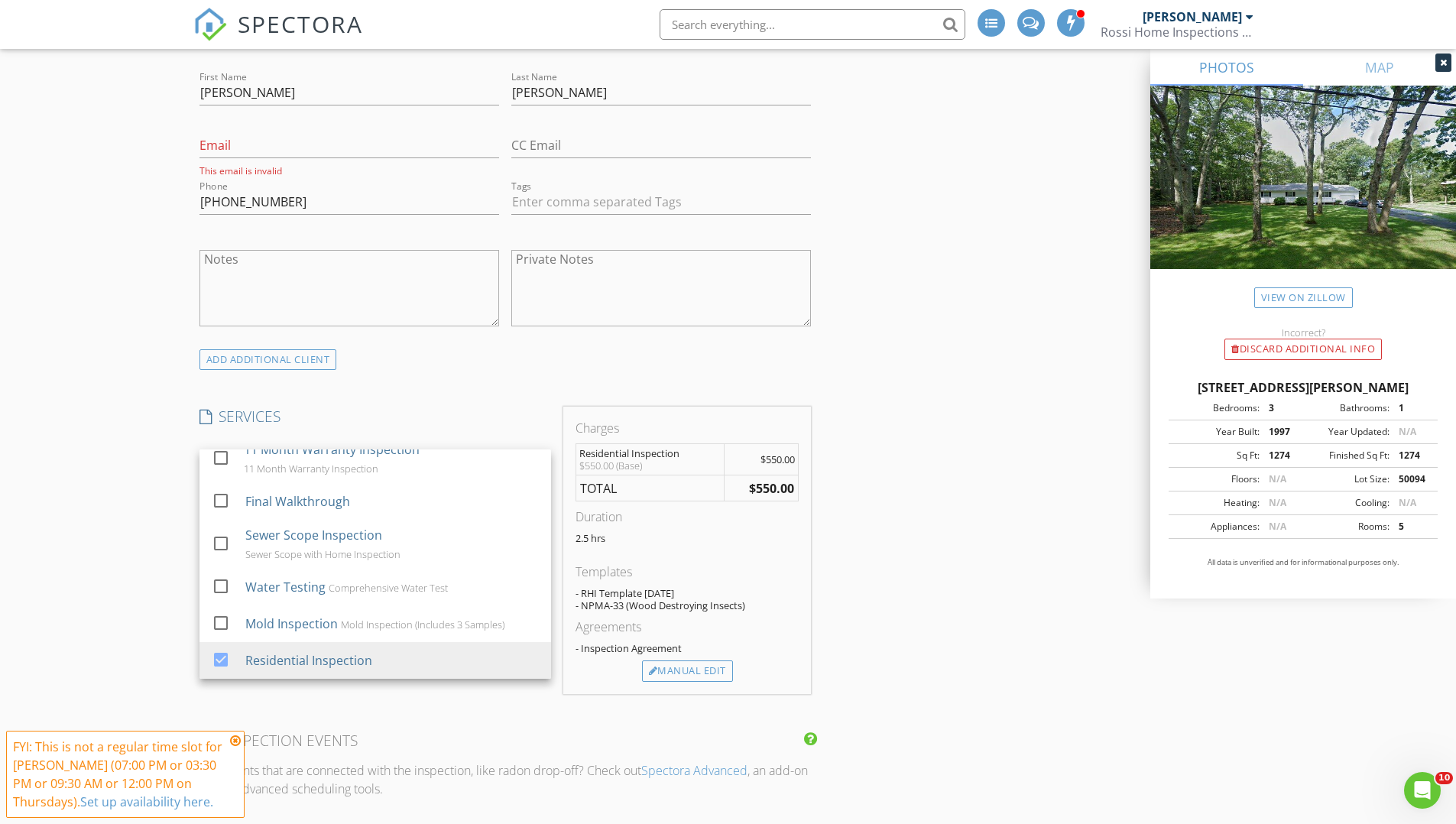
click at [66, 457] on div "New Inspection INSPECTOR(S) check_box Dan Rossi PRIMARY check_box_outline_blank…" at bounding box center [728, 668] width 1456 height 2826
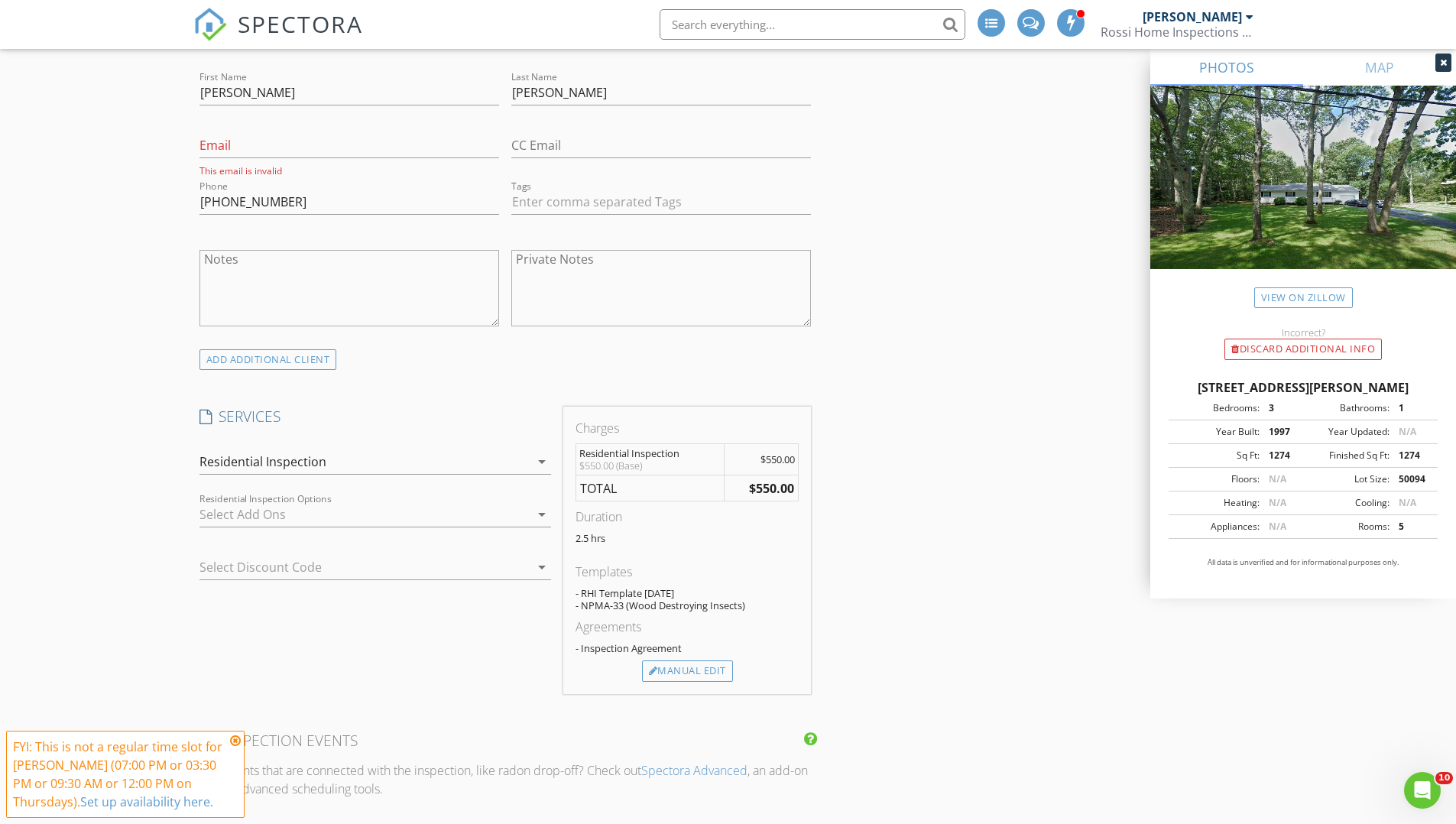
click at [242, 512] on div at bounding box center [364, 514] width 331 height 24
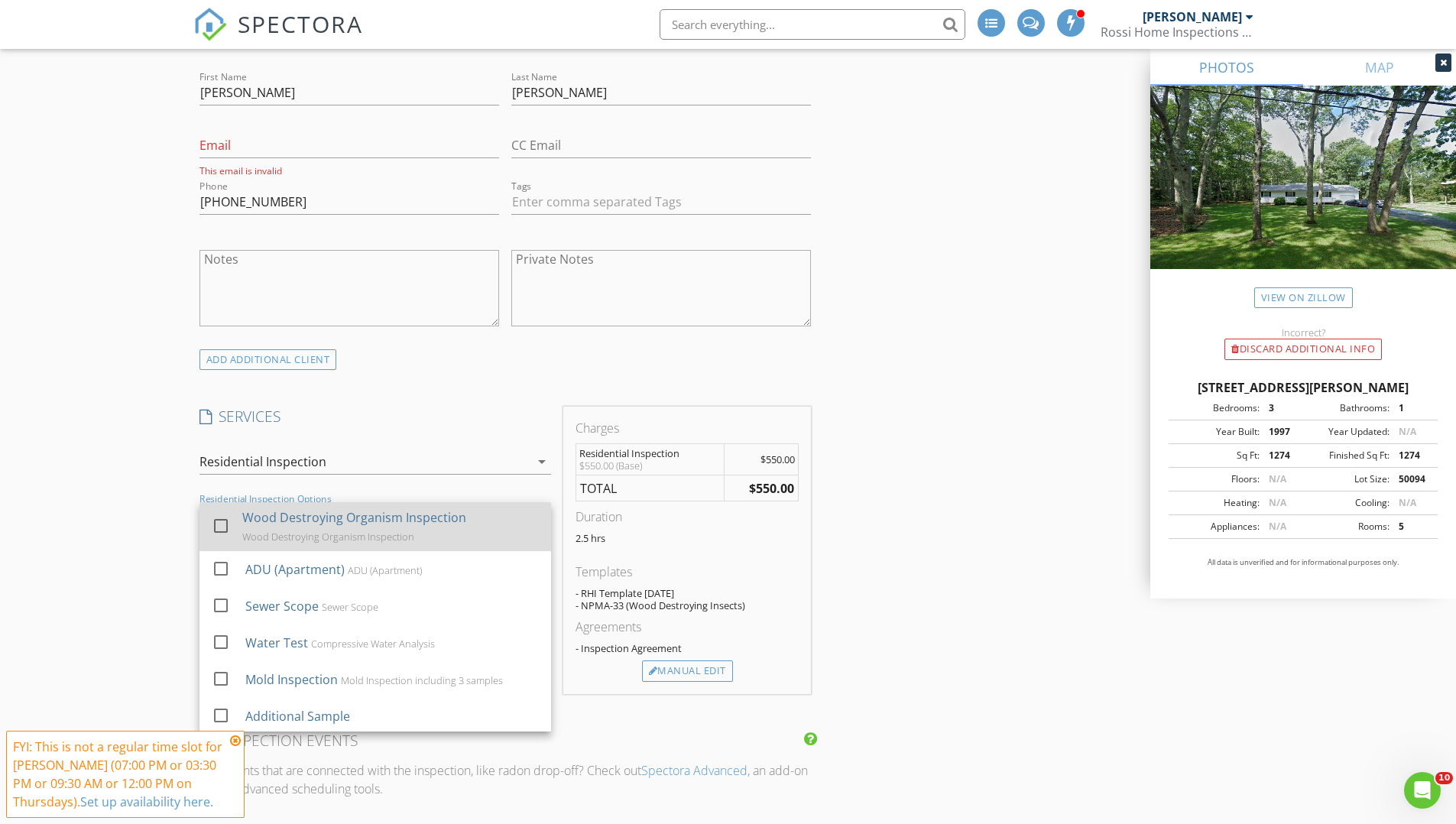
click at [271, 524] on div "Wood Destroying Organism Inspection" at bounding box center [354, 517] width 224 height 18
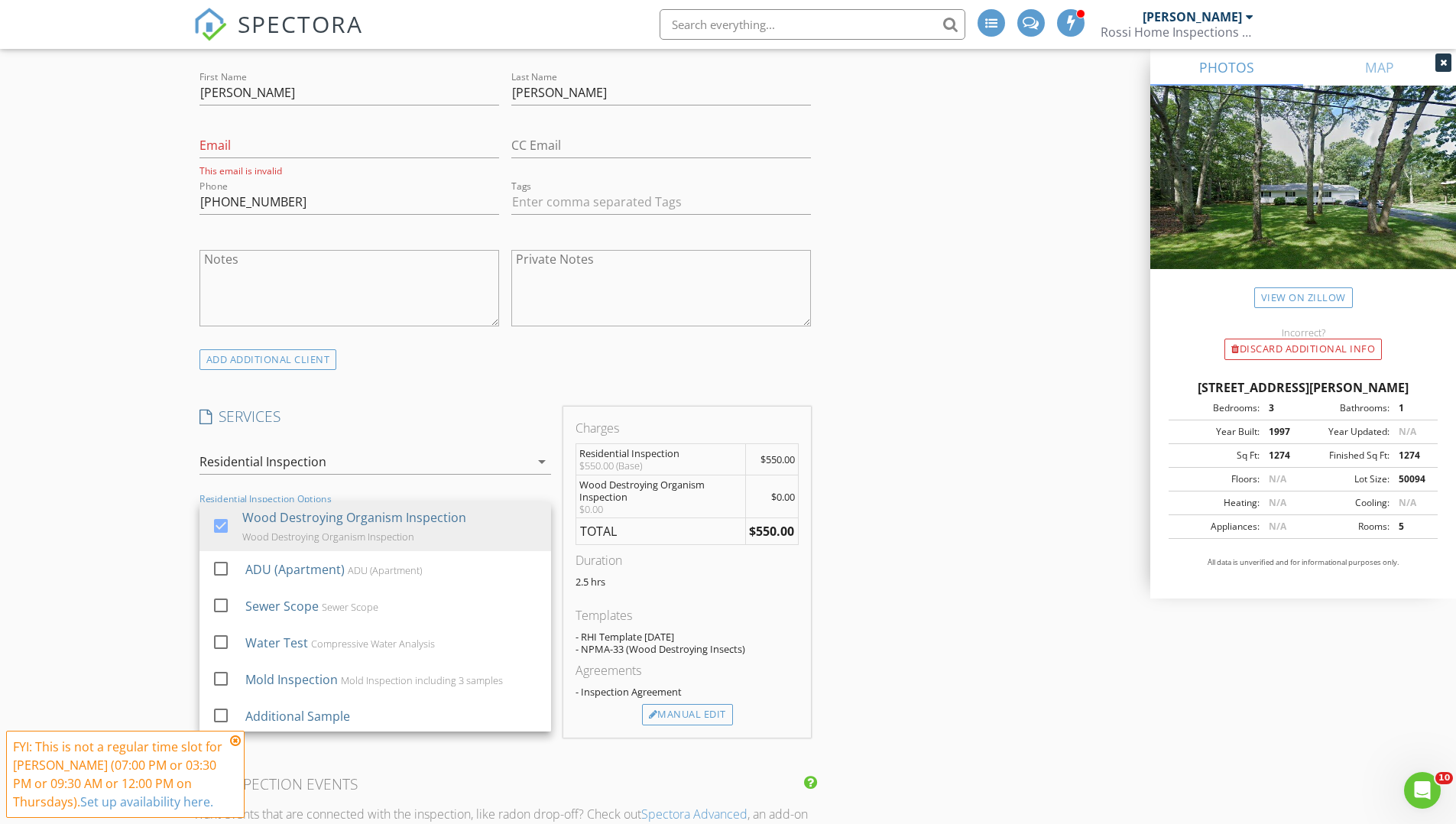
click at [120, 485] on div "New Inspection INSPECTOR(S) check_box Dan Rossi PRIMARY check_box_outline_blank…" at bounding box center [728, 689] width 1456 height 2869
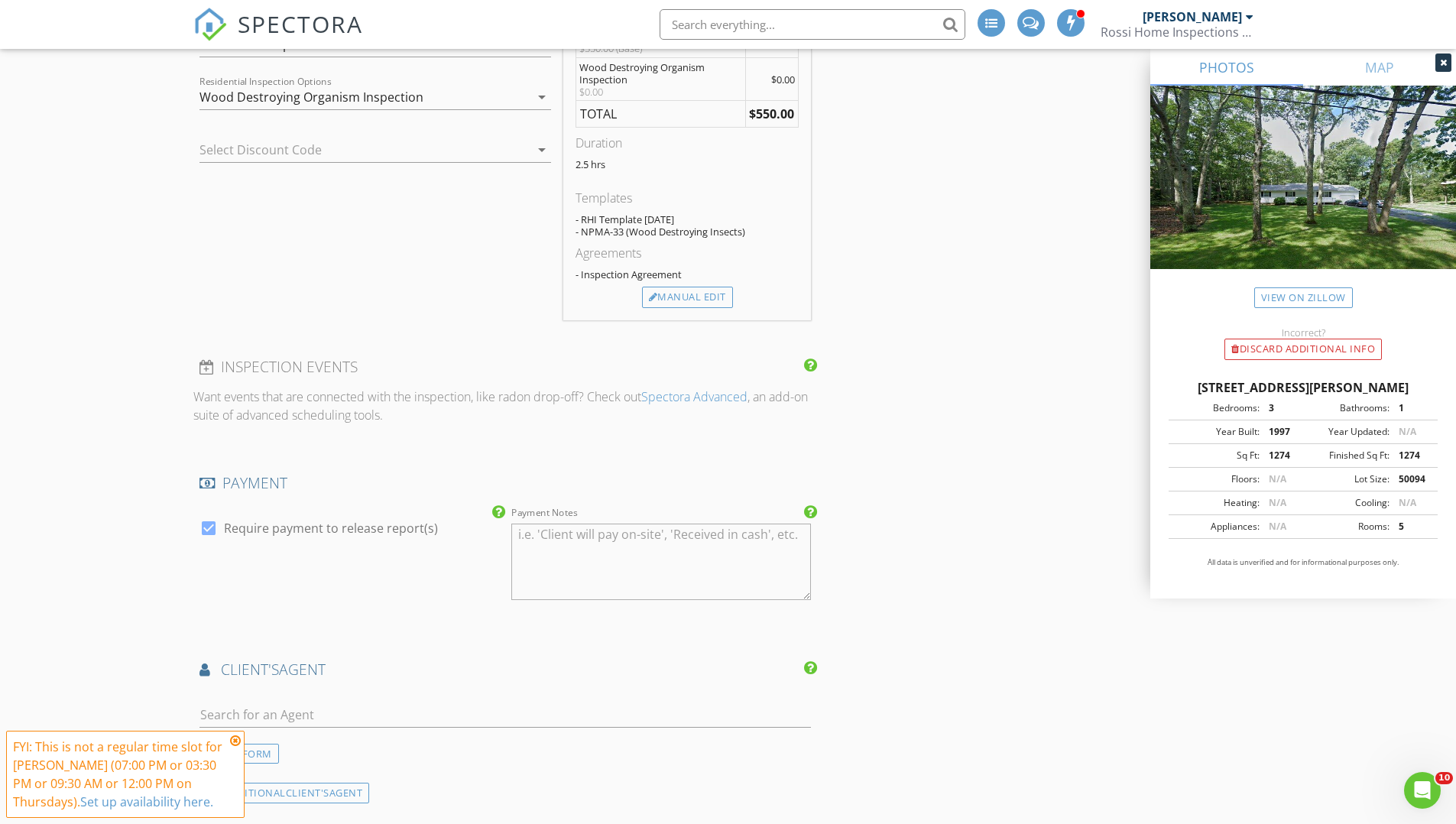
scroll to position [1582, 0]
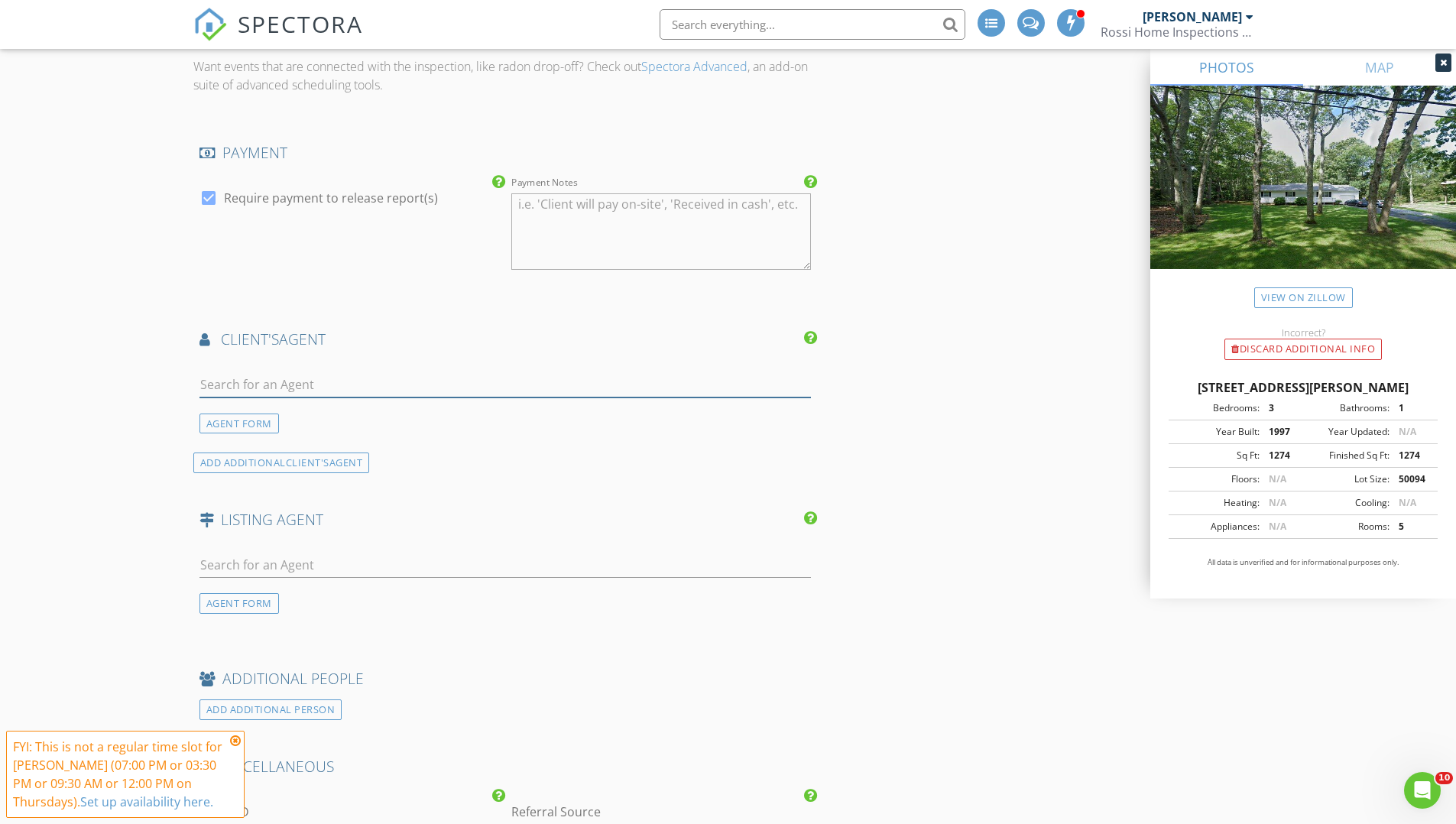
click at [367, 391] on input "text" at bounding box center [505, 385] width 612 height 25
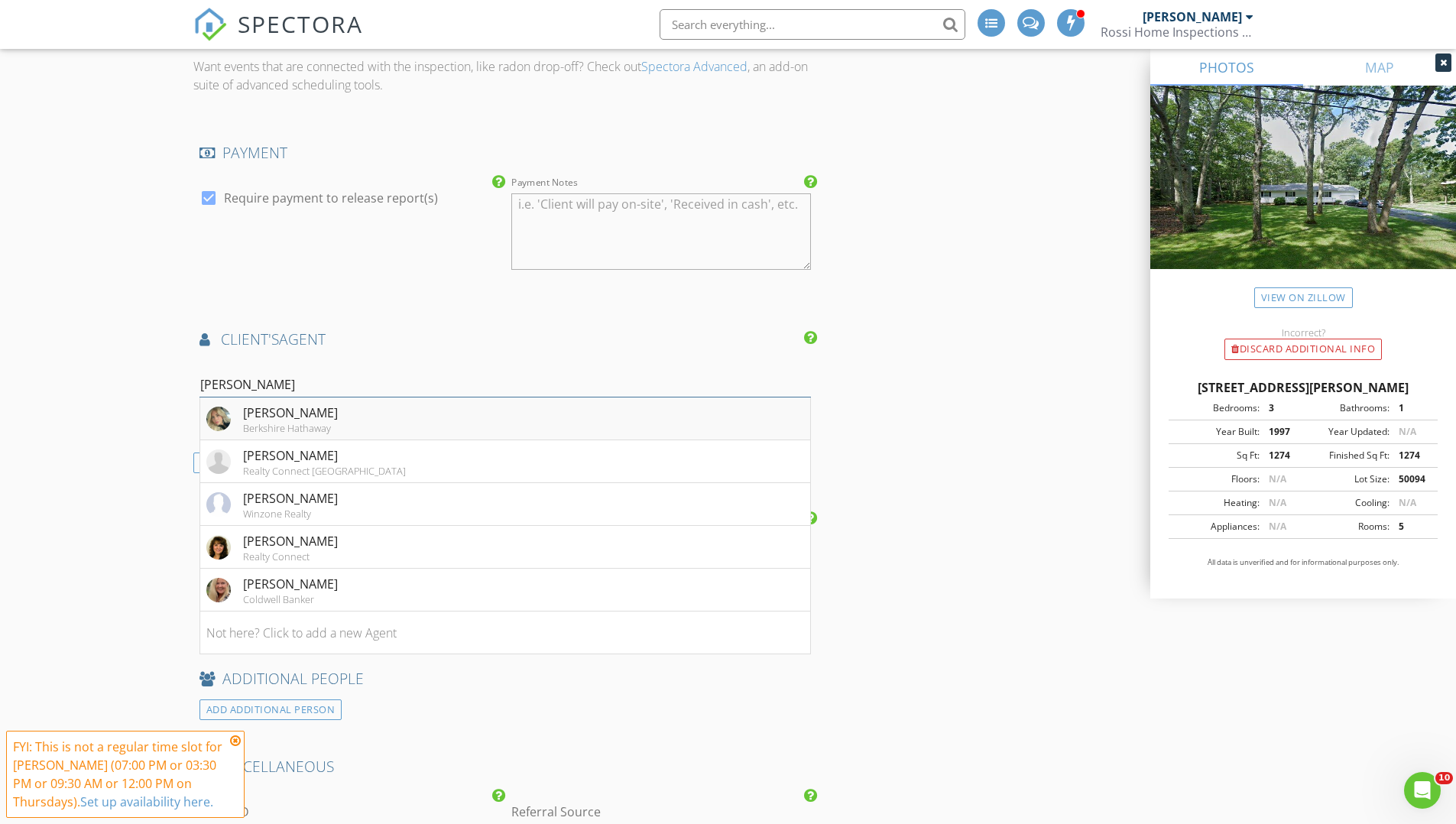
type input "laura c"
click at [256, 422] on div "Berkshire Hathaway" at bounding box center [290, 428] width 94 height 12
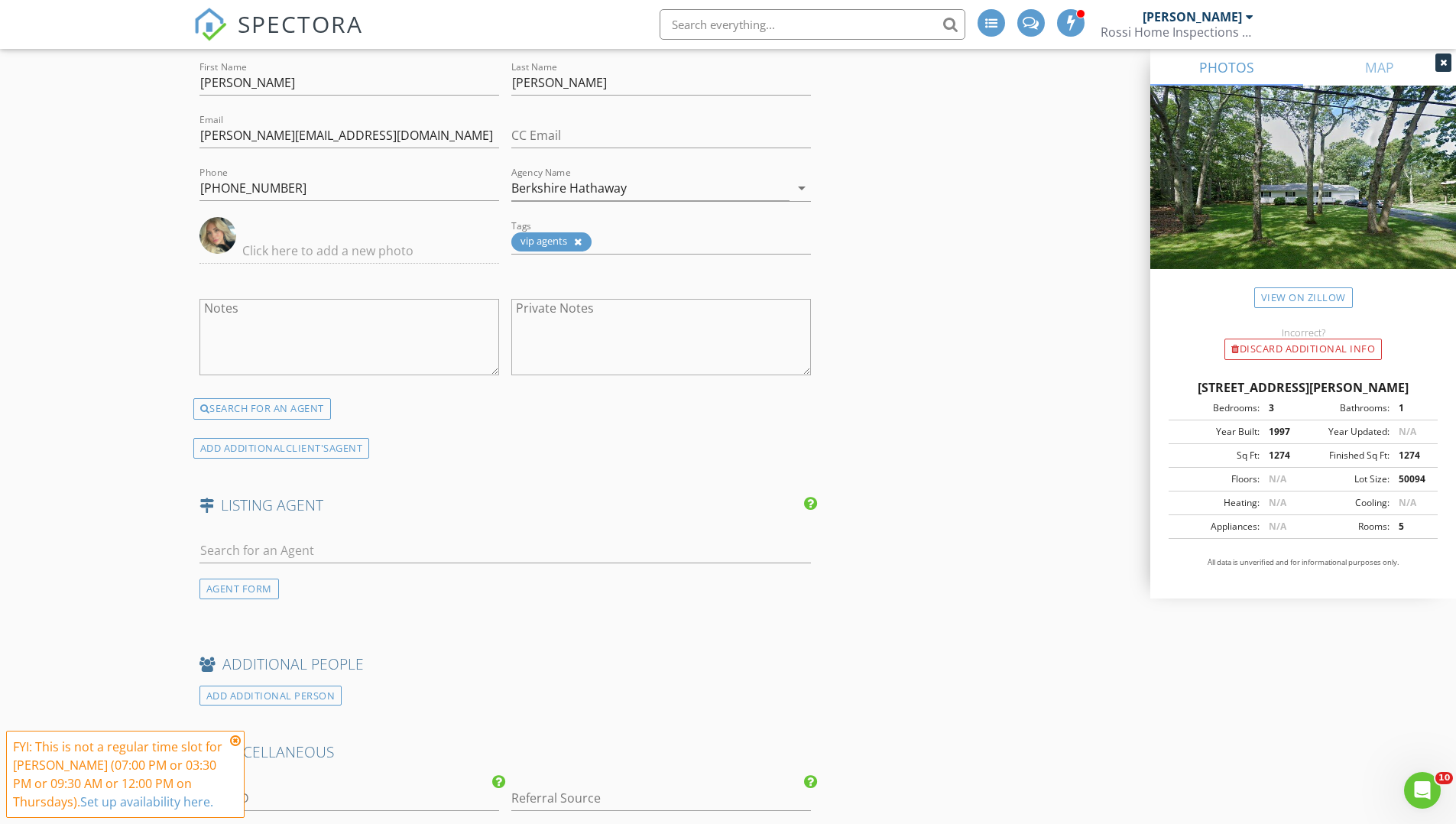
scroll to position [2088, 0]
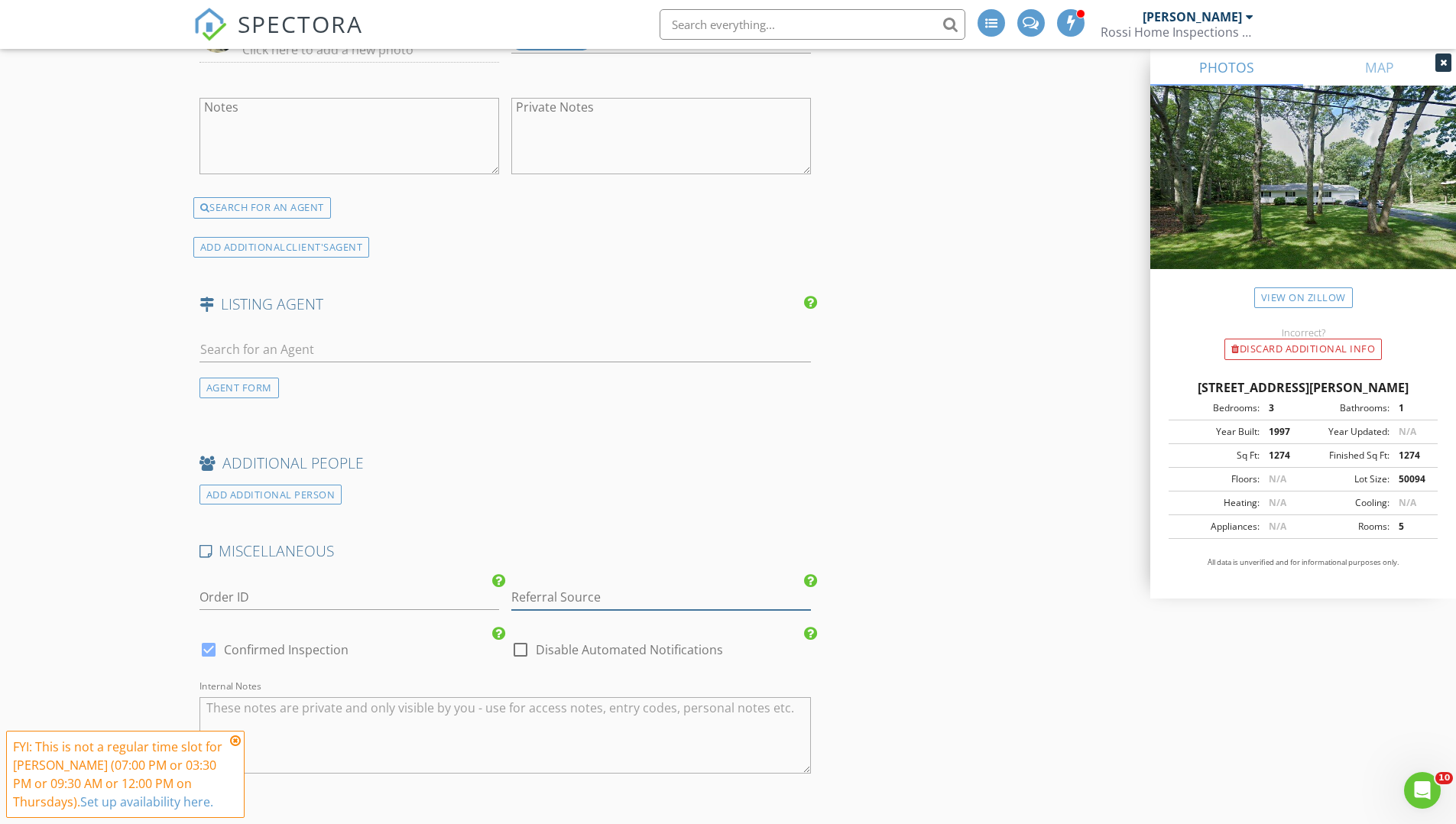
click at [567, 597] on input "Referral Source" at bounding box center [661, 597] width 300 height 25
click at [598, 622] on div "Real Estate Agent" at bounding box center [661, 627] width 298 height 31
type input "Real Estate Agent"
click at [330, 357] on input "text" at bounding box center [505, 349] width 612 height 25
type input "v"
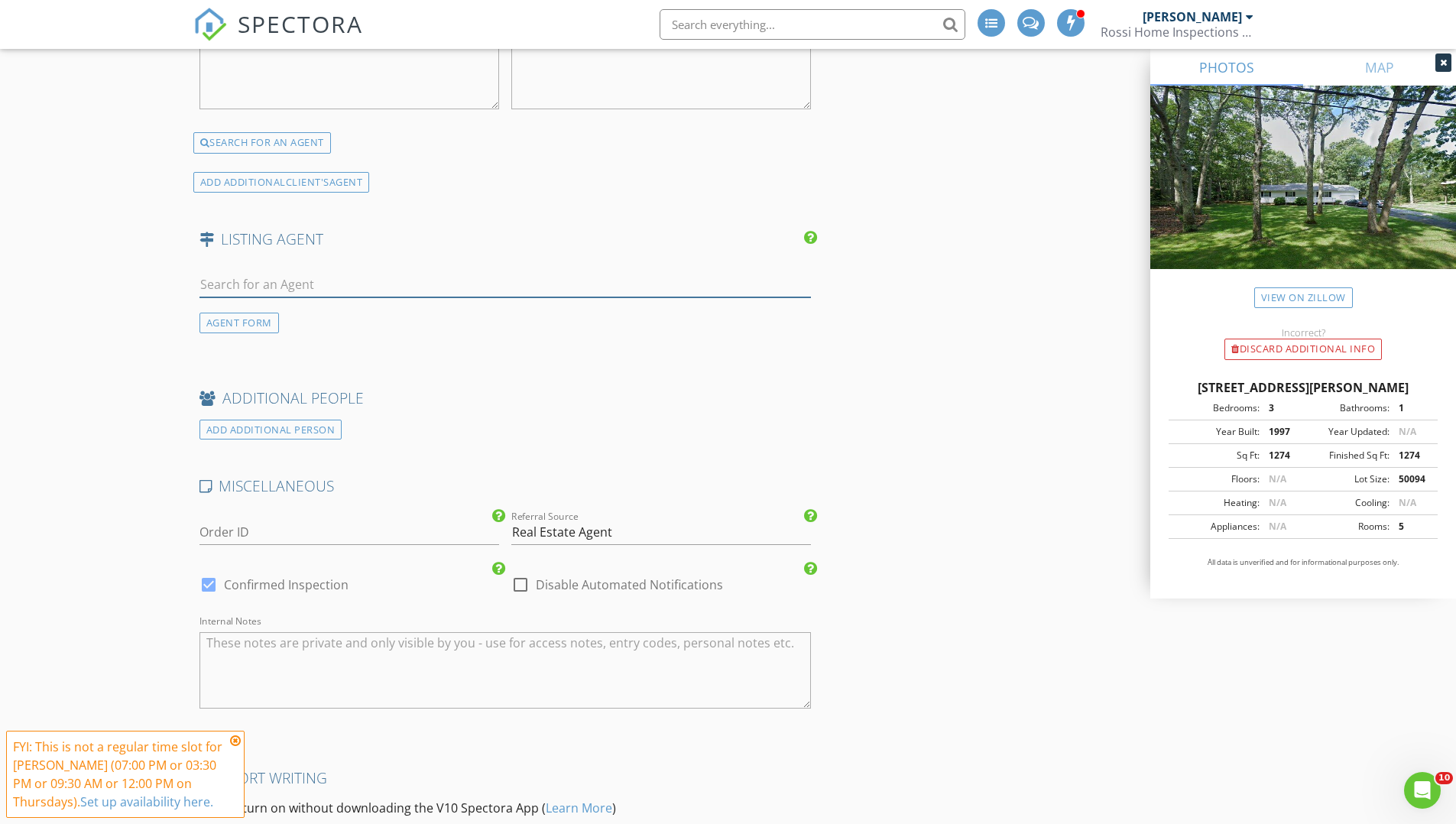
scroll to position [2236, 0]
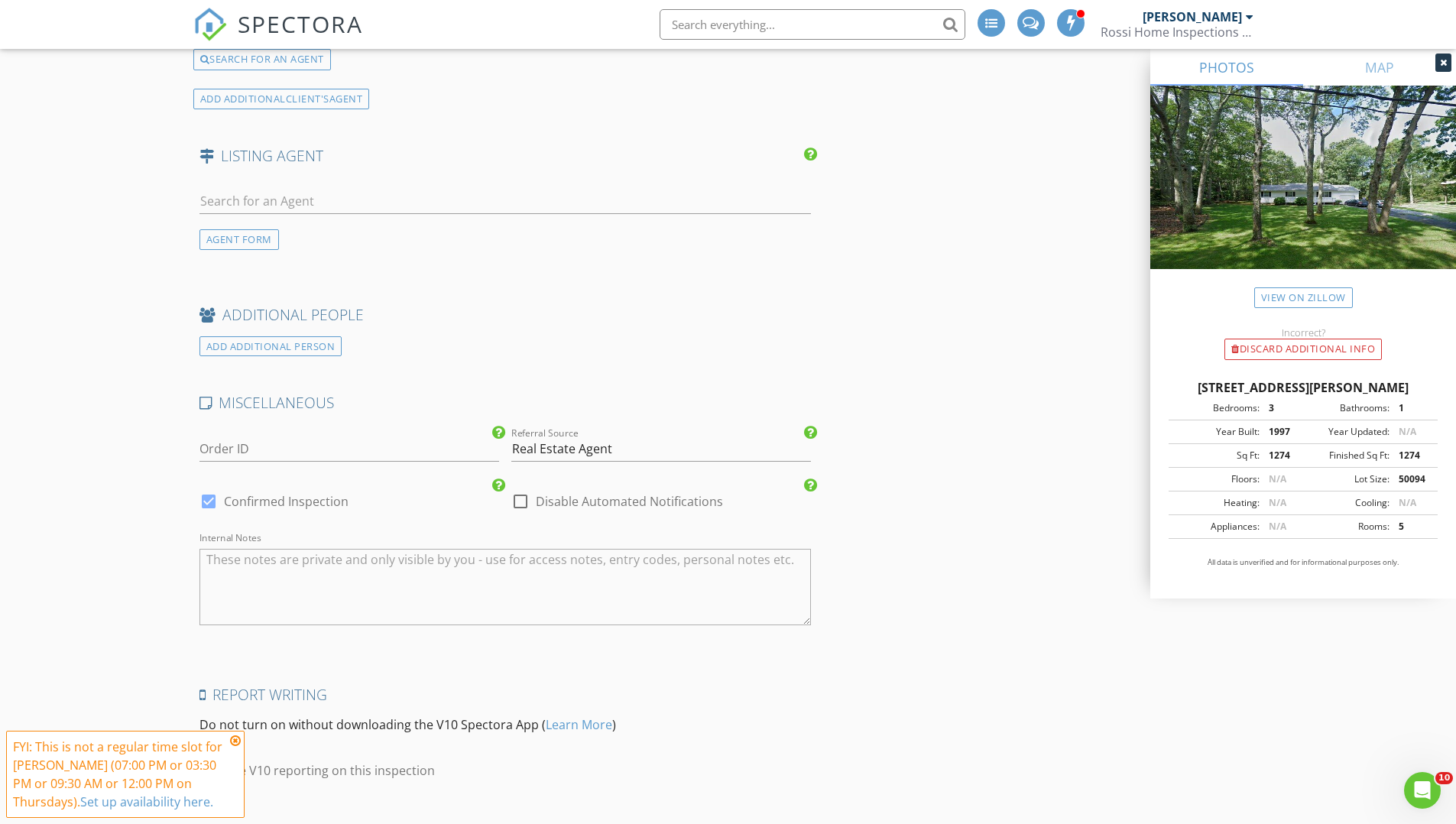
click at [247, 238] on div "AGENT FORM" at bounding box center [239, 239] width 80 height 21
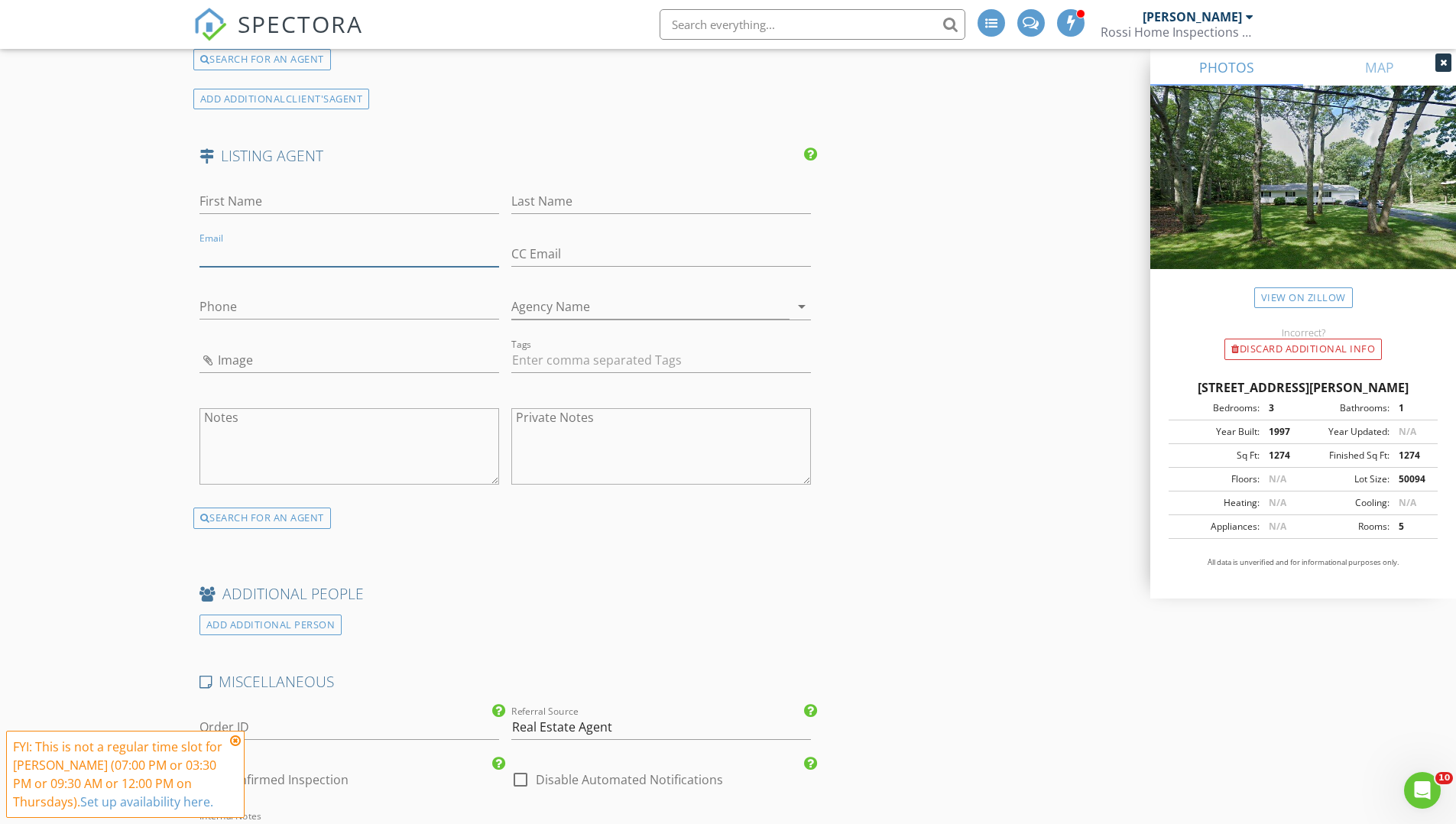
paste input "[EMAIL_ADDRESS][DOMAIN_NAME]"
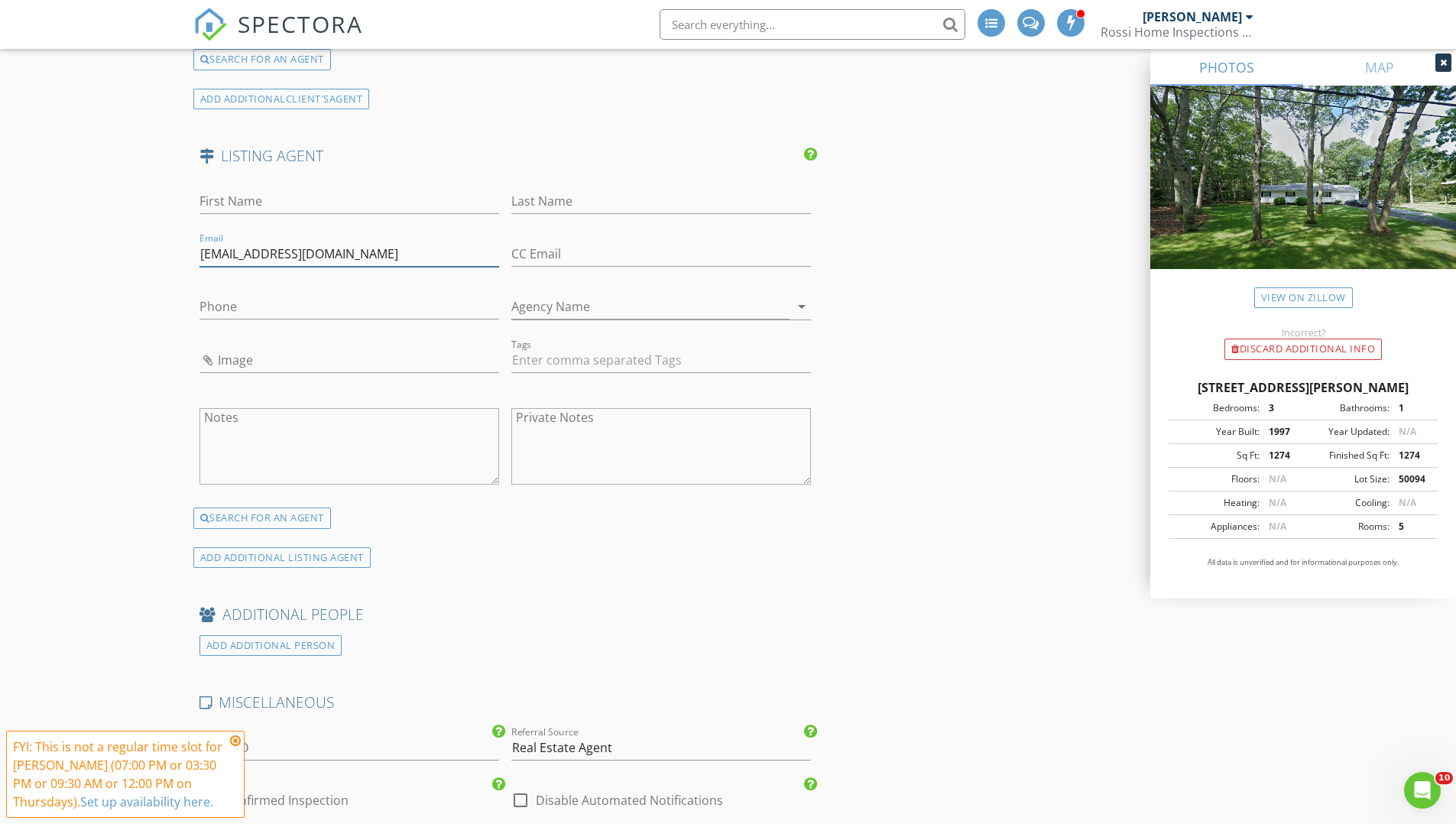
type input "[EMAIL_ADDRESS][DOMAIN_NAME]"
click at [576, 206] on input "Last Name" at bounding box center [661, 201] width 300 height 25
type input "Vecchione"
click at [352, 209] on input "First Name" at bounding box center [349, 201] width 300 height 25
type input "Jaclyn"
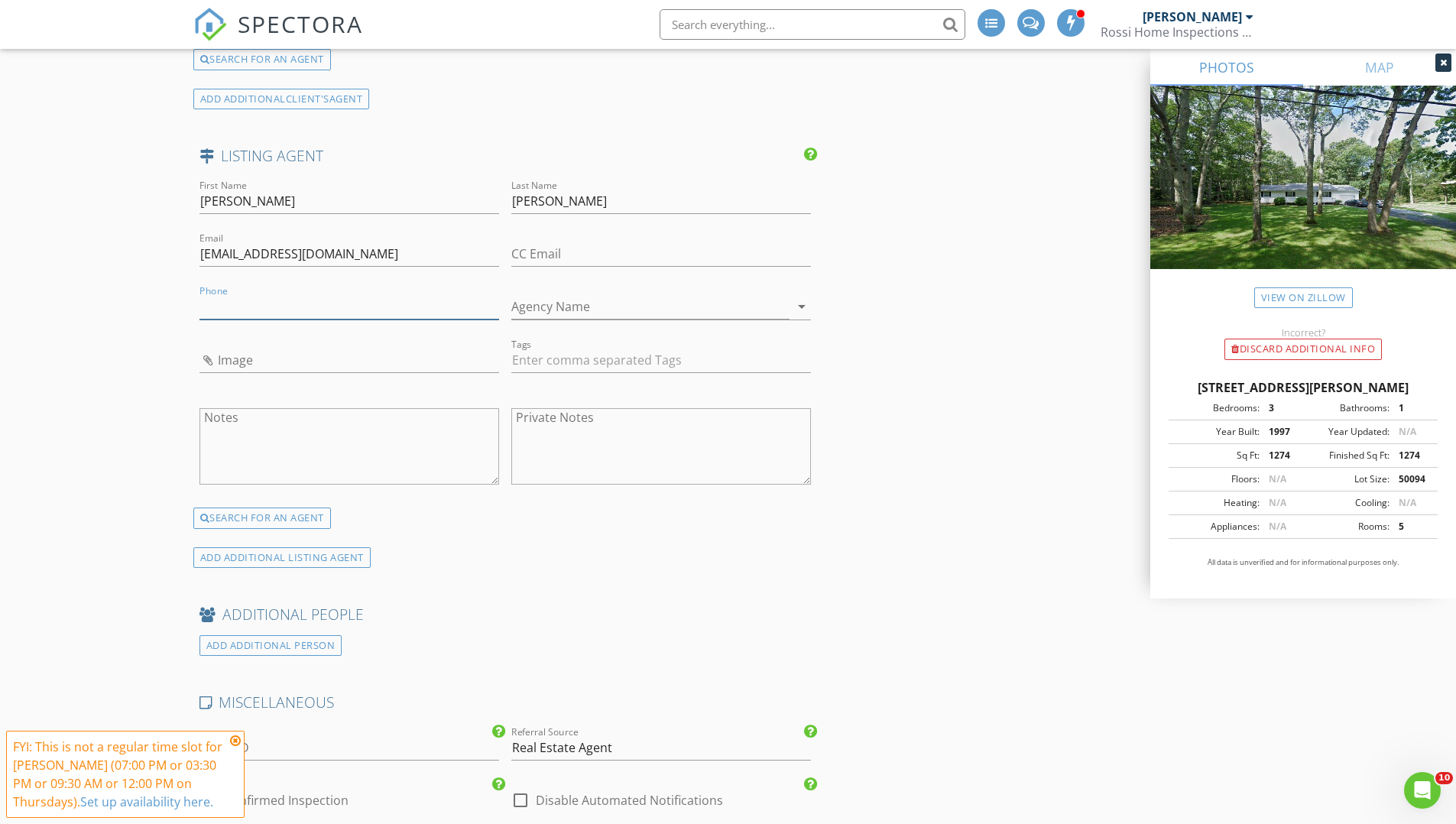
click at [333, 305] on input "Phone" at bounding box center [349, 306] width 300 height 25
paste input "[PHONE_NUMBER]"
type input "347-525-5054"
click at [269, 360] on input "Image" at bounding box center [349, 360] width 300 height 25
type input "27771fe7914b9320f0f90af0479f21f1-h_l.jpg"
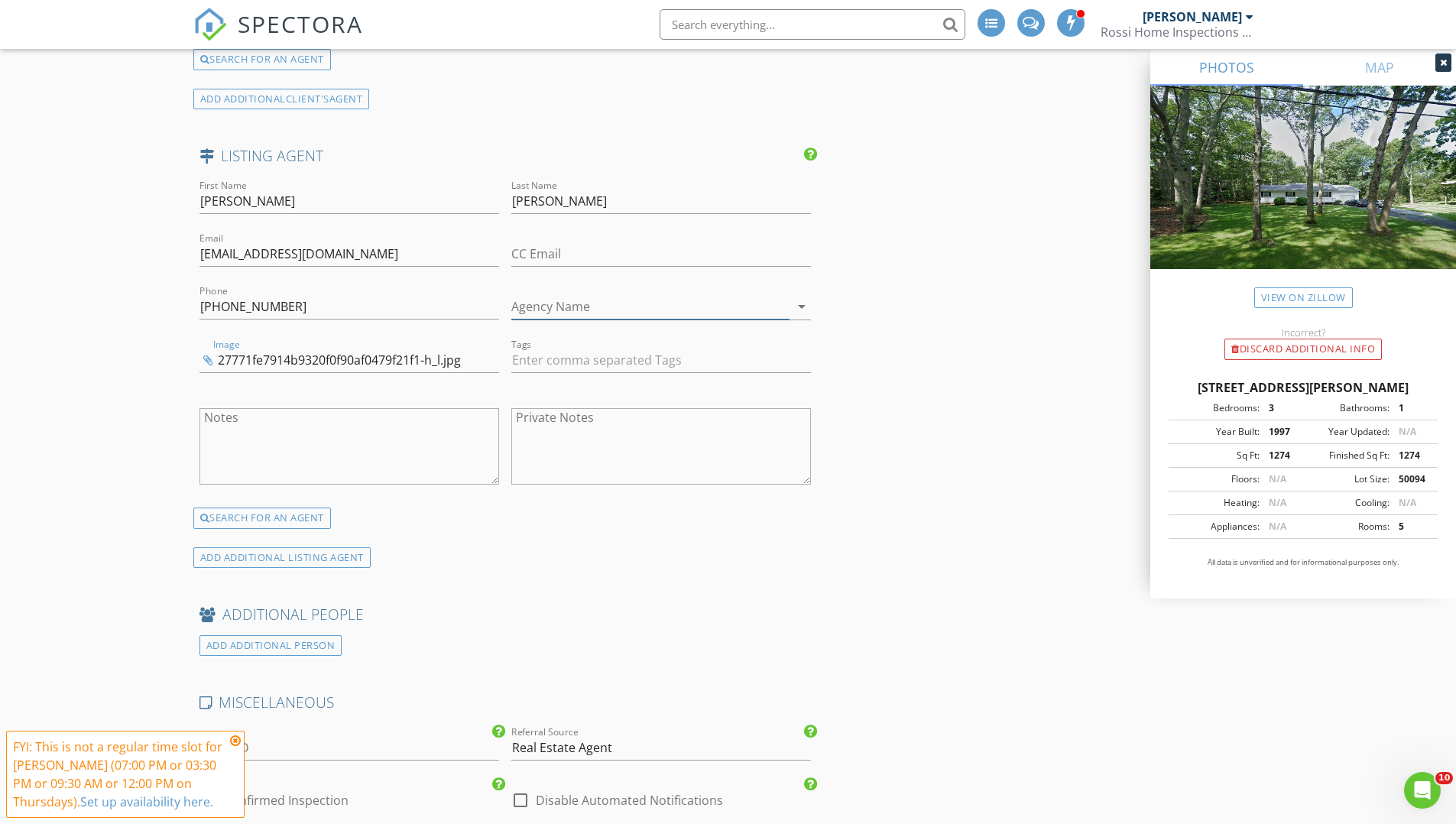
click at [660, 313] on input "Agency Name" at bounding box center [651, 306] width 278 height 25
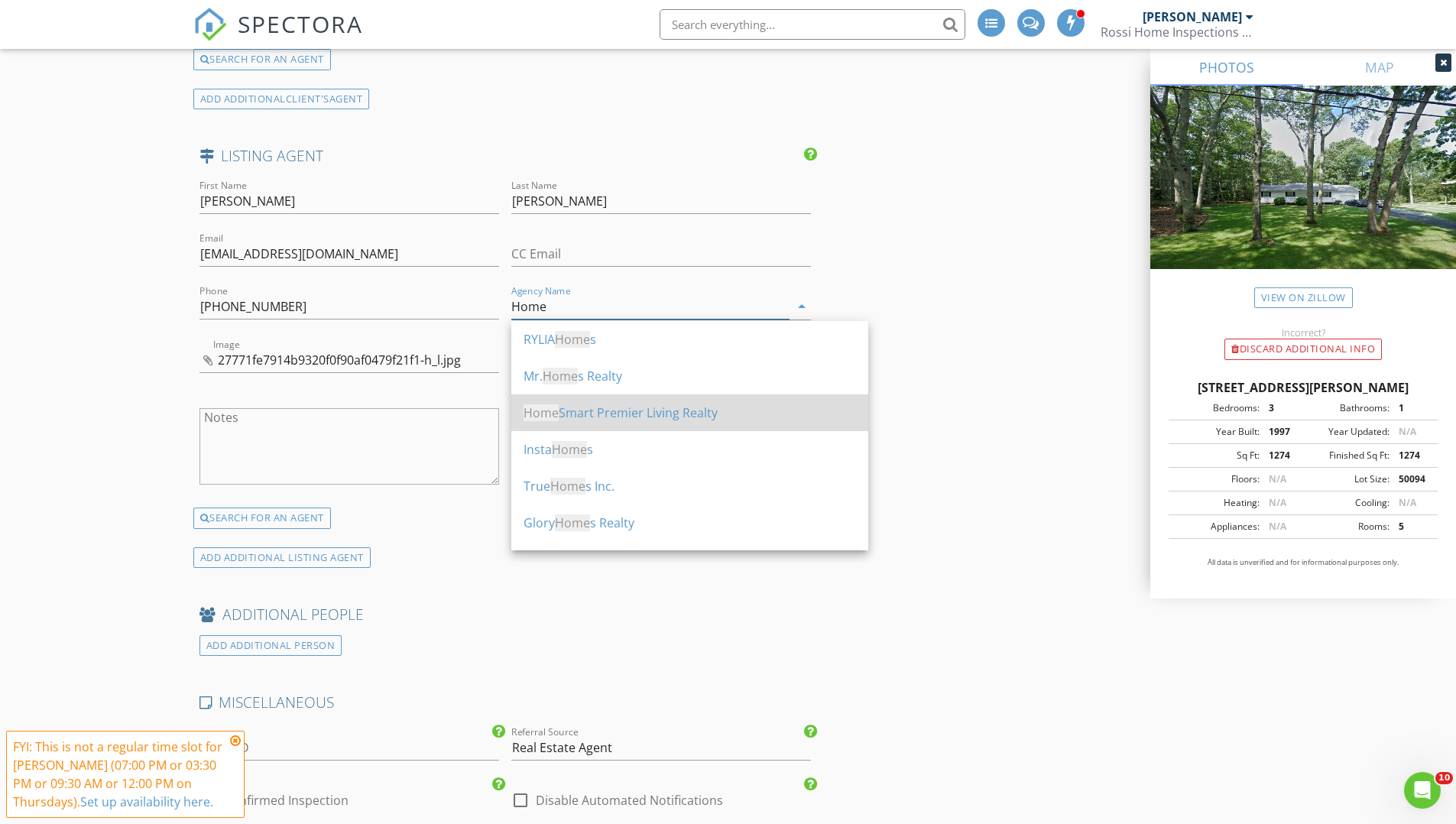
click at [635, 420] on div "Home Smart Premier Living Realty" at bounding box center [689, 412] width 332 height 18
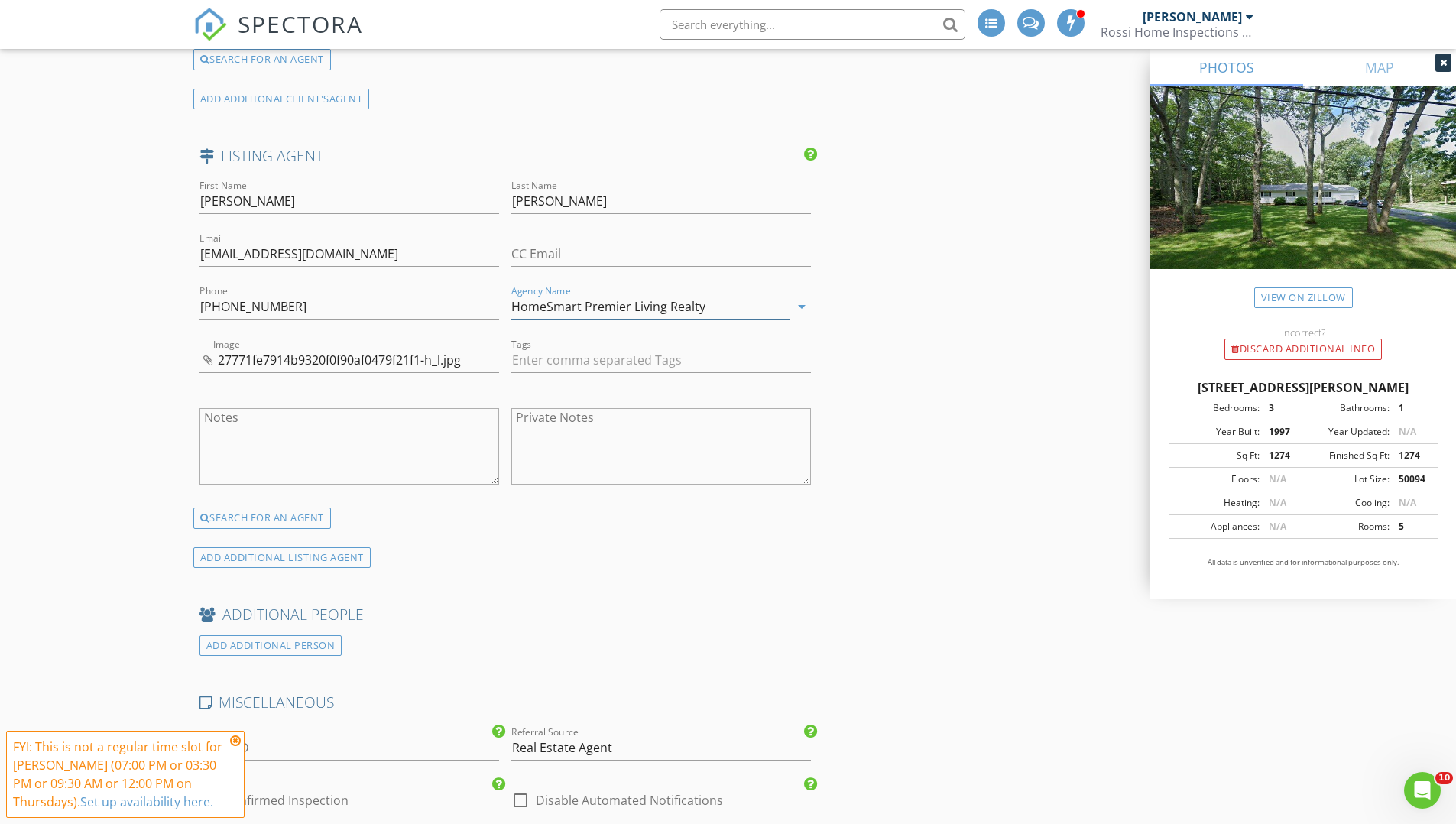
type input "HomeSmart Premier Living Realty"
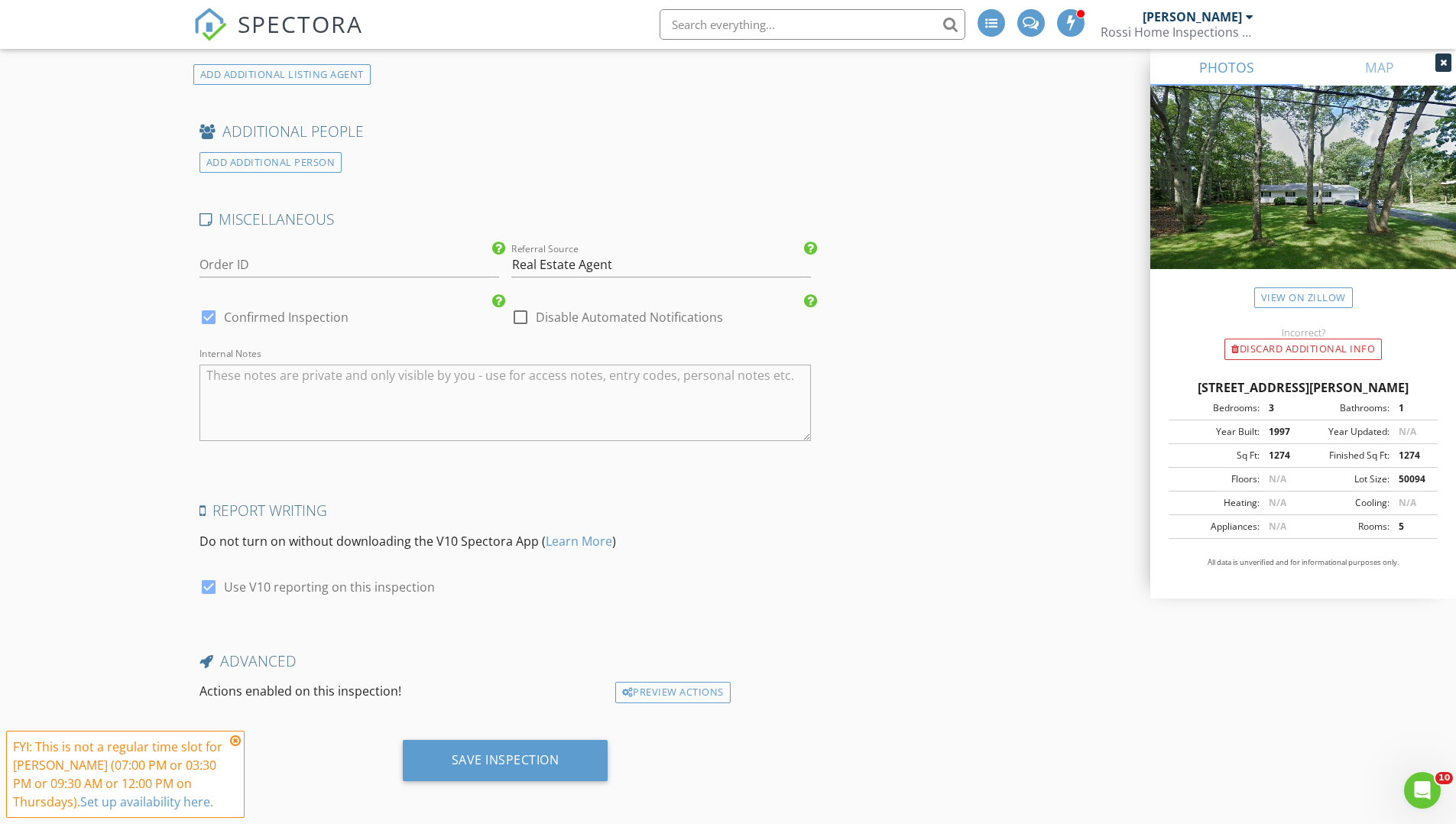
scroll to position [2724, 0]
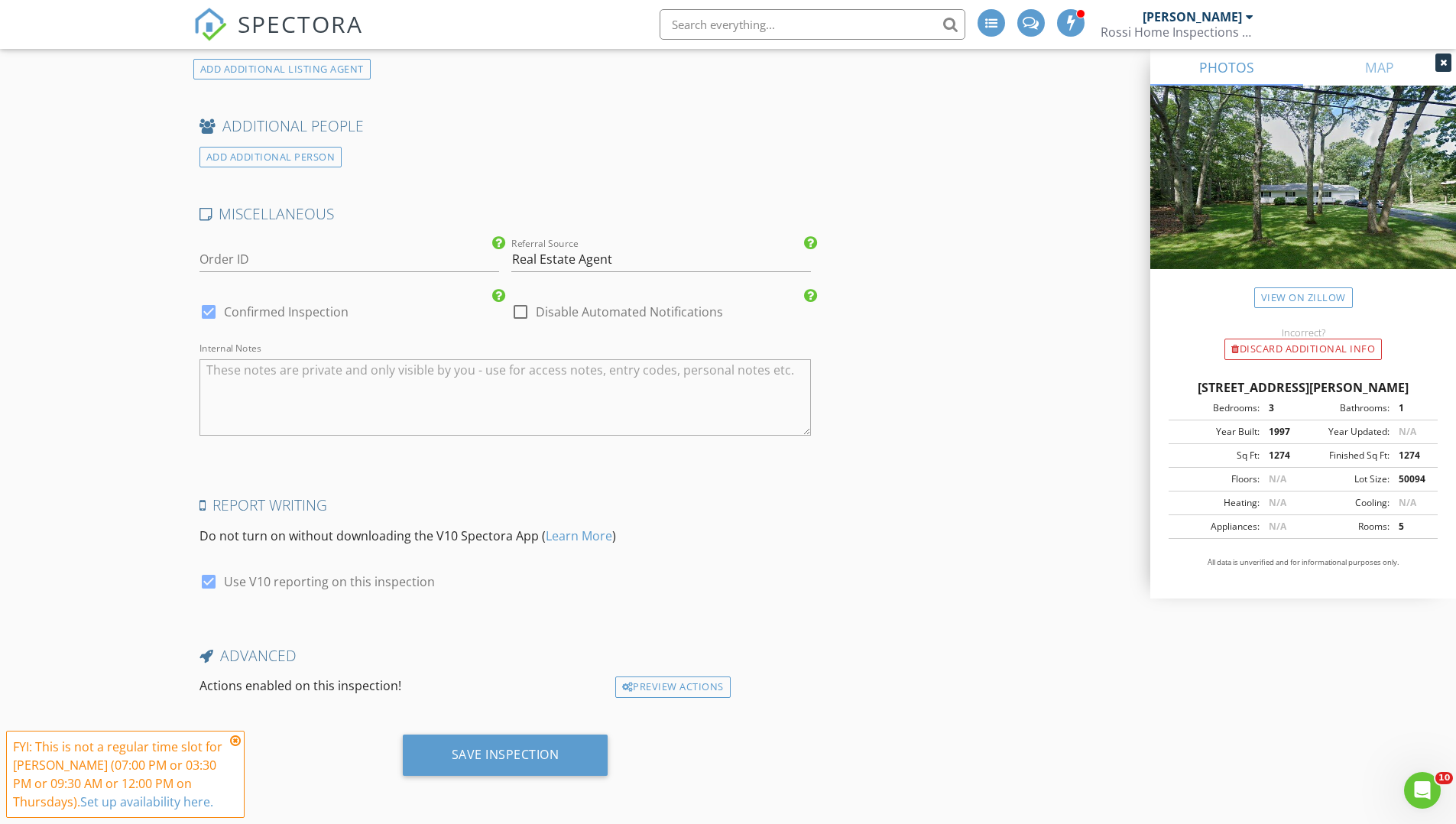
click at [568, 312] on label "Disable Automated Notifications" at bounding box center [629, 312] width 187 height 15
checkbox input "true"
click at [307, 306] on label "Confirmed Inspection" at bounding box center [286, 312] width 124 height 15
checkbox input "false"
click at [536, 759] on div "Save Inspection" at bounding box center [506, 754] width 108 height 15
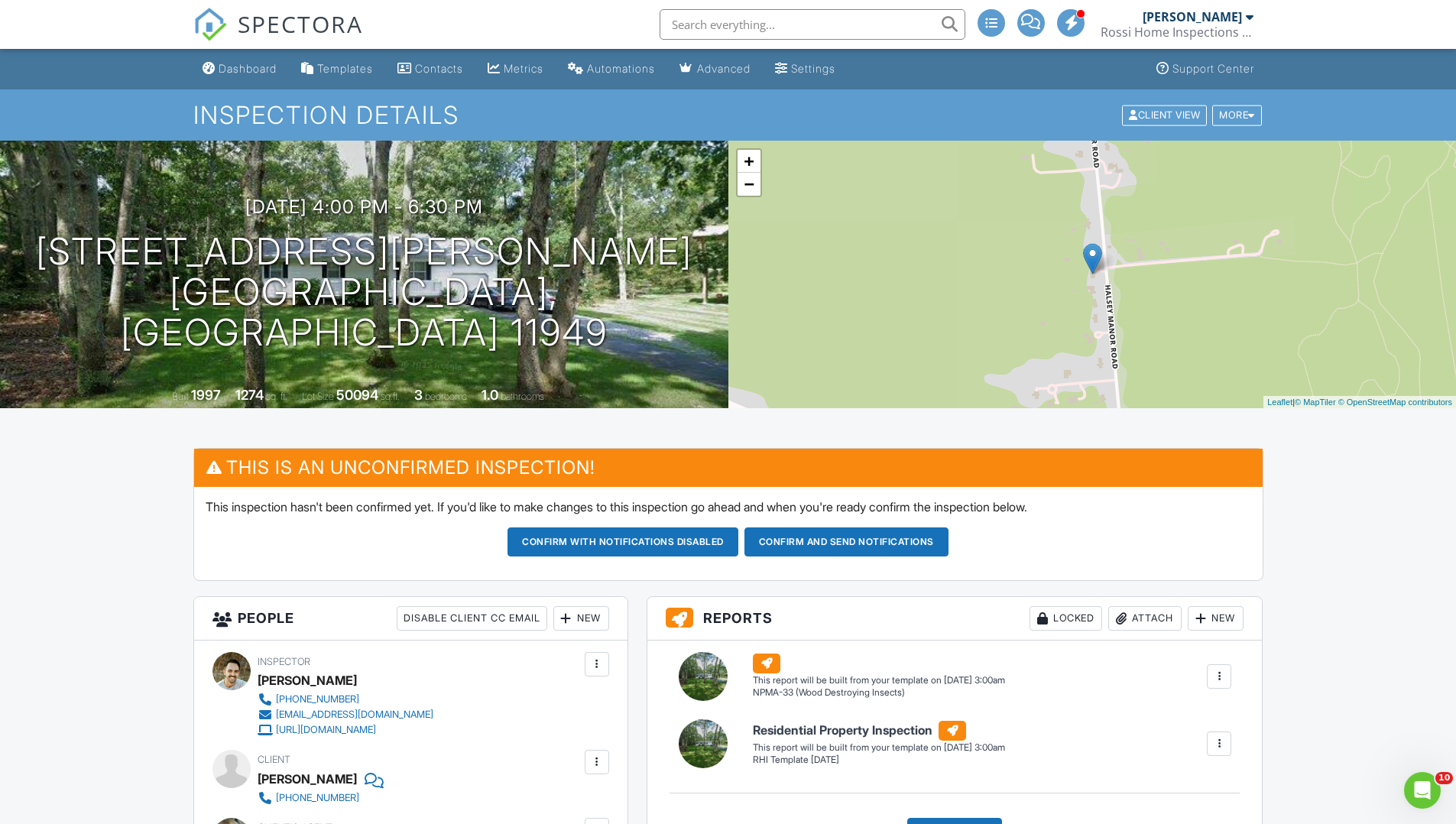
click at [291, 10] on span "SPECTORA" at bounding box center [300, 23] width 125 height 32
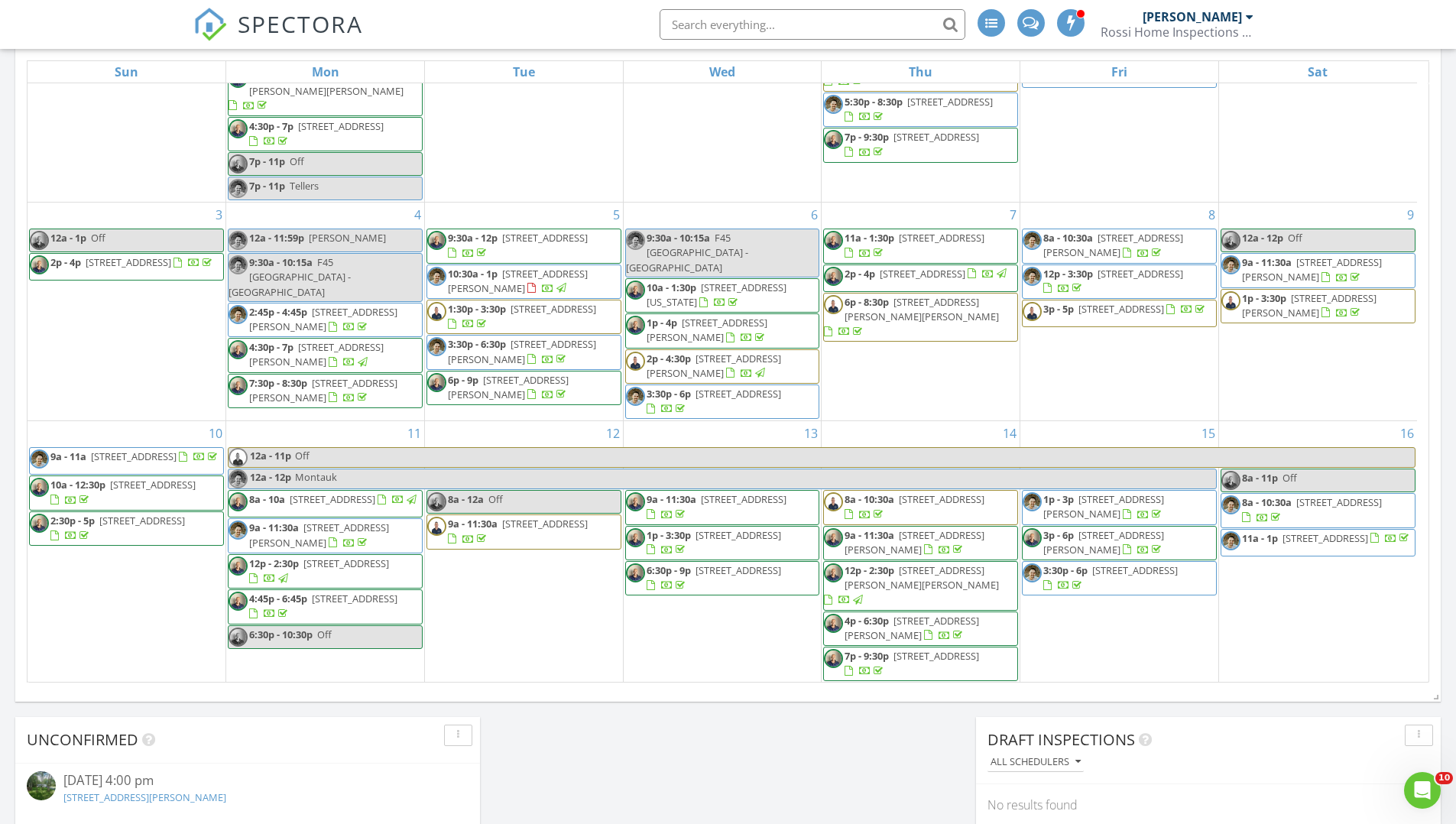
scroll to position [666, 0]
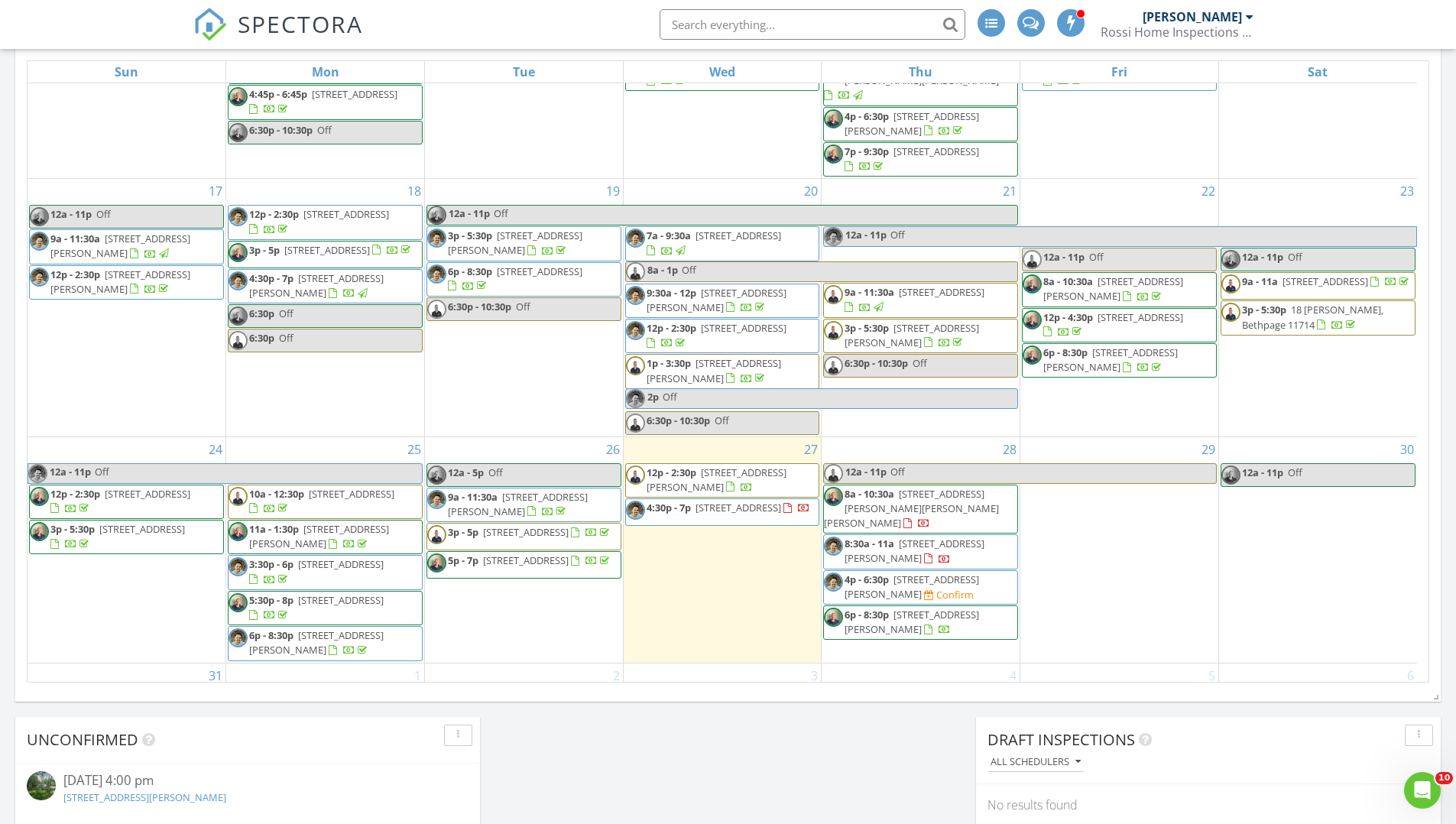
click at [1005, 573] on span "4p - 6:30p [STREET_ADDRESS][PERSON_NAME] Confirm" at bounding box center [920, 587] width 193 height 30
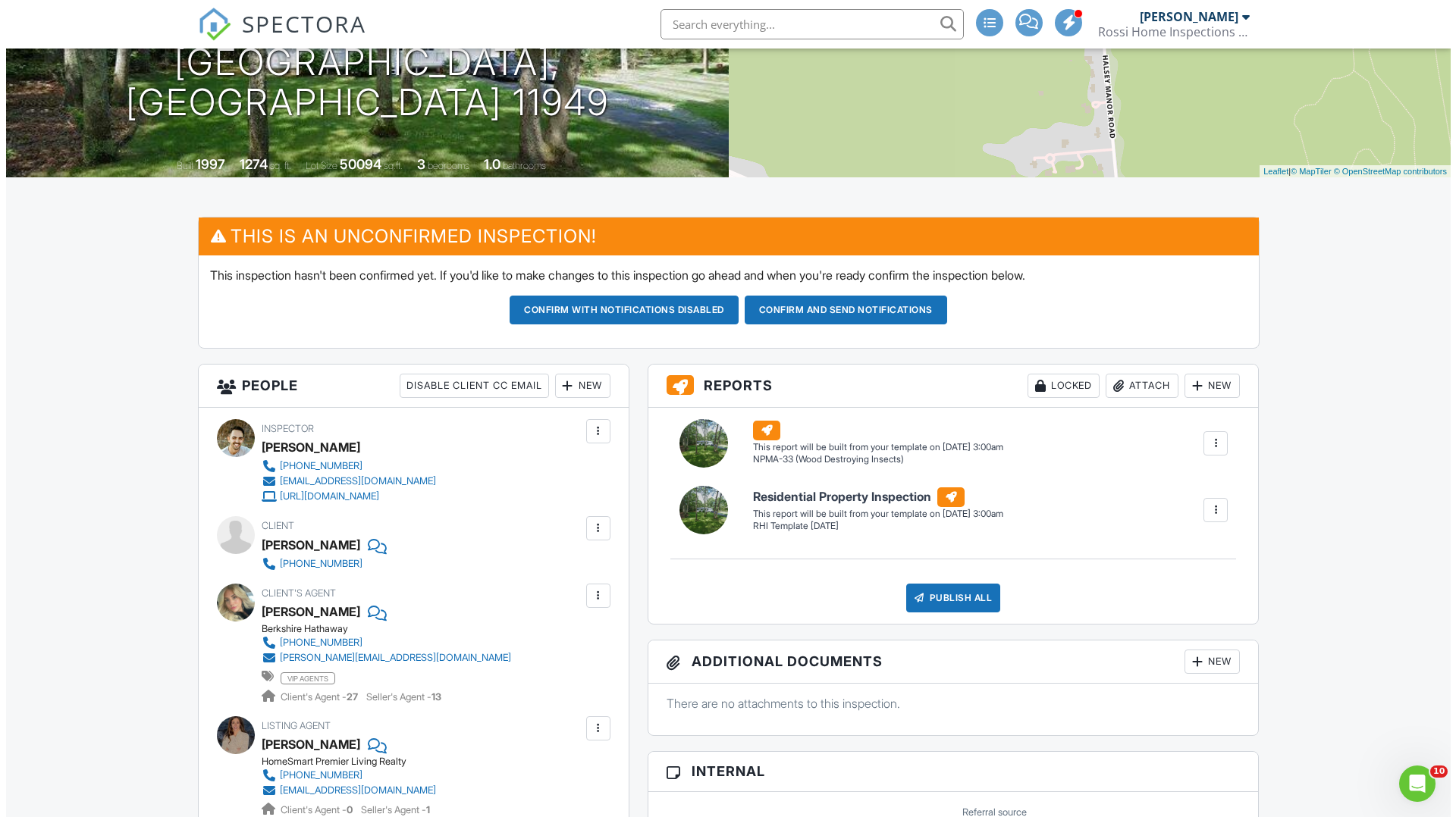
scroll to position [245, 0]
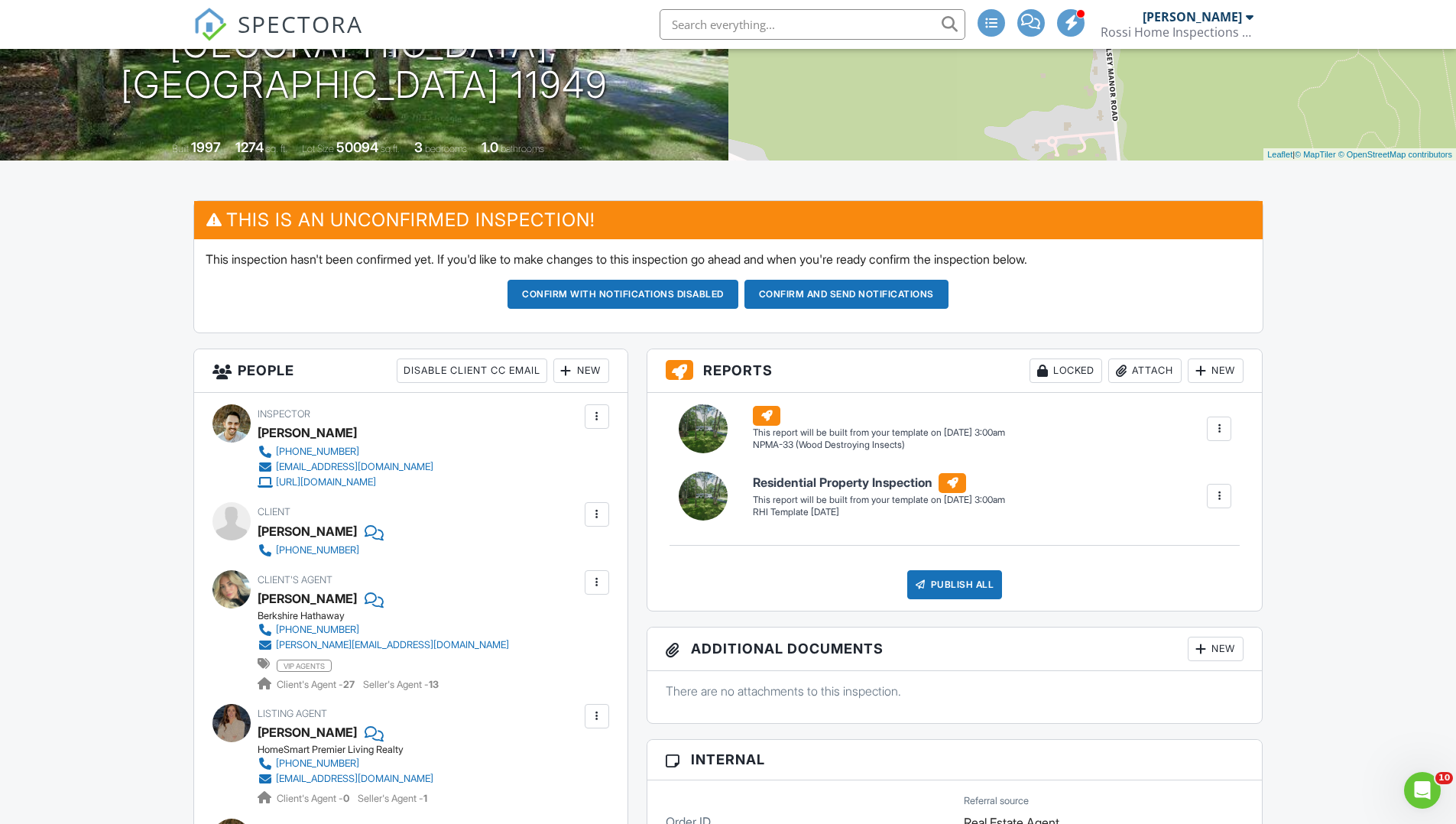
click at [596, 513] on div at bounding box center [598, 514] width 15 height 15
click at [573, 562] on li "Edit" at bounding box center [561, 560] width 78 height 39
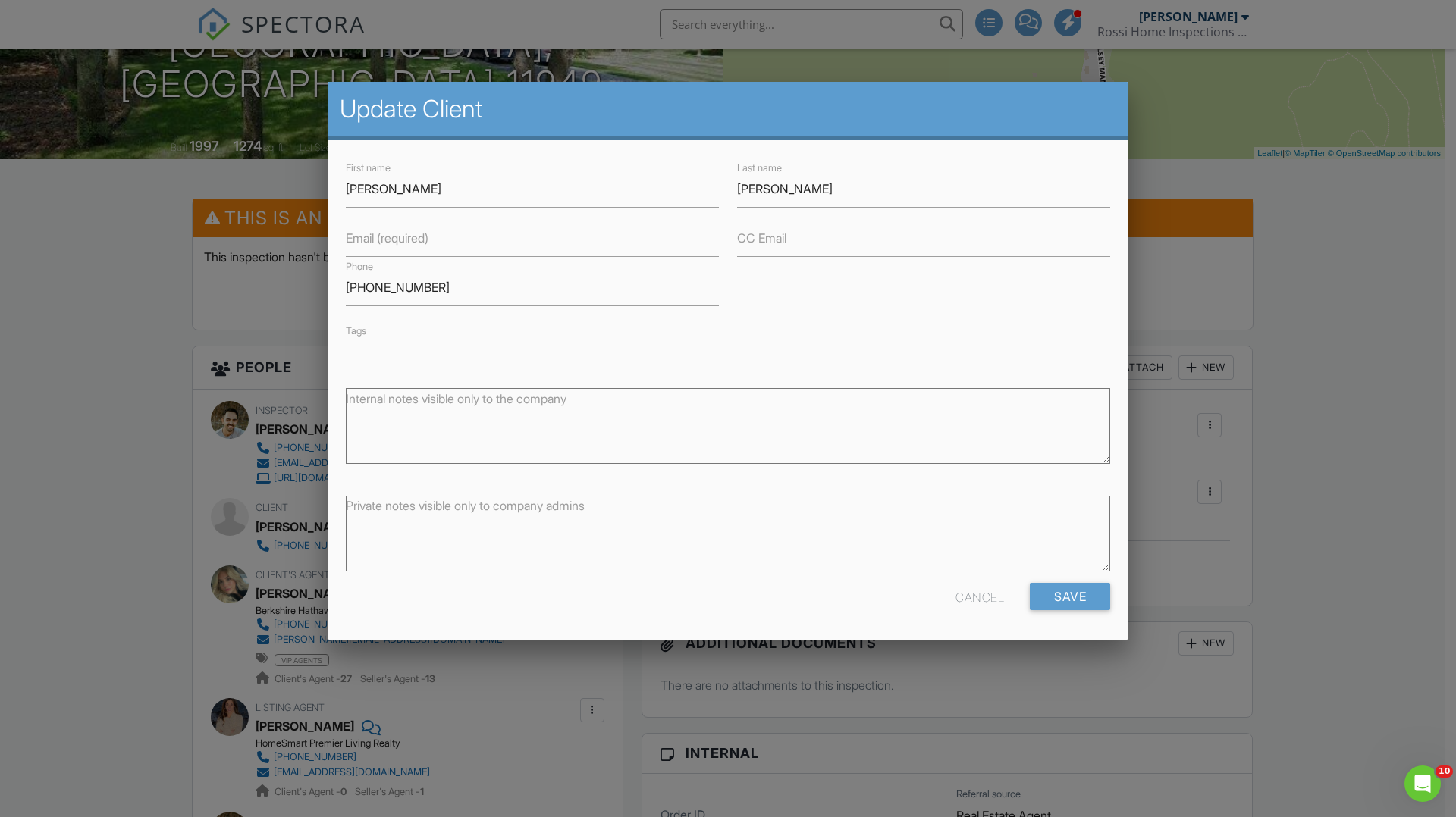
click at [428, 237] on label "Email (required)" at bounding box center [387, 238] width 83 height 17
click at [429, 237] on input "Email (required)" at bounding box center [532, 238] width 373 height 37
type input "[EMAIL_ADDRESS][DOMAIN_NAME]"
click at [1084, 605] on input "Save" at bounding box center [1069, 597] width 80 height 27
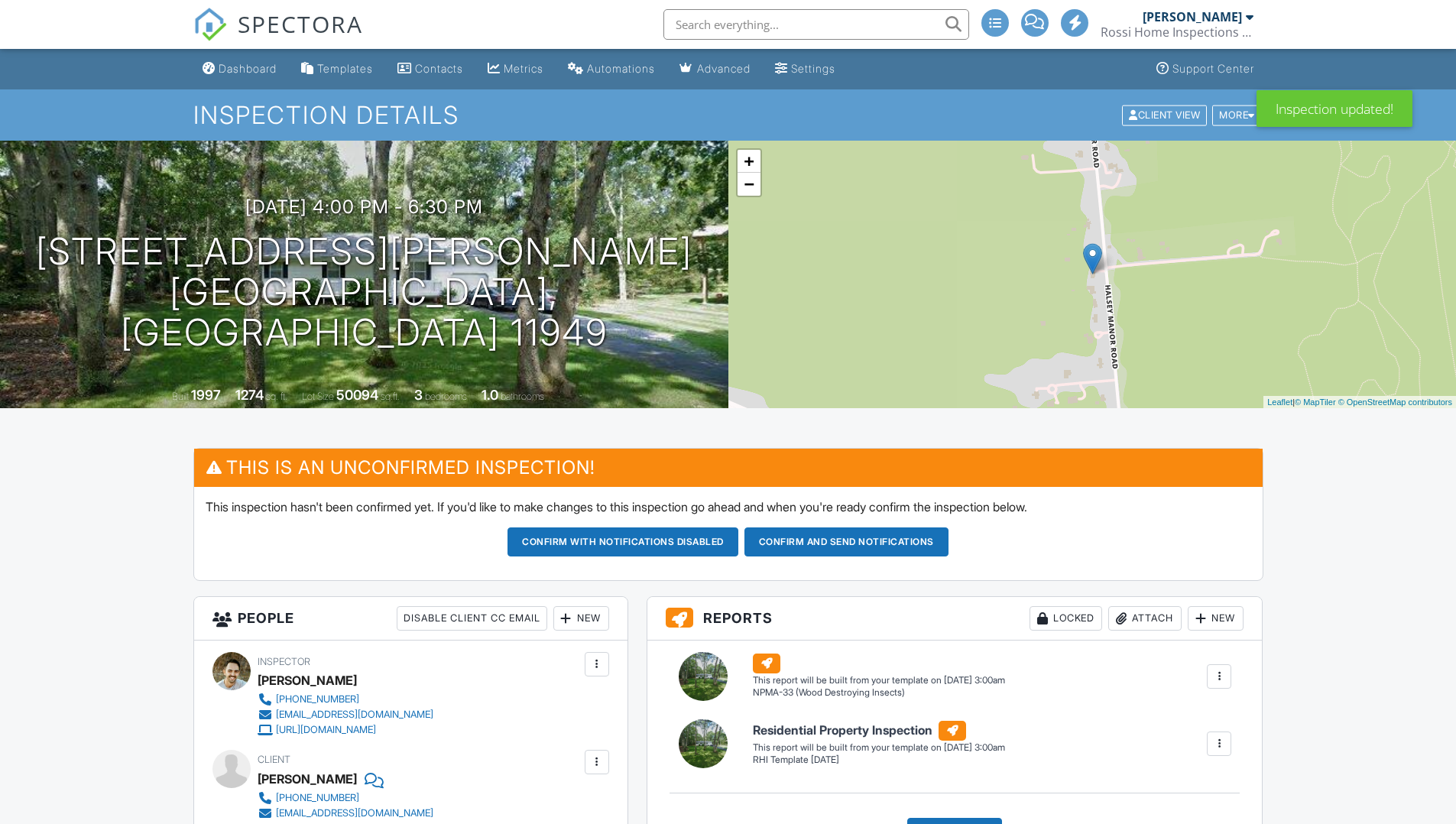
click at [738, 542] on button "Confirm and send notifications" at bounding box center [622, 542] width 231 height 29
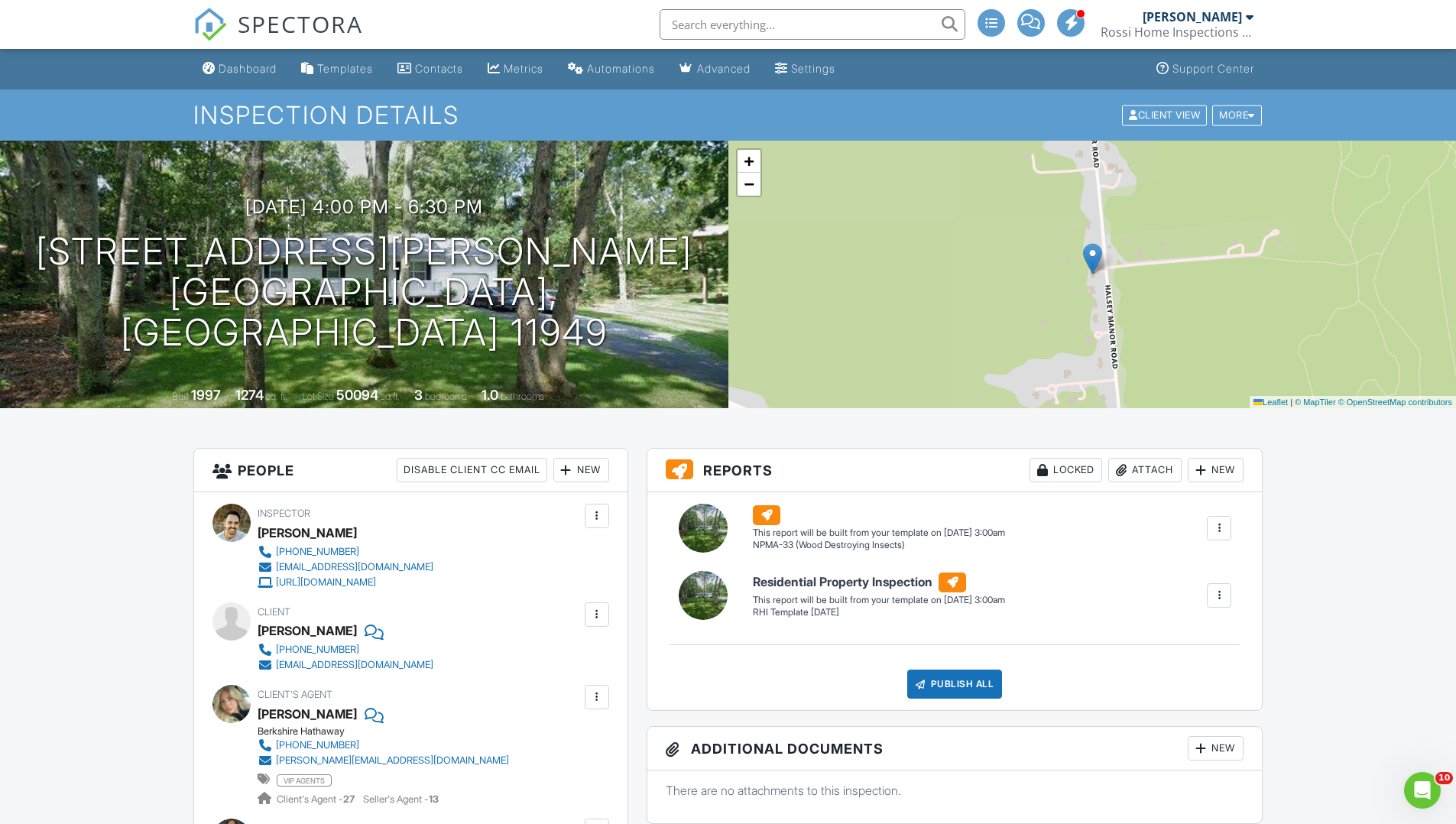
click at [263, 13] on span "SPECTORA" at bounding box center [300, 23] width 125 height 32
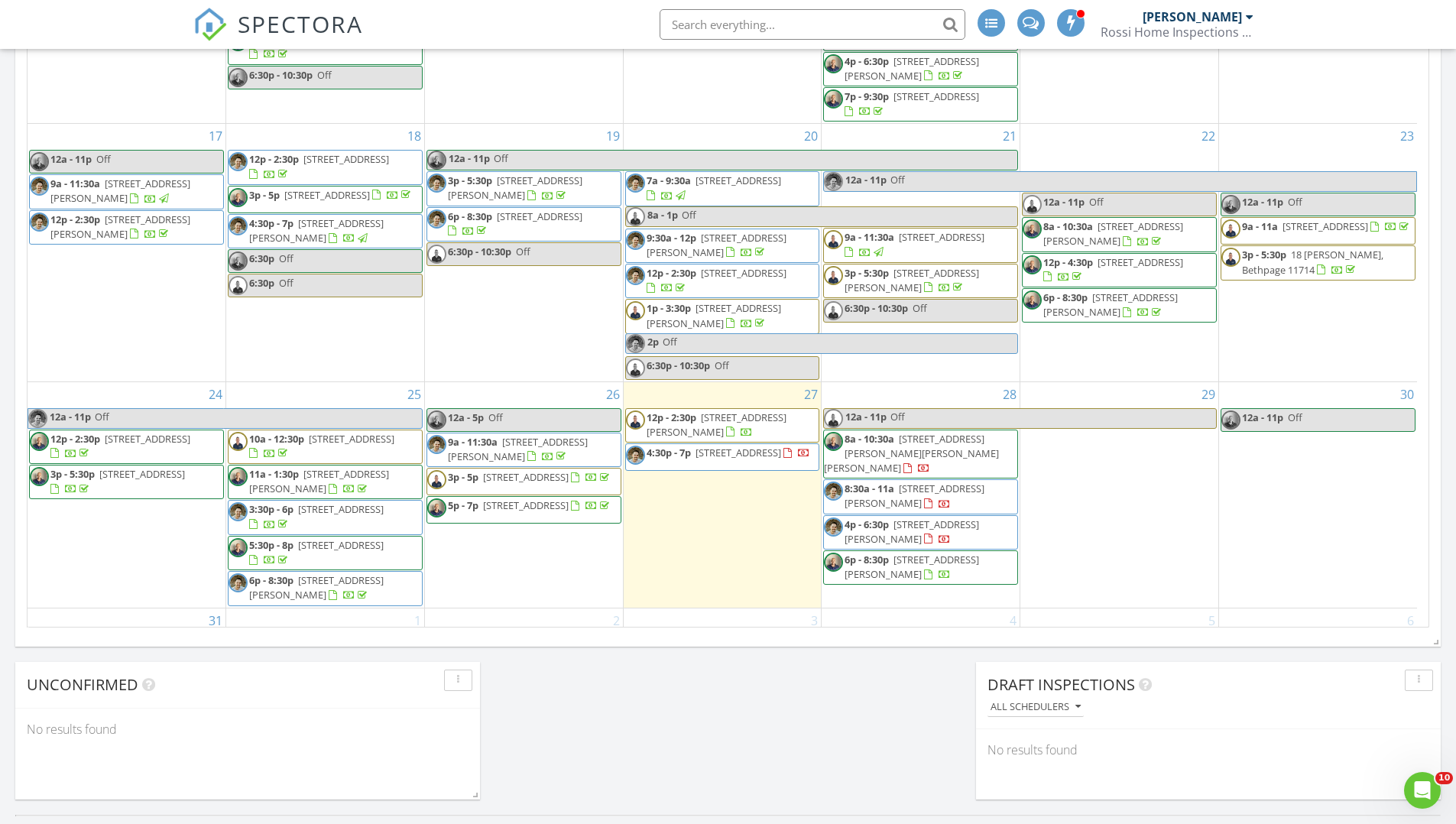
scroll to position [776, 0]
